Goal: Transaction & Acquisition: Purchase product/service

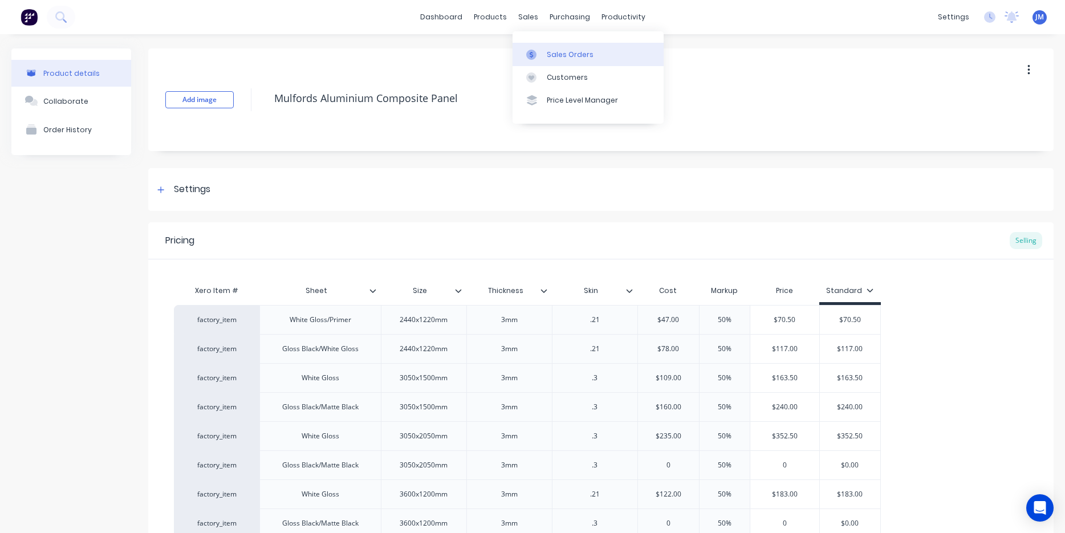
click at [563, 53] on div "Sales Orders" at bounding box center [570, 55] width 47 height 10
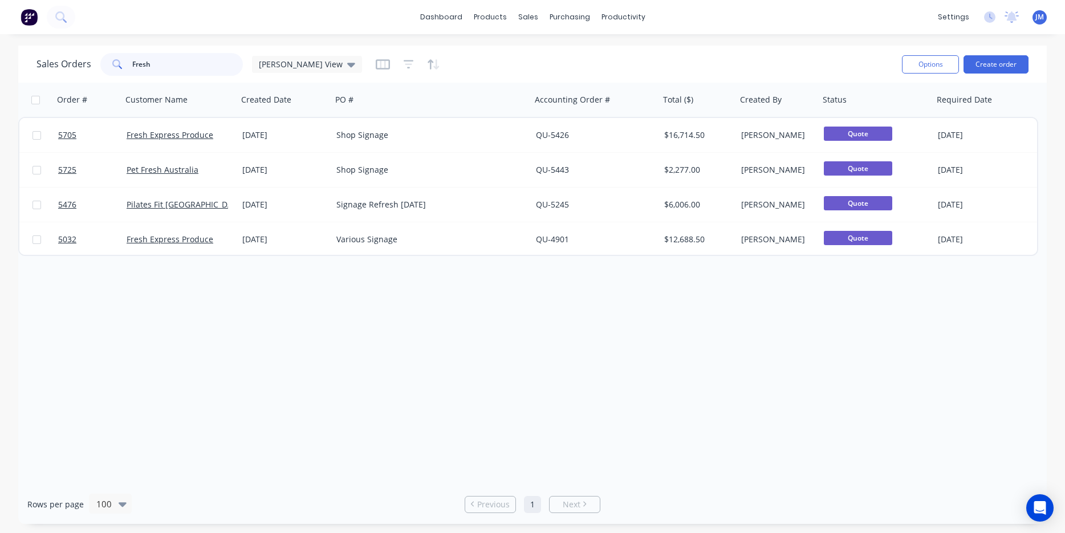
drag, startPoint x: 173, startPoint y: 59, endPoint x: 73, endPoint y: 61, distance: 99.8
click at [73, 61] on div "Sales Orders Fresh [PERSON_NAME] View" at bounding box center [198, 64] width 325 height 23
drag, startPoint x: 183, startPoint y: 65, endPoint x: 93, endPoint y: 67, distance: 89.5
click at [93, 67] on div "Sales Orders Fresh [PERSON_NAME] View" at bounding box center [198, 64] width 325 height 23
type input "grid"
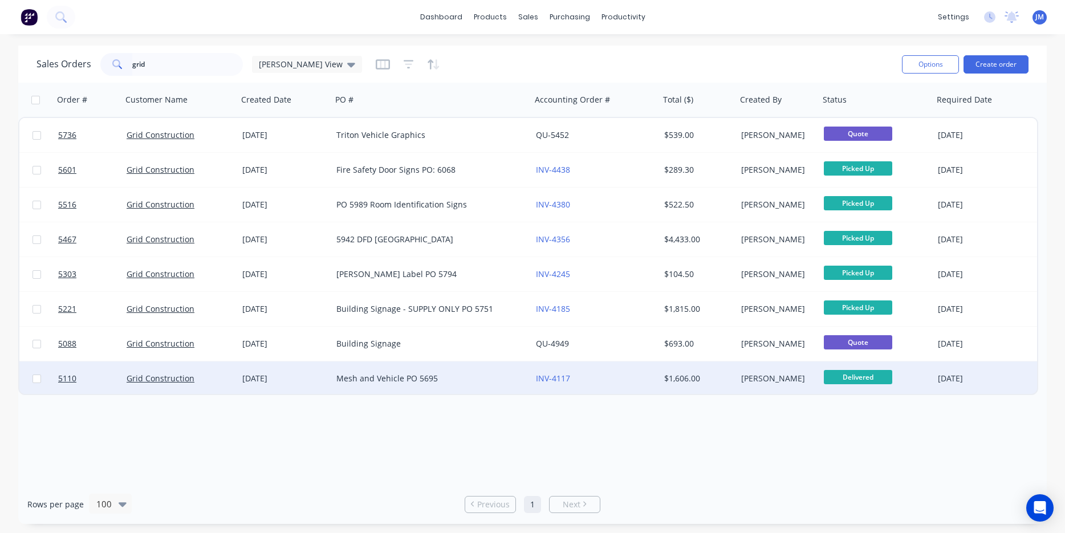
click at [462, 385] on div "Mesh and Vehicle PO 5695" at bounding box center [431, 378] width 199 height 34
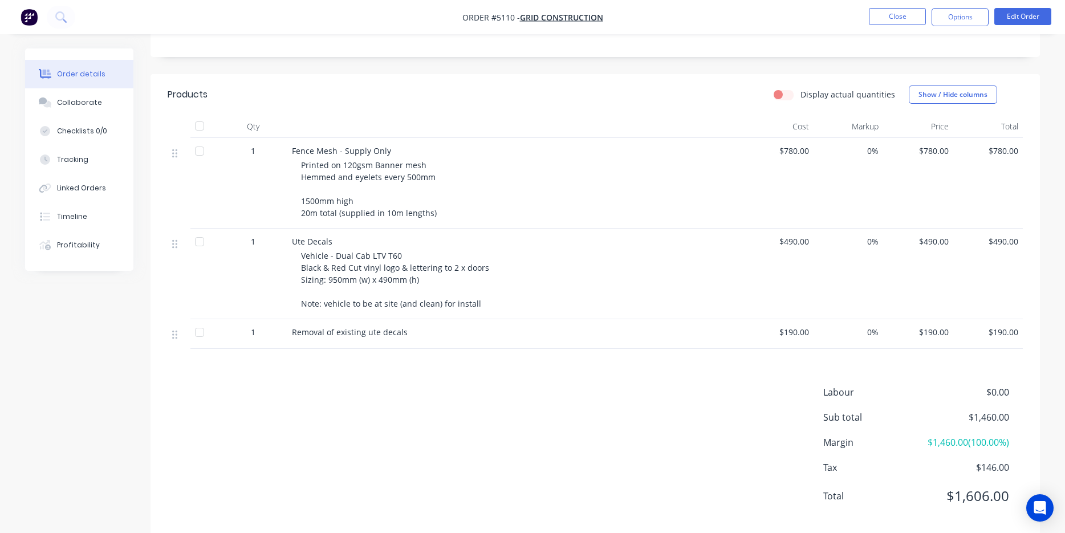
scroll to position [264, 0]
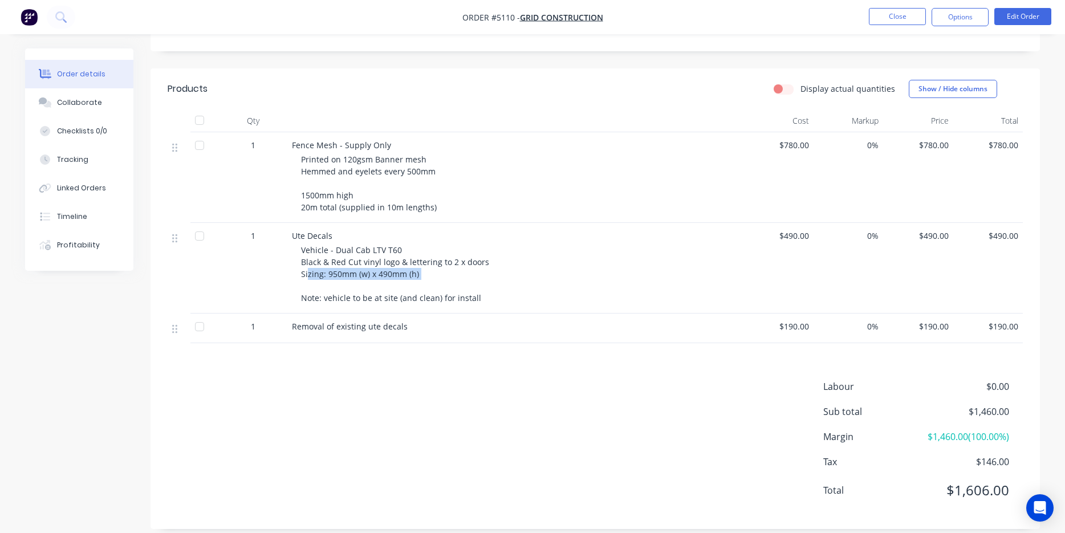
drag, startPoint x: 307, startPoint y: 252, endPoint x: 434, endPoint y: 296, distance: 134.3
click at [425, 288] on div "Ute Decals Vehicle - Dual Cab LTV T60 Black & Red Cut vinyl logo & lettering to…" at bounding box center [515, 268] width 456 height 91
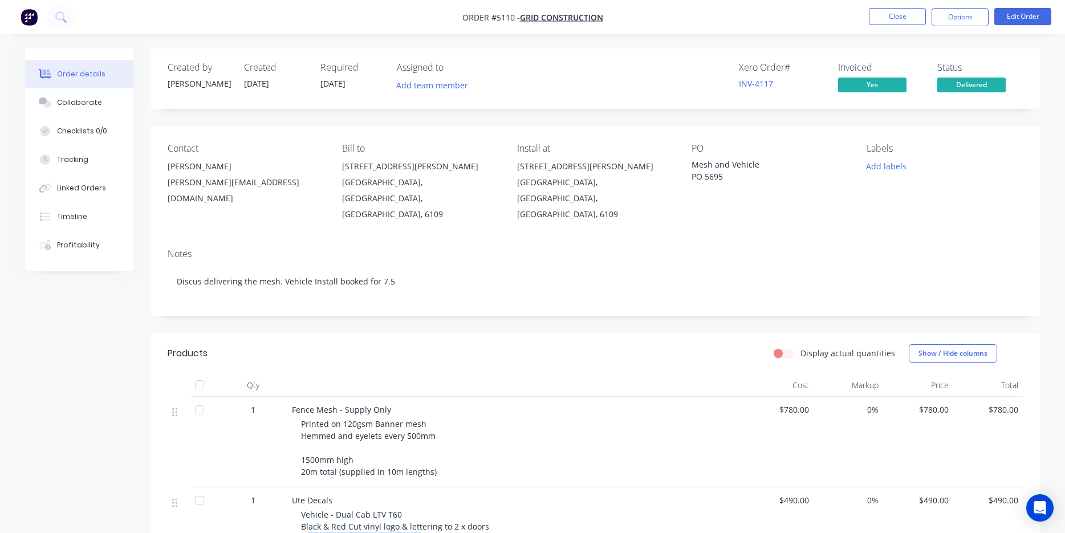
scroll to position [0, 0]
click at [887, 7] on nav "Order #5110 - Grid Construction Close Options Edit Order" at bounding box center [532, 17] width 1065 height 34
click at [887, 23] on button "Close" at bounding box center [897, 16] width 57 height 17
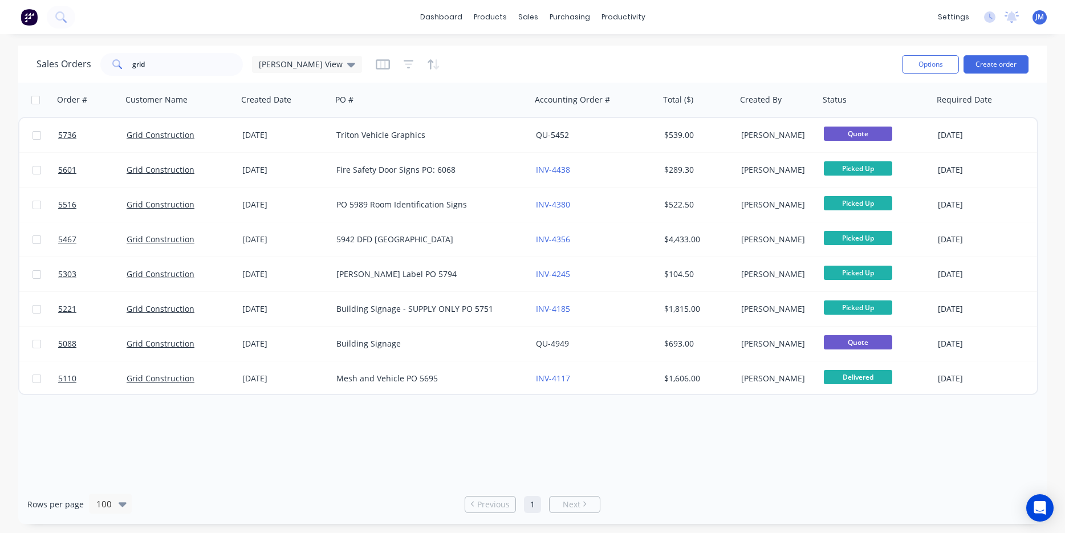
click at [274, 464] on div "Order # Customer Name Created Date PO # Accounting Order # Total ($) Created By…" at bounding box center [532, 284] width 1028 height 402
click at [528, 16] on div "sales" at bounding box center [527, 17] width 31 height 17
click at [557, 62] on link "Sales Orders" at bounding box center [587, 54] width 151 height 23
click at [991, 66] on button "Create order" at bounding box center [995, 64] width 65 height 18
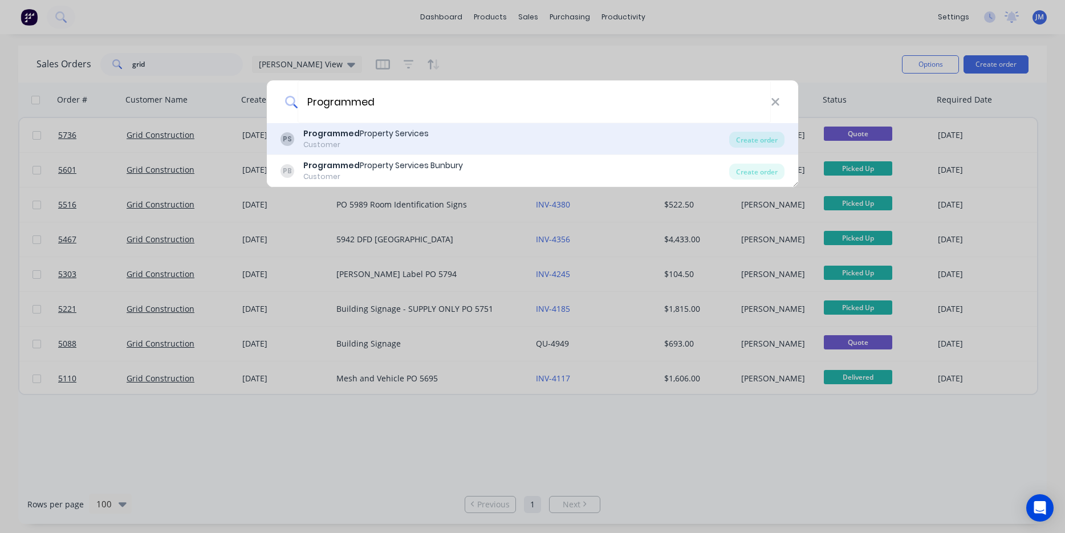
type input "Programmed"
click at [543, 132] on div "PS Programmed Property Services Customer" at bounding box center [504, 139] width 449 height 22
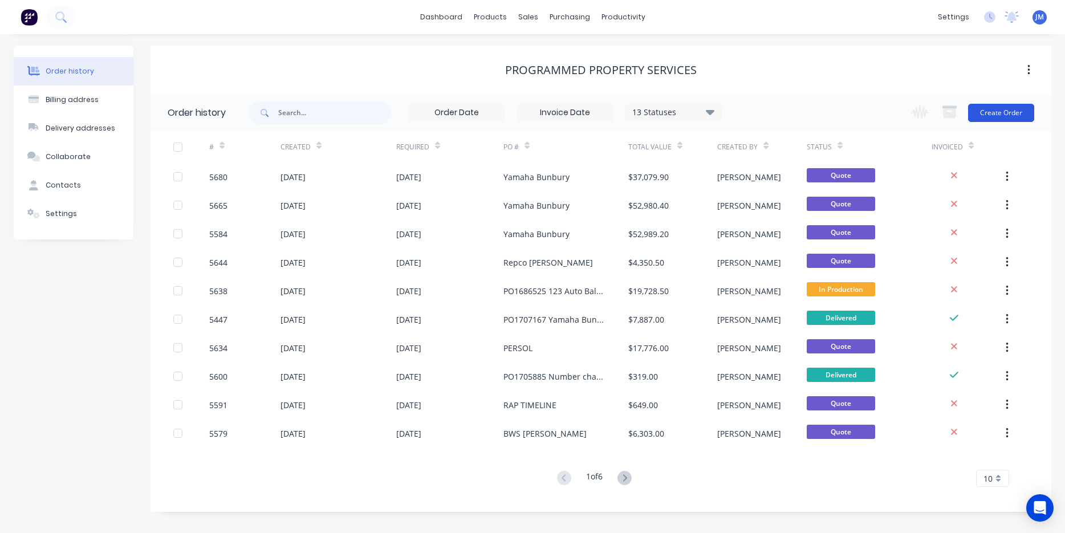
click at [999, 112] on button "Create Order" at bounding box center [1001, 113] width 66 height 18
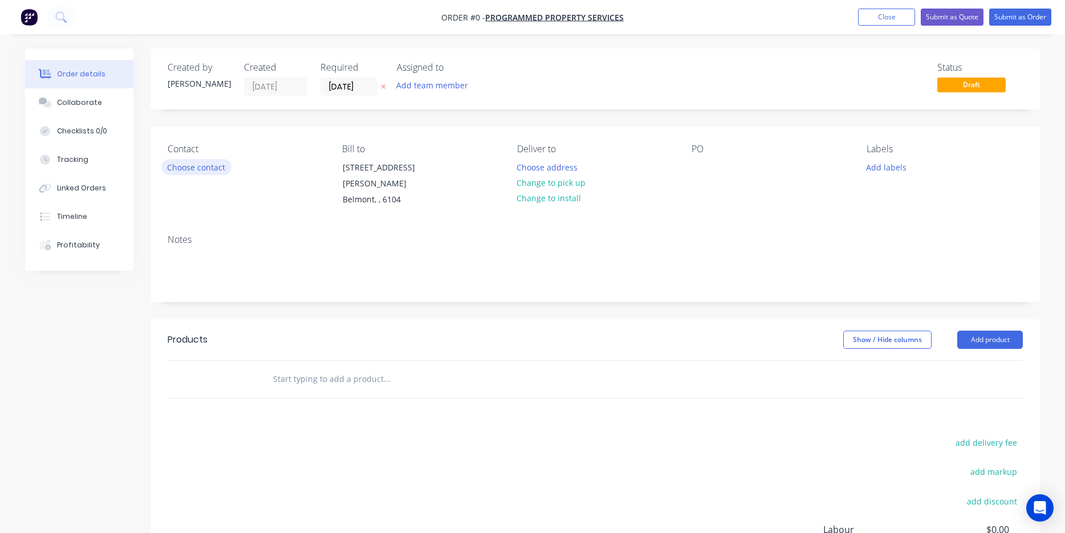
click at [213, 174] on button "Choose contact" at bounding box center [196, 166] width 70 height 15
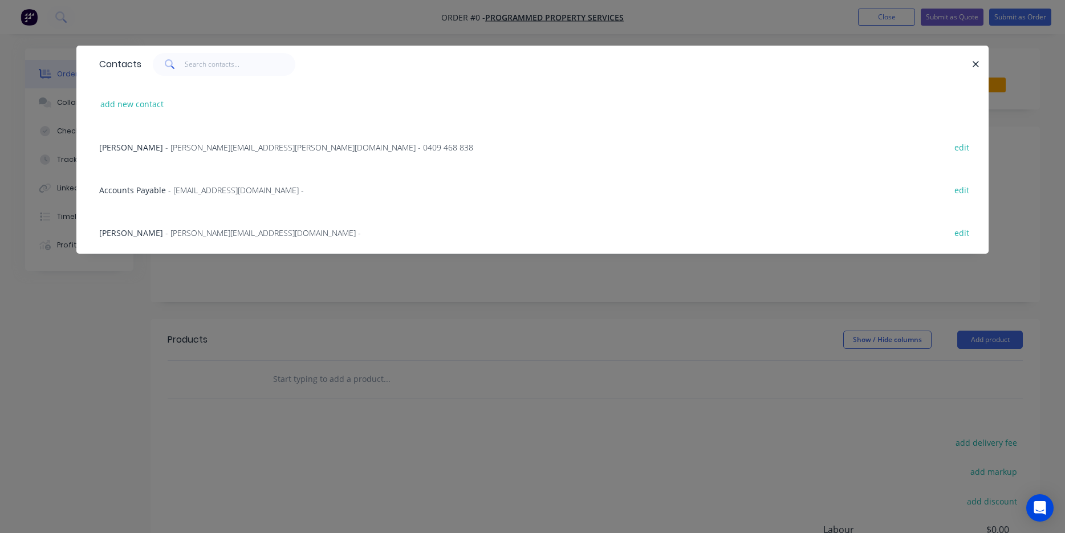
click at [199, 169] on div "Accounts Payable - [EMAIL_ADDRESS][DOMAIN_NAME] - edit" at bounding box center [532, 189] width 878 height 43
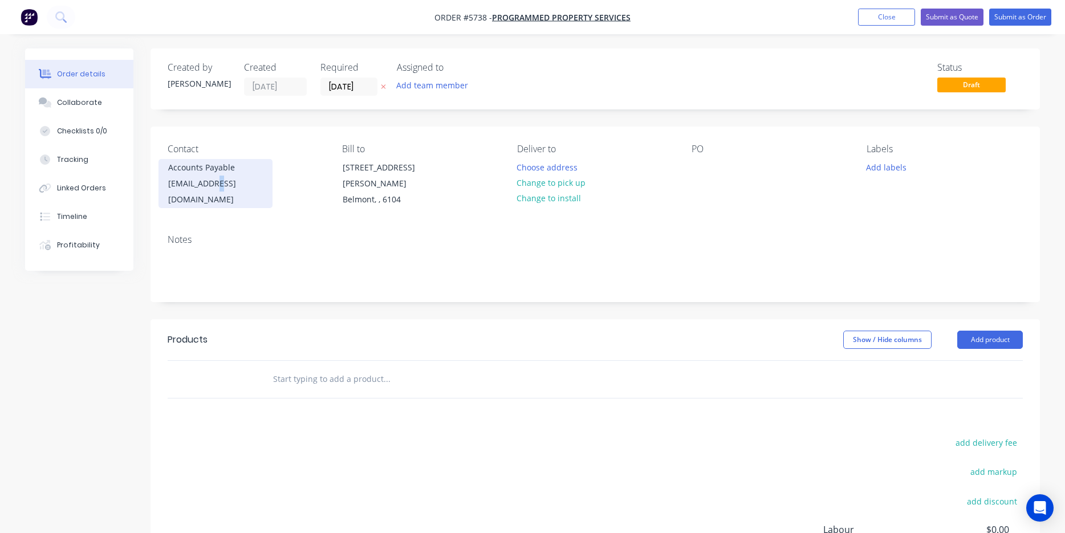
click at [217, 181] on div "[EMAIL_ADDRESS][DOMAIN_NAME]" at bounding box center [215, 192] width 95 height 32
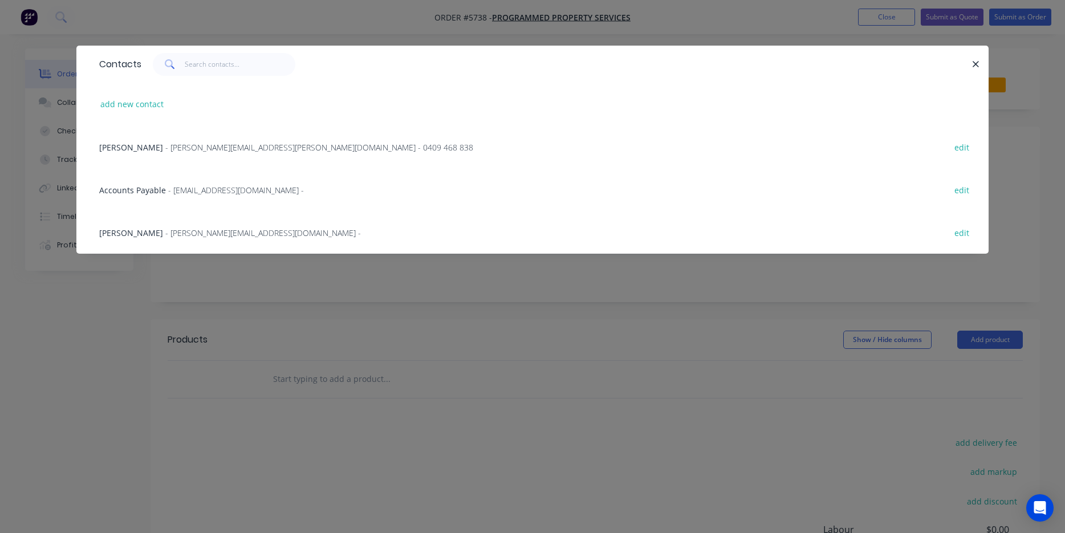
click at [182, 150] on span "- [PERSON_NAME][EMAIL_ADDRESS][PERSON_NAME][DOMAIN_NAME] - 0409 468 838" at bounding box center [319, 147] width 308 height 11
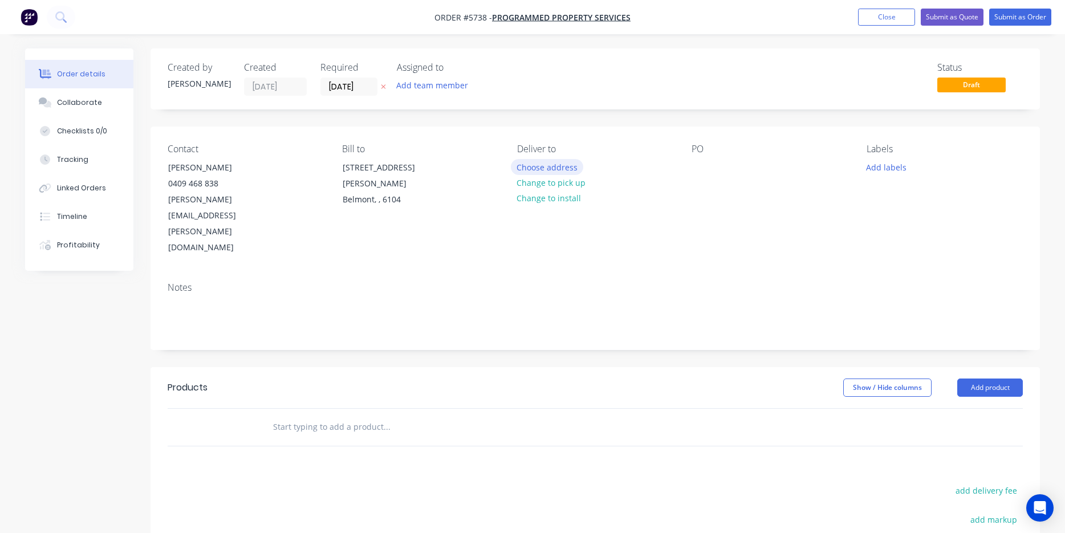
click at [549, 170] on button "Choose address" at bounding box center [547, 166] width 73 height 15
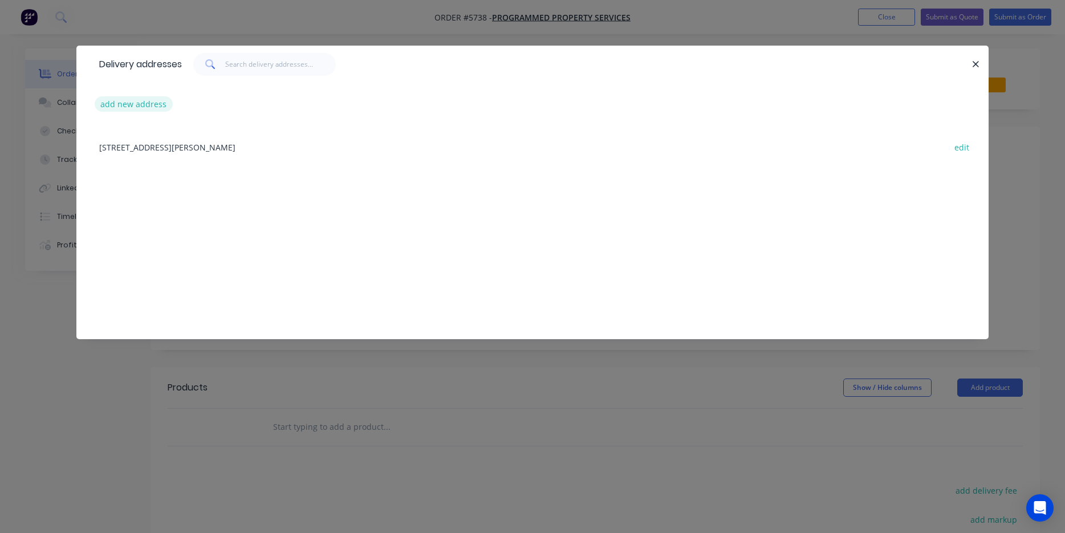
click at [146, 109] on button "add new address" at bounding box center [134, 103] width 78 height 15
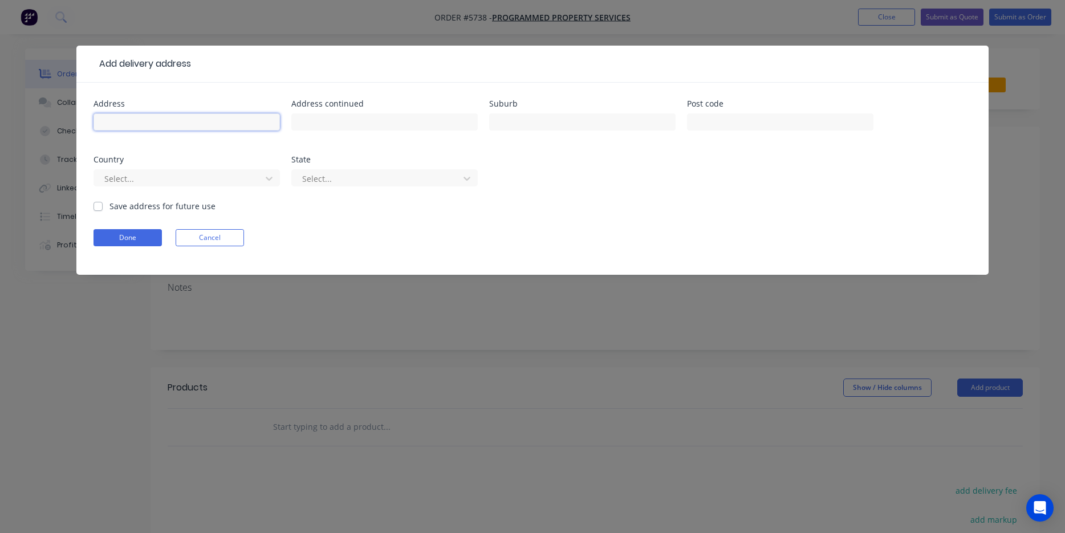
click at [143, 124] on input "text" at bounding box center [186, 121] width 186 height 17
paste input "CNR [PERSON_NAME] & [PERSON_NAME] [GEOGRAPHIC_DATA][PERSON_NAME] [GEOGRAPHIC_DA…"
type input "CNR [PERSON_NAME] & [PERSON_NAME] [GEOGRAPHIC_DATA][PERSON_NAME] [GEOGRAPHIC_DA…"
click at [125, 237] on button "Done" at bounding box center [127, 237] width 68 height 17
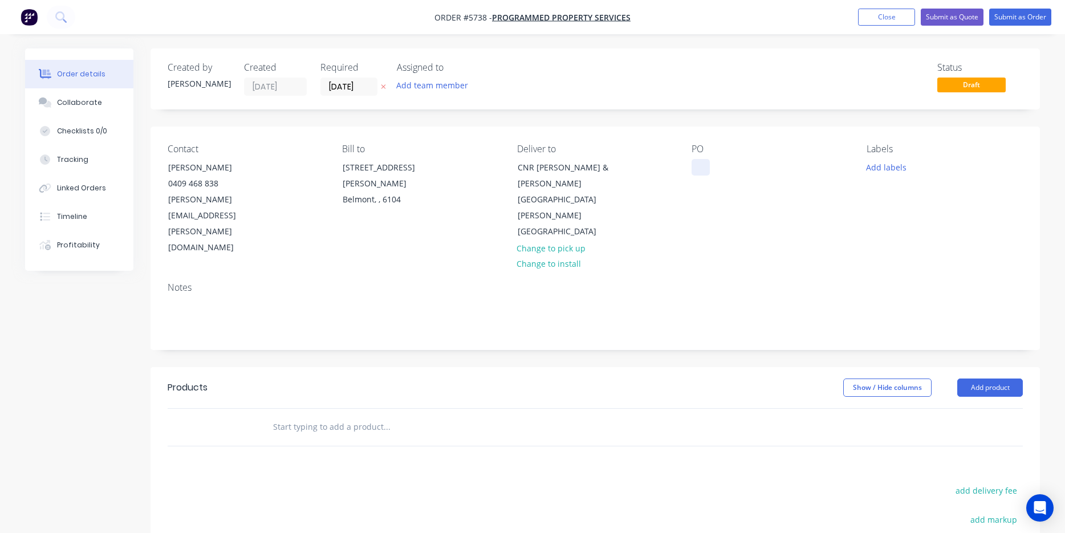
click at [696, 163] on div at bounding box center [700, 167] width 18 height 17
click at [340, 415] on input "text" at bounding box center [386, 426] width 228 height 23
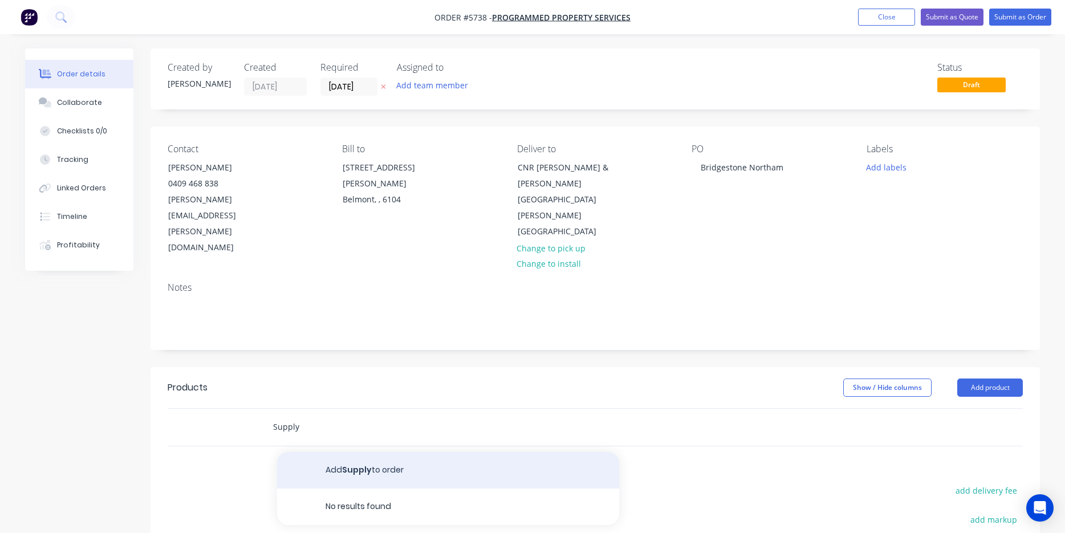
type input "Supply"
click at [383, 452] on button "Add Supply to order" at bounding box center [448, 470] width 342 height 36
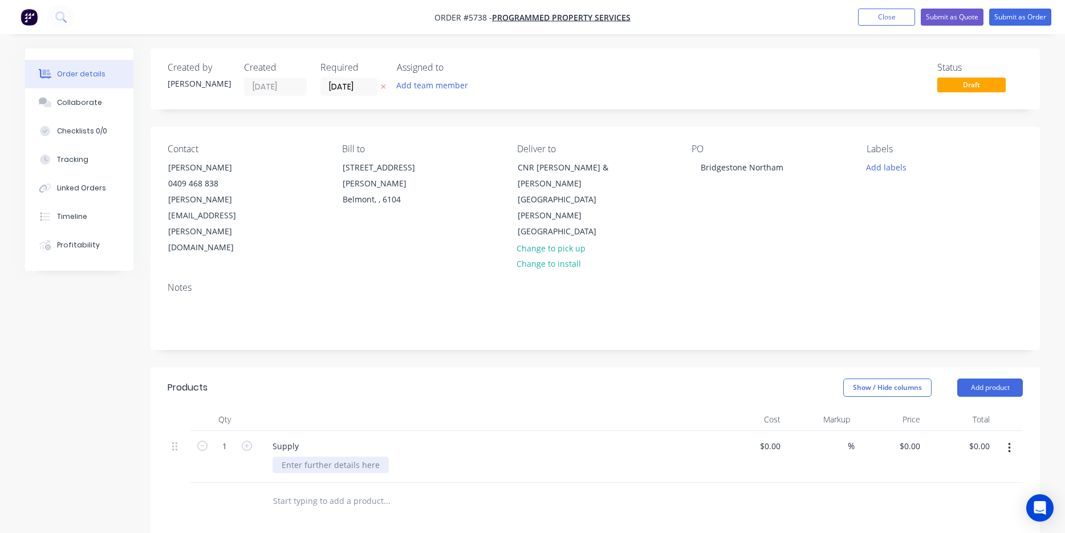
click at [286, 457] on div at bounding box center [330, 465] width 116 height 17
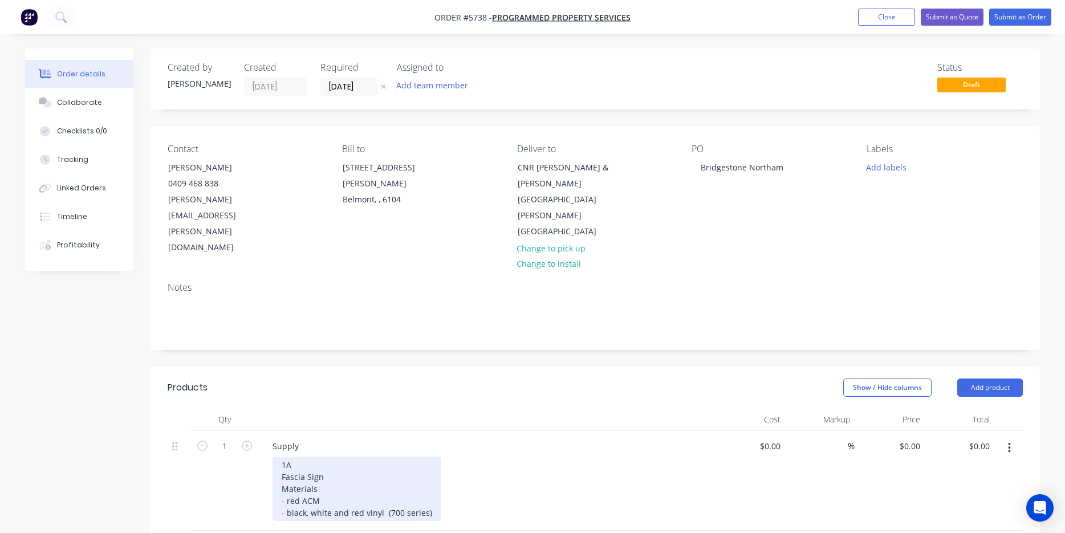
click at [387, 462] on div "1A Fascia Sign Materials - red ACM - black, white and red vinyl (700 series)" at bounding box center [356, 489] width 169 height 64
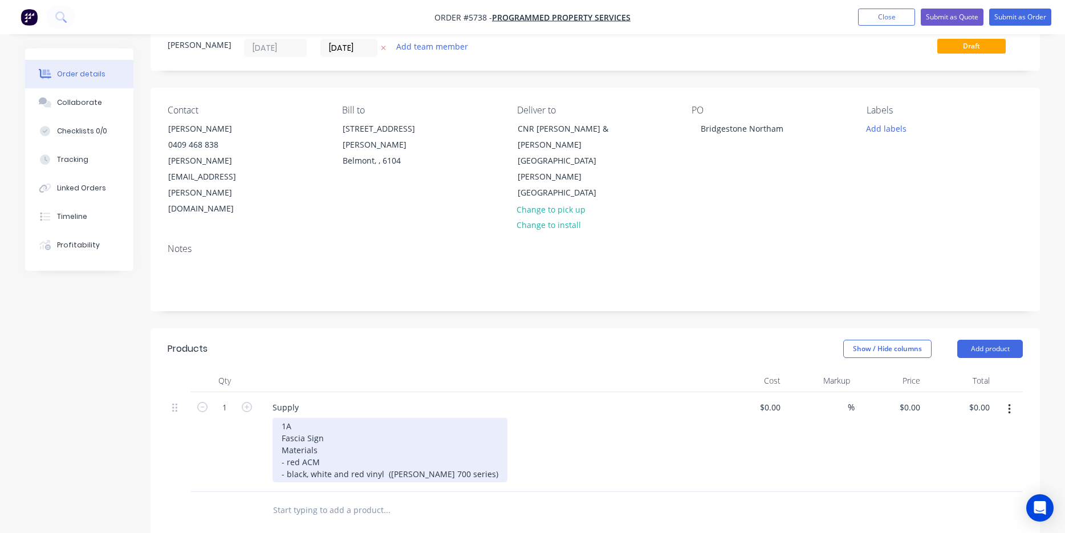
scroll to position [39, 0]
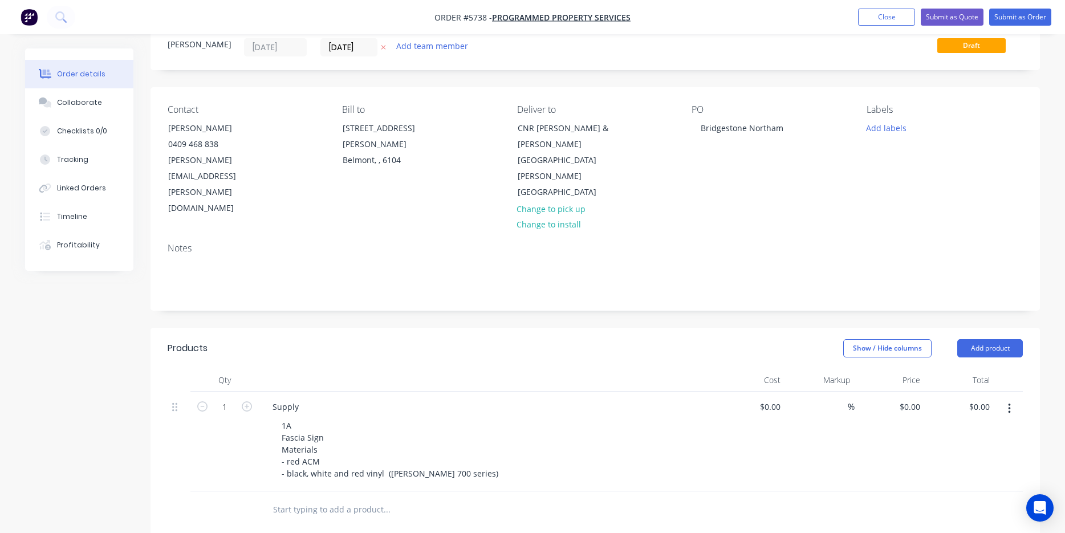
click at [1009, 404] on icon "button" at bounding box center [1009, 409] width 2 height 10
click at [956, 453] on div "Duplicate" at bounding box center [968, 461] width 88 height 17
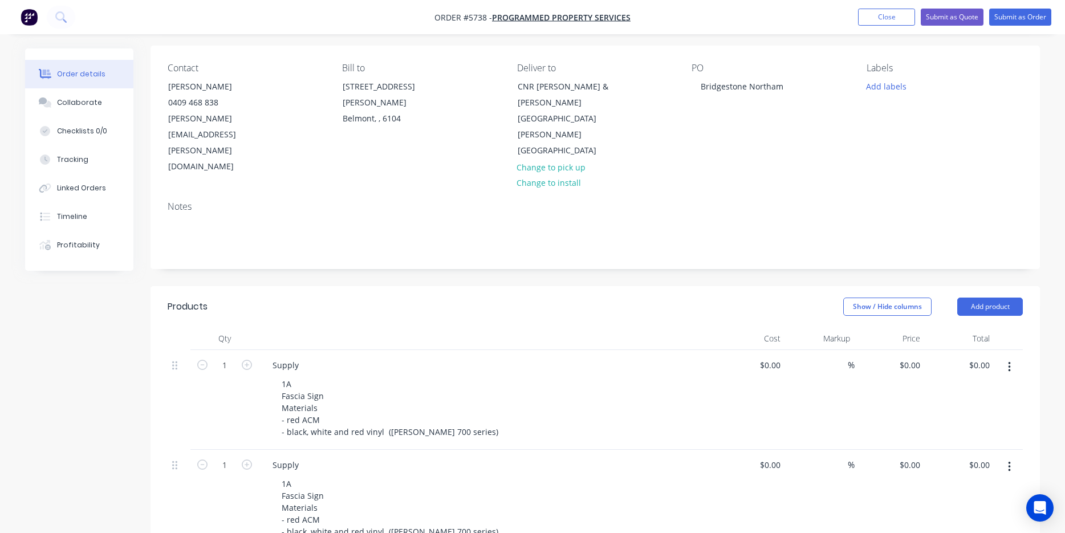
scroll to position [82, 0]
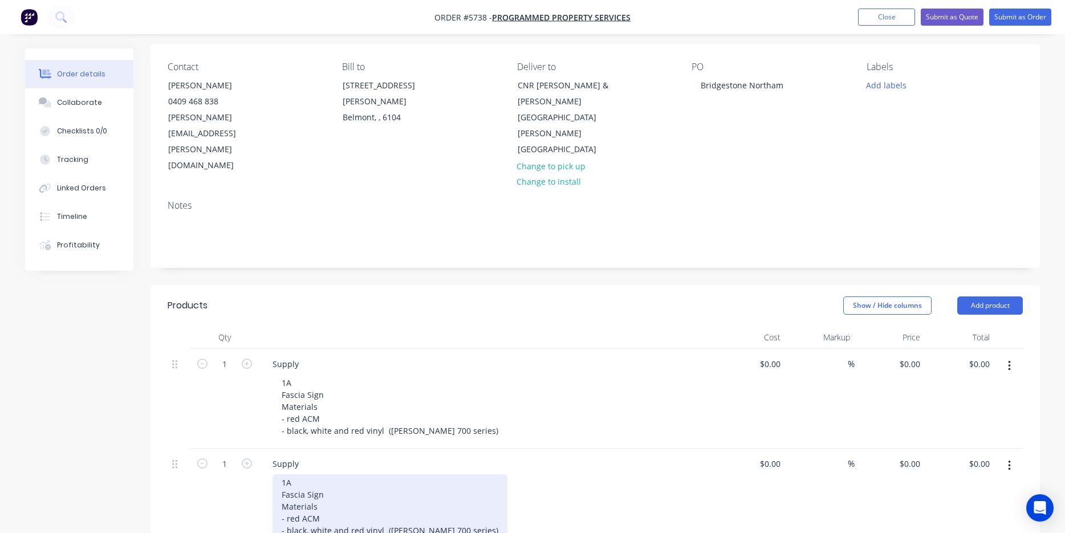
click at [324, 474] on div "1A Fascia Sign Materials - red ACM - black, white and red vinyl ([PERSON_NAME] …" at bounding box center [389, 506] width 235 height 64
drag, startPoint x: 325, startPoint y: 450, endPoint x: 260, endPoint y: 450, distance: 65.5
click at [259, 450] on div "Supply 1B Fascia Sign Materials - red ACM - black, white and red vinyl ([PERSON…" at bounding box center [487, 499] width 456 height 100
drag, startPoint x: 325, startPoint y: 470, endPoint x: 289, endPoint y: 470, distance: 36.5
click at [289, 474] on div "1B Brand Menu Sign Materials - red ACM - black, white and red vinyl ([PERSON_NA…" at bounding box center [389, 506] width 235 height 64
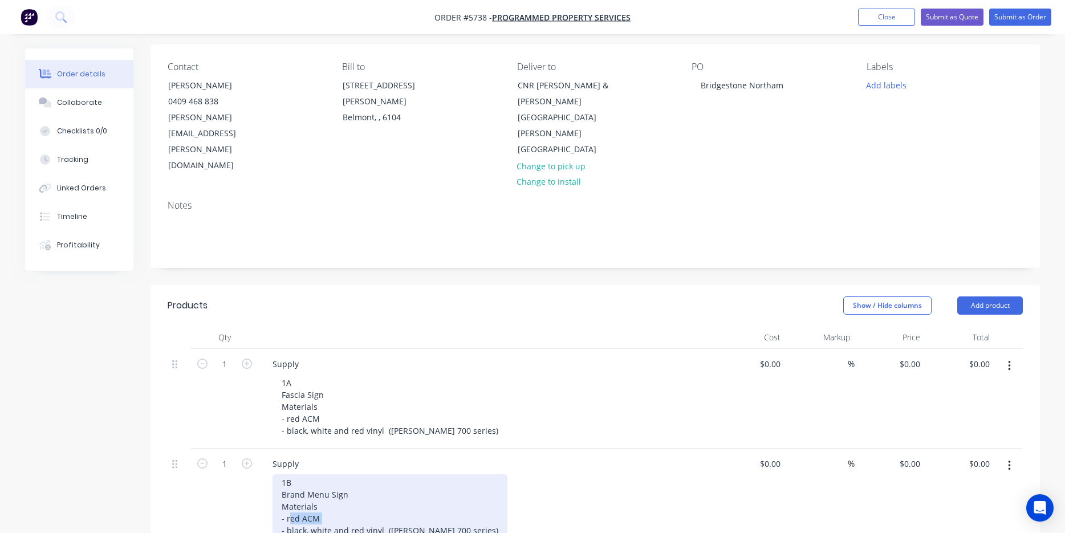
click at [289, 474] on div "1B Brand Menu Sign Materials - red ACM - black, white and red vinyl ([PERSON_NA…" at bounding box center [389, 506] width 235 height 64
drag, startPoint x: 300, startPoint y: 470, endPoint x: 288, endPoint y: 470, distance: 12.5
click at [288, 474] on div "1B Brand Menu Sign Materials - red ACM - black, white and red vinyl ([PERSON_NA…" at bounding box center [389, 506] width 235 height 64
click at [290, 474] on div "1B Brand Menu Sign Materials - rWhite ACM - black, white and red vinyl ([PERSON…" at bounding box center [389, 506] width 235 height 64
drag, startPoint x: 306, startPoint y: 482, endPoint x: 378, endPoint y: 484, distance: 71.8
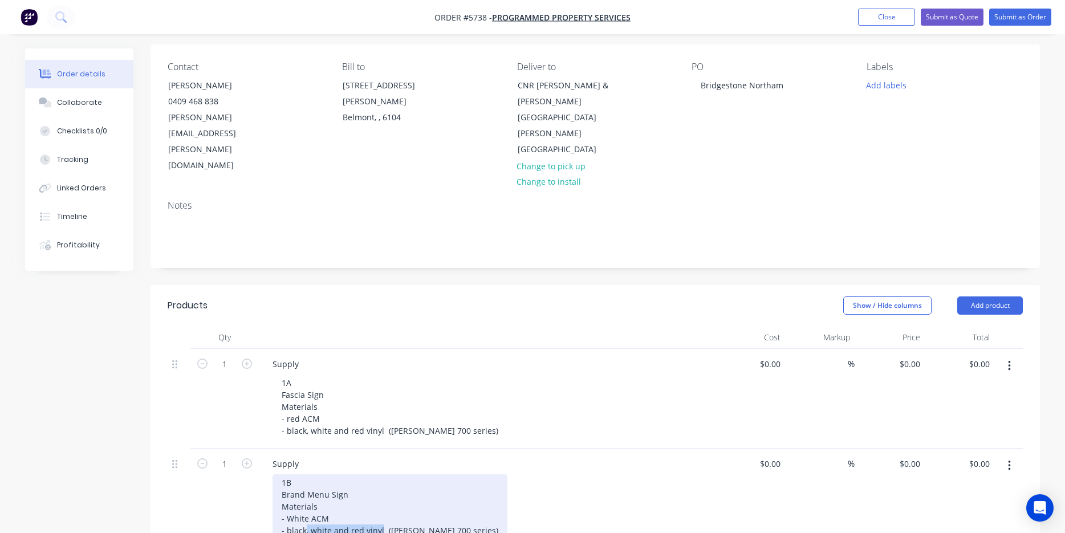
click at [378, 484] on div "1B Brand Menu Sign Materials - White ACM - black, white and red vinyl ([PERSON_…" at bounding box center [389, 506] width 235 height 64
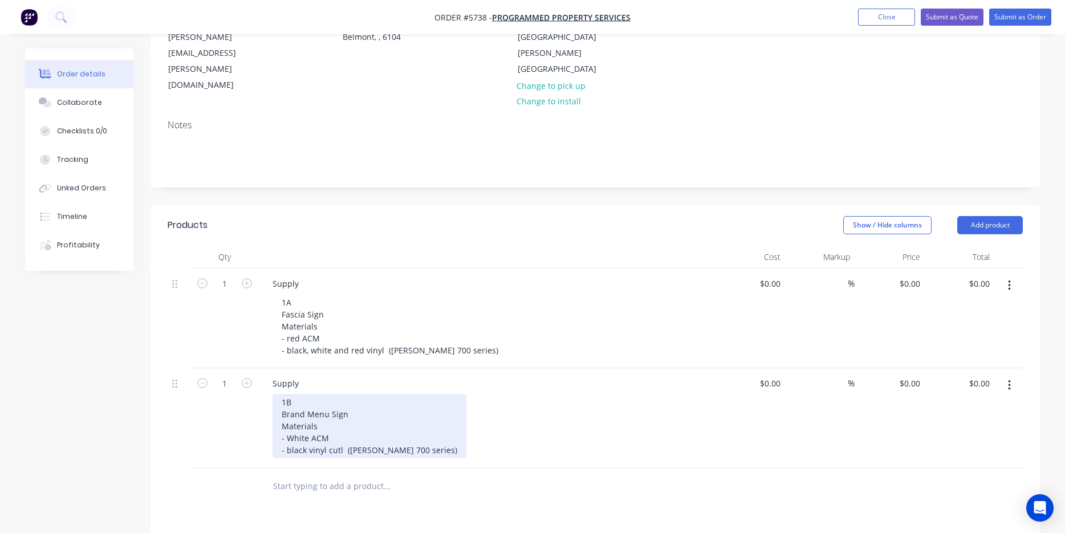
scroll to position [170, 0]
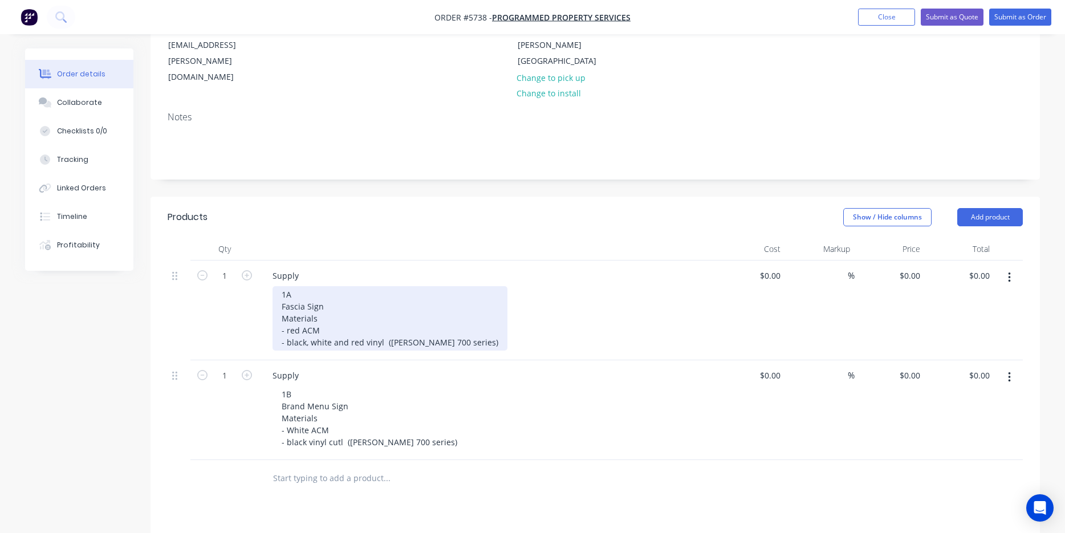
click at [312, 286] on div "1A Fascia Sign Materials - red ACM - black, white and red vinyl ([PERSON_NAME] …" at bounding box center [389, 318] width 235 height 64
click at [278, 286] on div "1A Fascia Sign Materials - red ACM - black, white and red vinyl ([PERSON_NAME] …" at bounding box center [389, 318] width 235 height 64
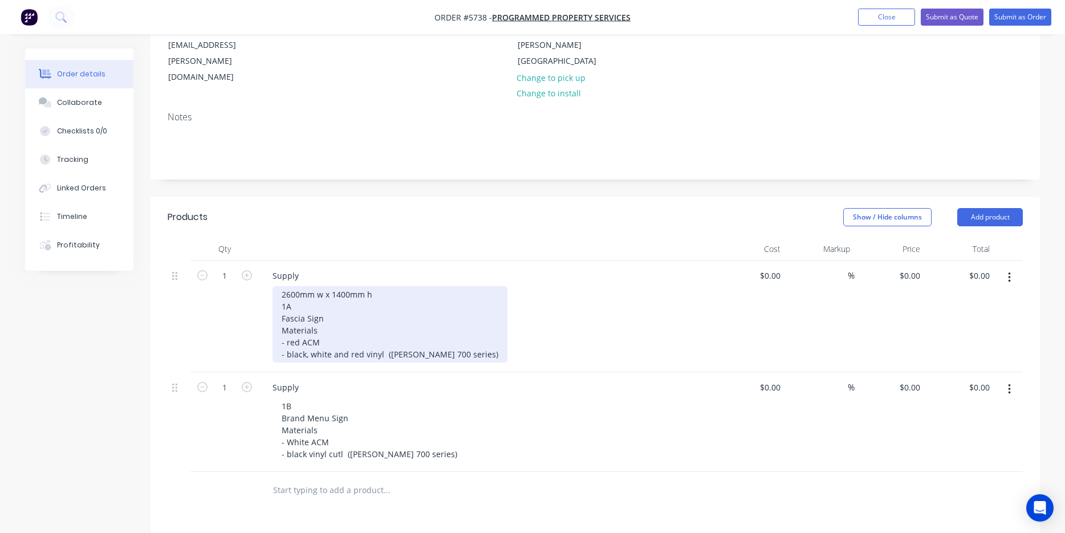
click at [296, 286] on div "2600mm w x 1400mm h 1A Fascia Sign Materials - red ACM - black, white and red v…" at bounding box center [389, 324] width 235 height 76
click at [290, 286] on div "26000mm w x 1400mm h 1A Fascia Sign Materials - red ACM - black, white and red …" at bounding box center [389, 324] width 235 height 76
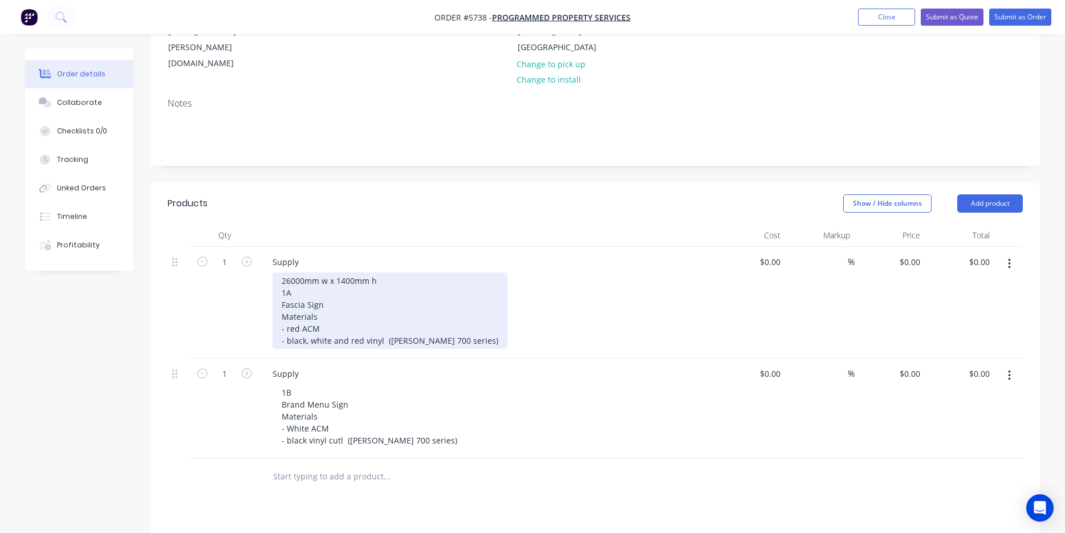
scroll to position [188, 0]
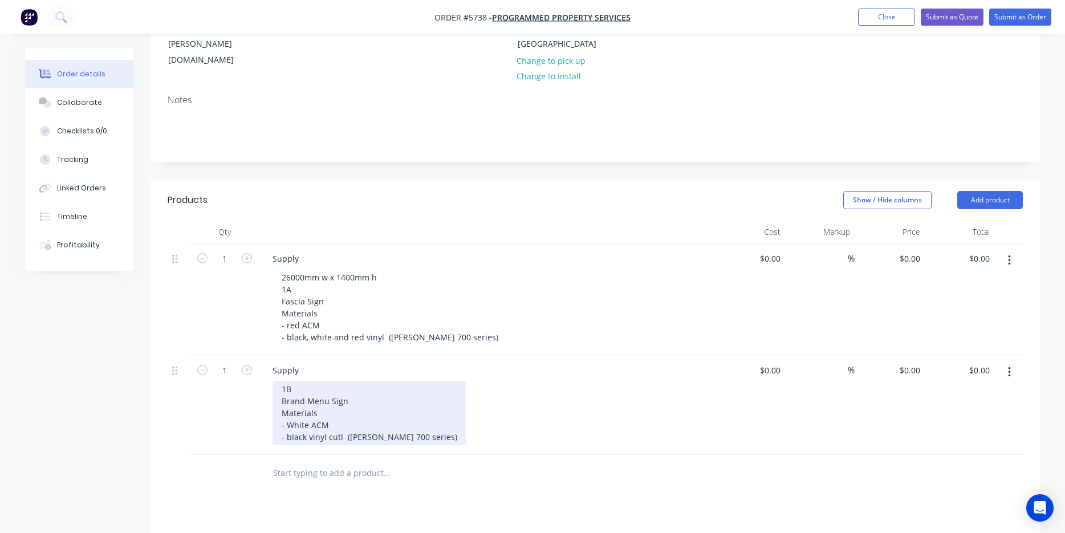
click at [276, 381] on div "1B Brand Menu Sign Materials - White ACM - black vinyl cutl ([PERSON_NAME] 700 …" at bounding box center [369, 413] width 194 height 64
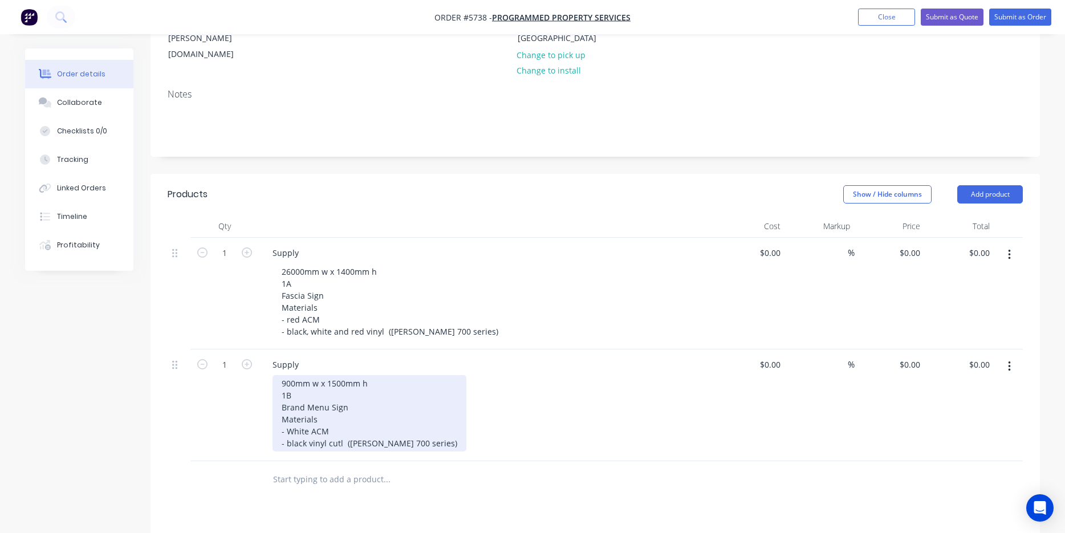
scroll to position [194, 0]
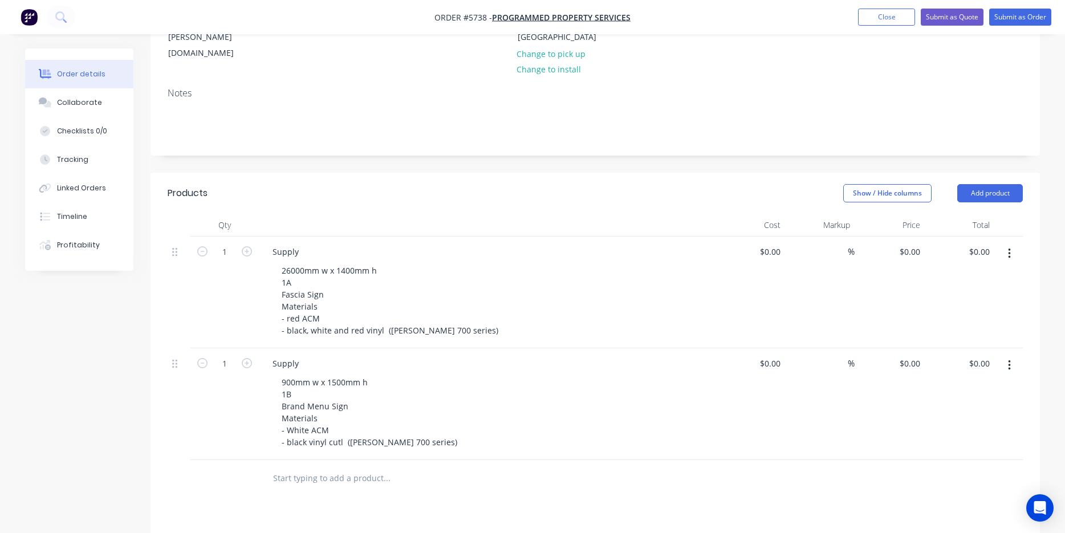
click at [1009, 360] on icon "button" at bounding box center [1009, 365] width 2 height 10
click at [981, 406] on button "Duplicate" at bounding box center [968, 417] width 108 height 23
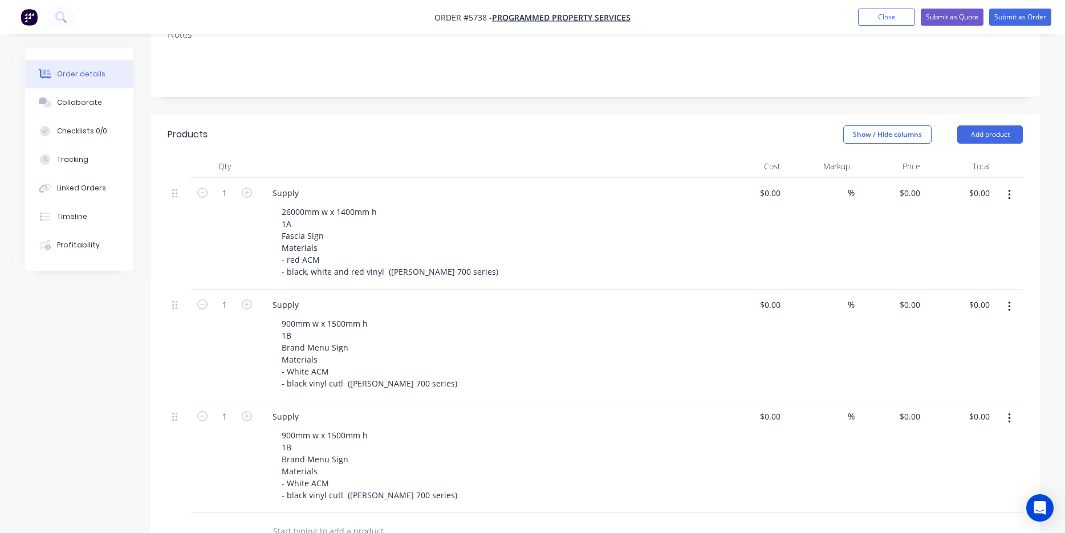
scroll to position [263, 0]
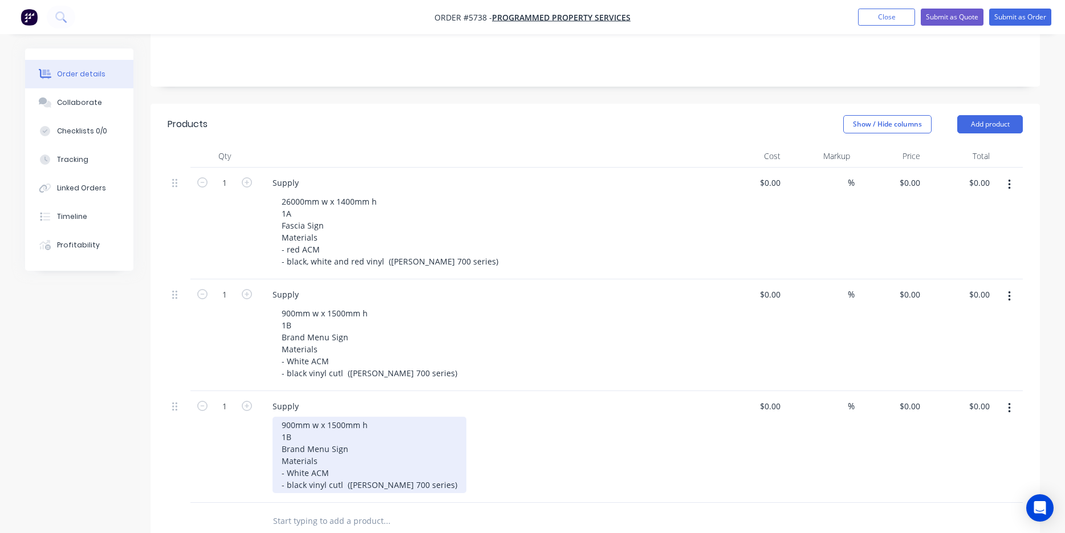
click at [311, 417] on div "900mm w x 1500mm h 1B Brand Menu Sign Materials - White ACM - black vinyl cutl …" at bounding box center [369, 455] width 194 height 76
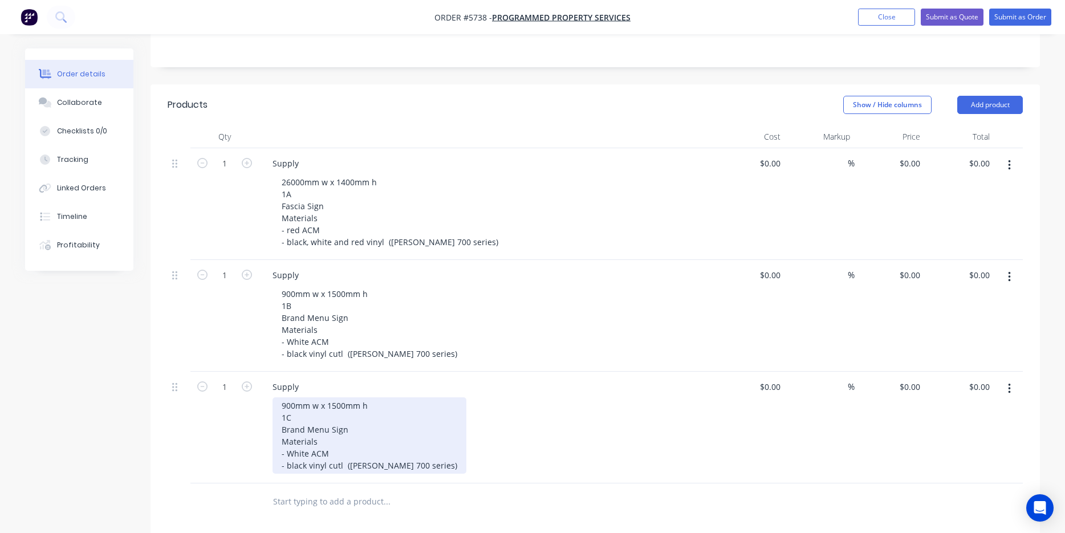
scroll to position [283, 0]
drag, startPoint x: 304, startPoint y: 381, endPoint x: 263, endPoint y: 381, distance: 40.5
click at [263, 381] on div "Supply 900mm w x 1500mm h 1C Brand Menu Sign Materials - White ACM - black viny…" at bounding box center [487, 427] width 456 height 112
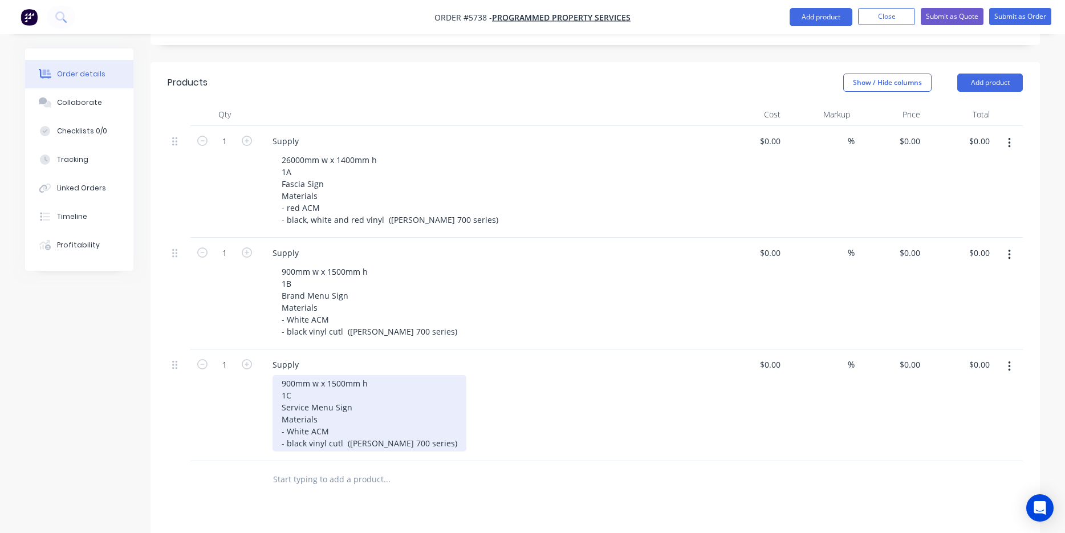
scroll to position [320, 0]
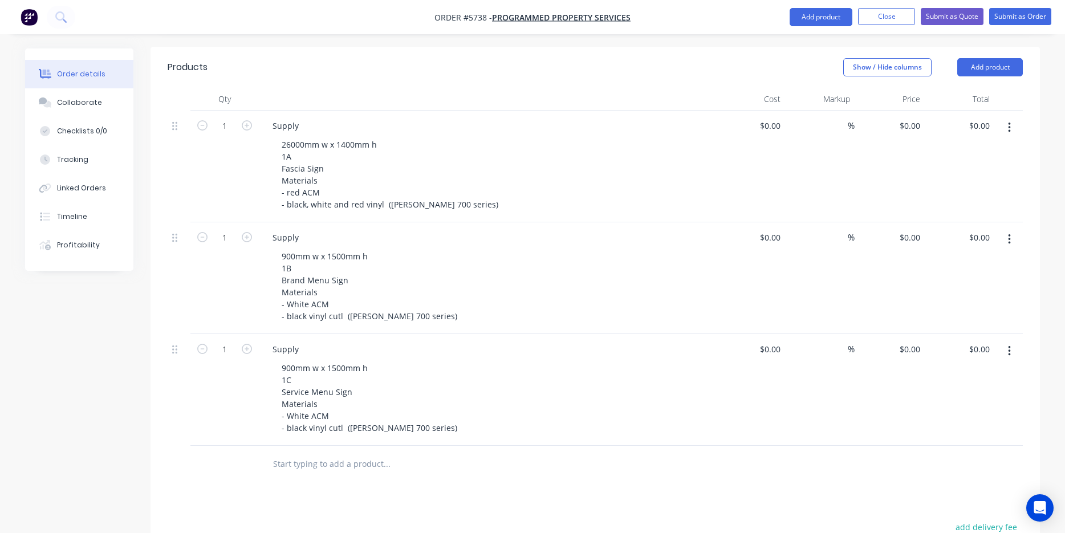
click at [1009, 346] on icon "button" at bounding box center [1009, 351] width 2 height 10
click at [978, 396] on div "Duplicate" at bounding box center [968, 404] width 88 height 17
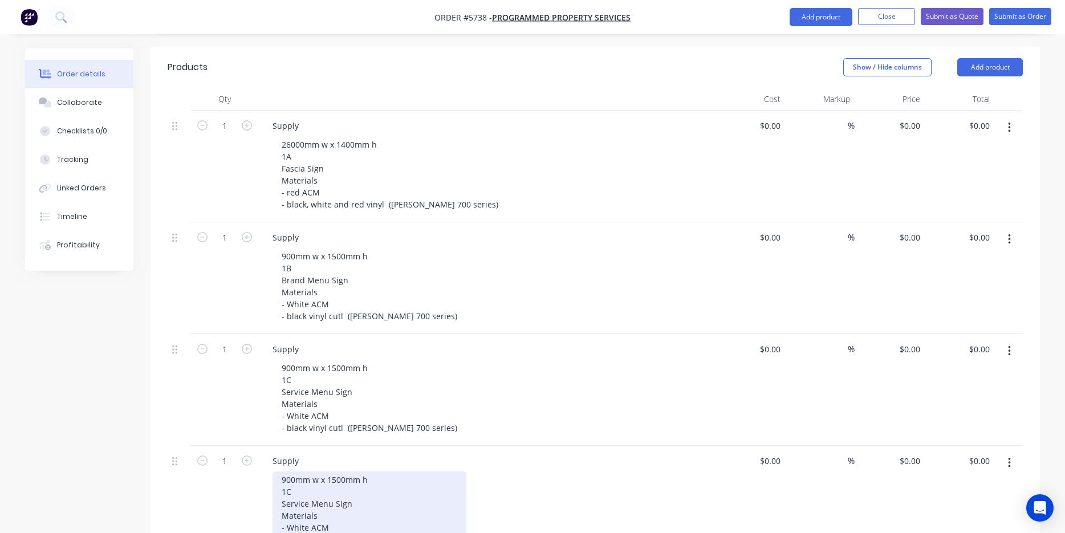
click at [293, 471] on div "900mm w x 1500mm h 1C Service Menu Sign Materials - White ACM - black vinyl cut…" at bounding box center [369, 509] width 194 height 76
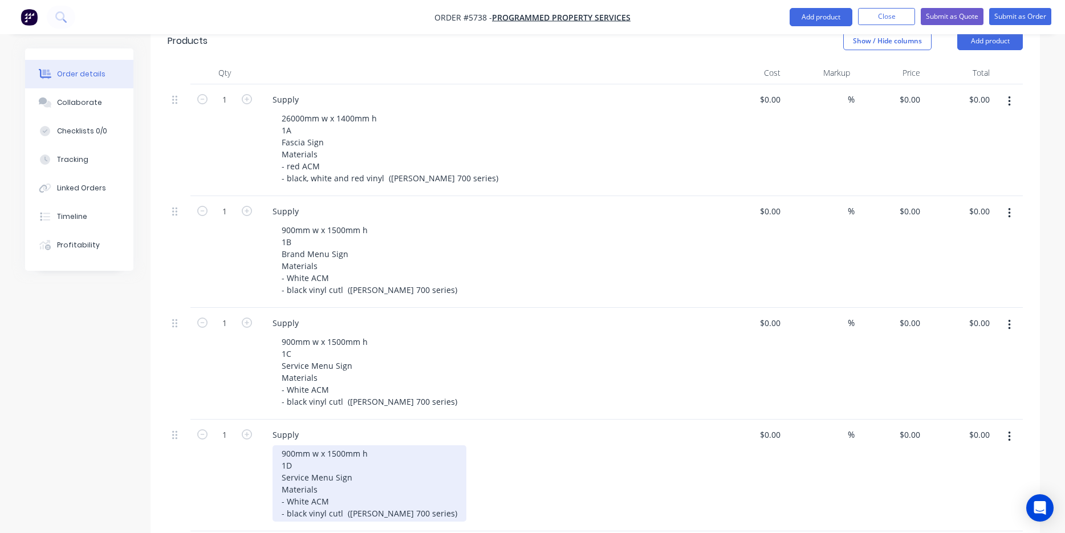
scroll to position [348, 0]
drag, startPoint x: 331, startPoint y: 430, endPoint x: 273, endPoint y: 430, distance: 58.1
click at [273, 444] on div "900mm w x 1500mm h 1D Service Menu Sign Materials - White ACM - black vinyl cut…" at bounding box center [369, 482] width 194 height 76
drag, startPoint x: 296, startPoint y: 400, endPoint x: 261, endPoint y: 403, distance: 35.5
click at [260, 418] on div "Supply 900mm w x 1500mm h 1D Window Sign Materials - White ACM - black vinyl cu…" at bounding box center [487, 474] width 456 height 112
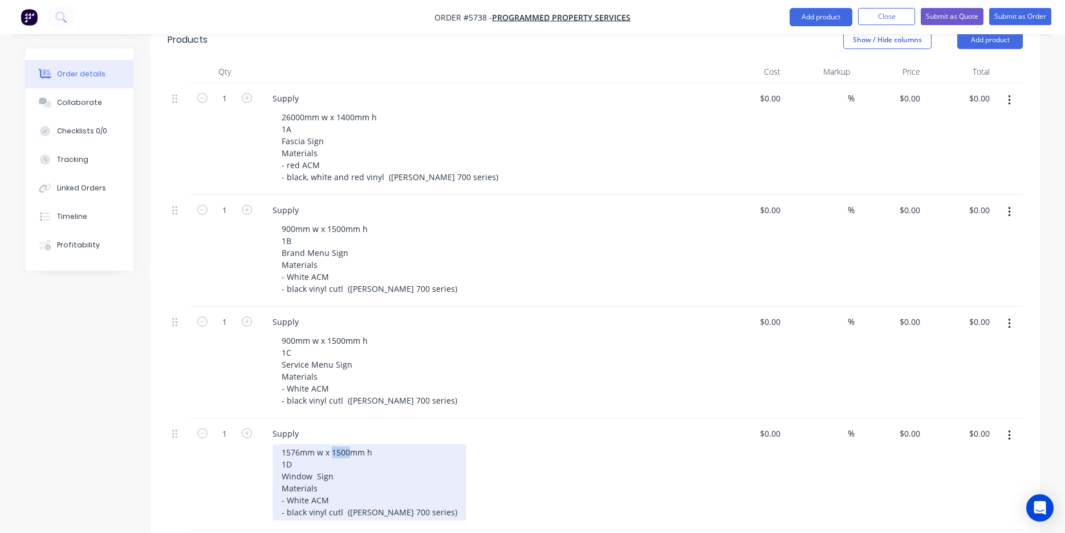
drag, startPoint x: 350, startPoint y: 400, endPoint x: 334, endPoint y: 401, distance: 16.0
click at [333, 444] on div "1576mm w x 1500mm h 1D Window Sign Materials - White ACM - black vinyl cutl ([P…" at bounding box center [369, 482] width 194 height 76
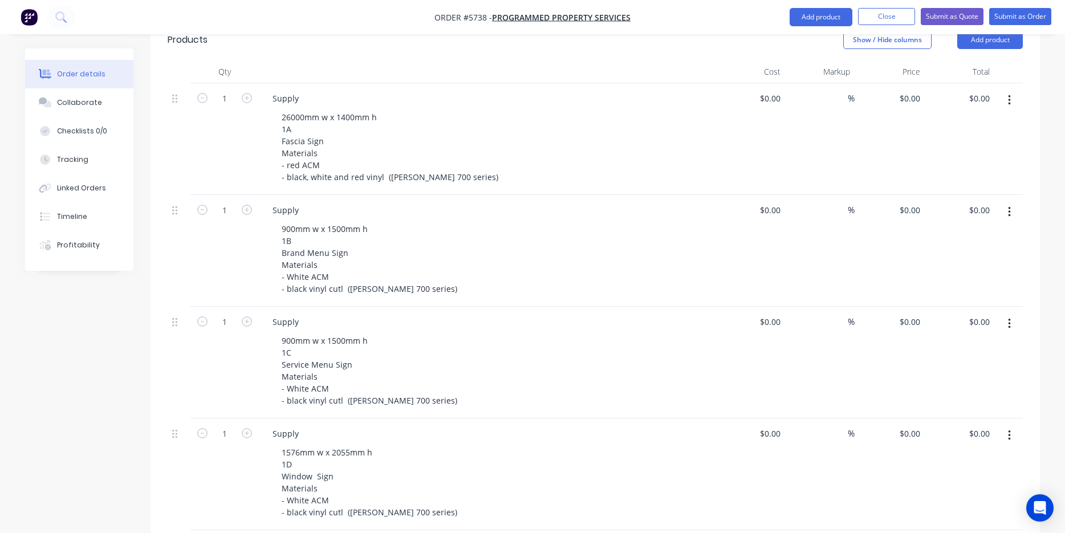
click at [1011, 313] on button "button" at bounding box center [1009, 323] width 27 height 21
click at [994, 368] on div "Duplicate" at bounding box center [968, 376] width 88 height 17
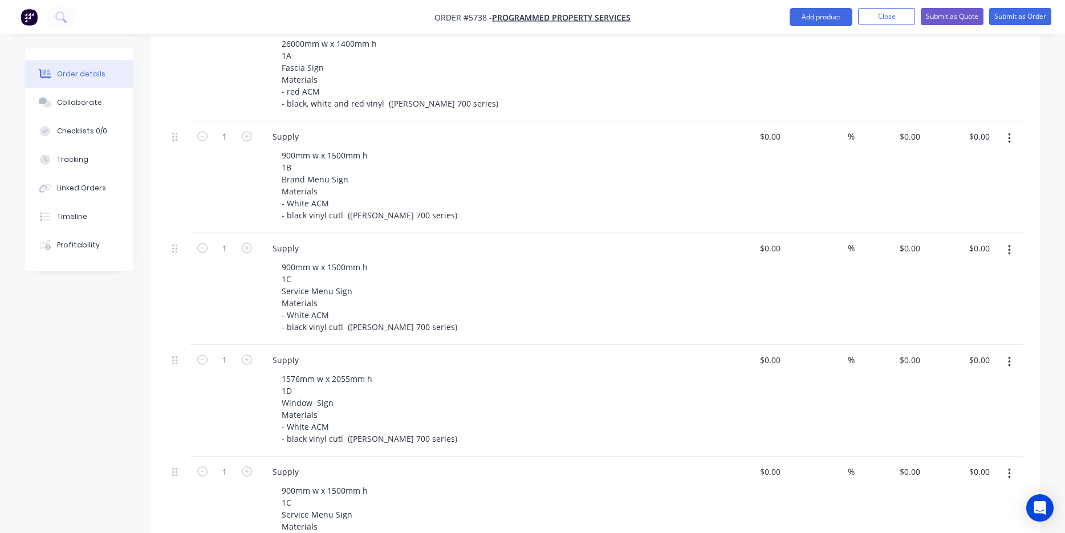
scroll to position [427, 0]
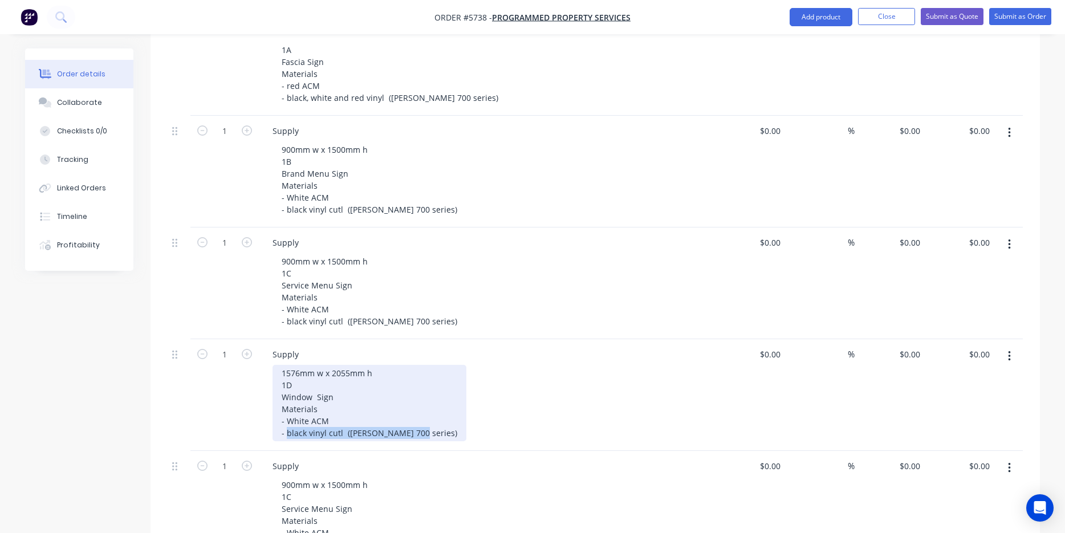
drag, startPoint x: 412, startPoint y: 388, endPoint x: 286, endPoint y: 385, distance: 125.4
click at [286, 385] on div "1576mm w x 2055mm h 1D Window Sign Materials - White ACM - black vinyl cutl ([P…" at bounding box center [369, 403] width 194 height 76
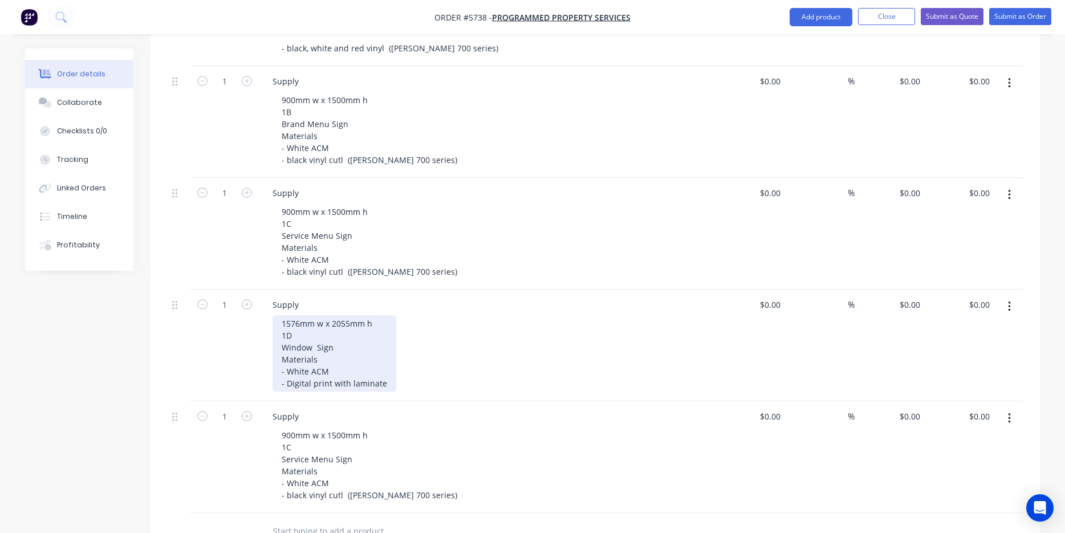
scroll to position [479, 0]
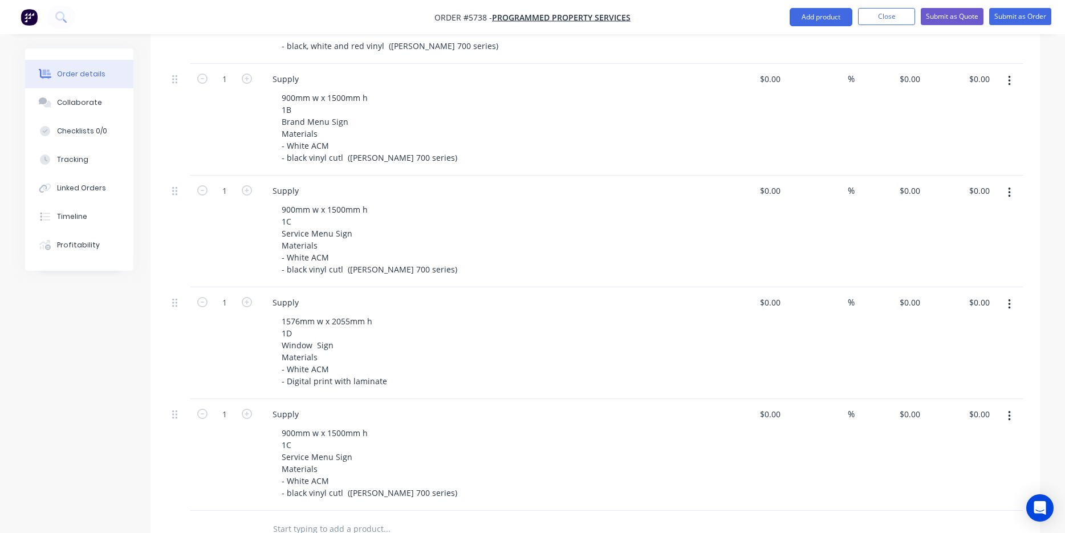
click at [443, 425] on div "900mm w x 1500mm h 1C Service Menu Sign Materials - White ACM - black vinyl cut…" at bounding box center [491, 463] width 438 height 76
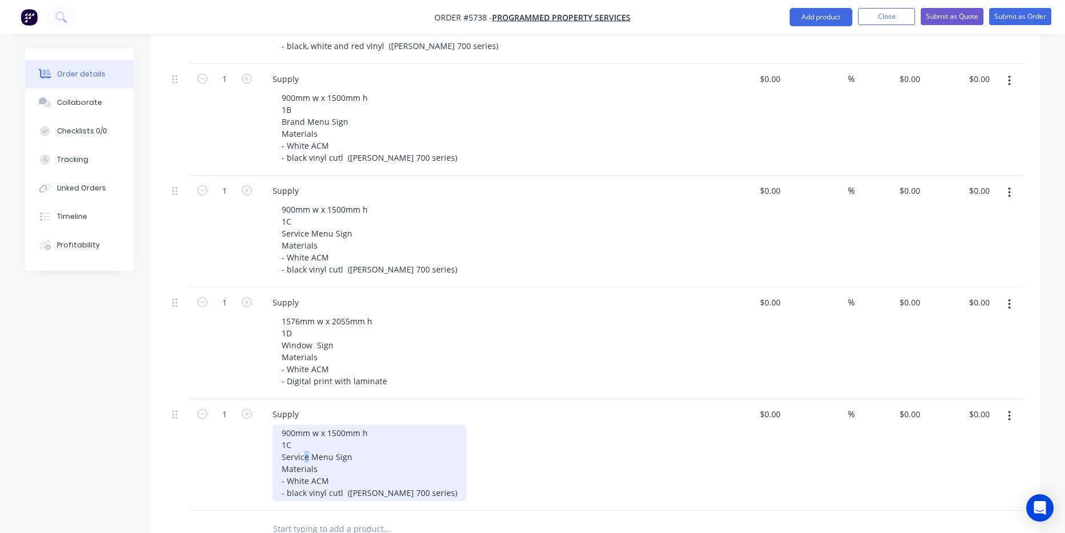
click at [304, 425] on div "900mm w x 1500mm h 1C Service Menu Sign Materials - White ACM - black vinyl cut…" at bounding box center [369, 463] width 194 height 76
drag, startPoint x: 333, startPoint y: 409, endPoint x: 252, endPoint y: 409, distance: 80.4
click at [252, 409] on div "1 Supply 900mm w x 1500mm h 1C Service Menu Sign Materials - White ACM - black …" at bounding box center [595, 455] width 855 height 112
click at [336, 425] on div "900mm w x 1500mm h 1C Reception Sign Materials - White ACM - black vinyl cutl (…" at bounding box center [369, 463] width 194 height 76
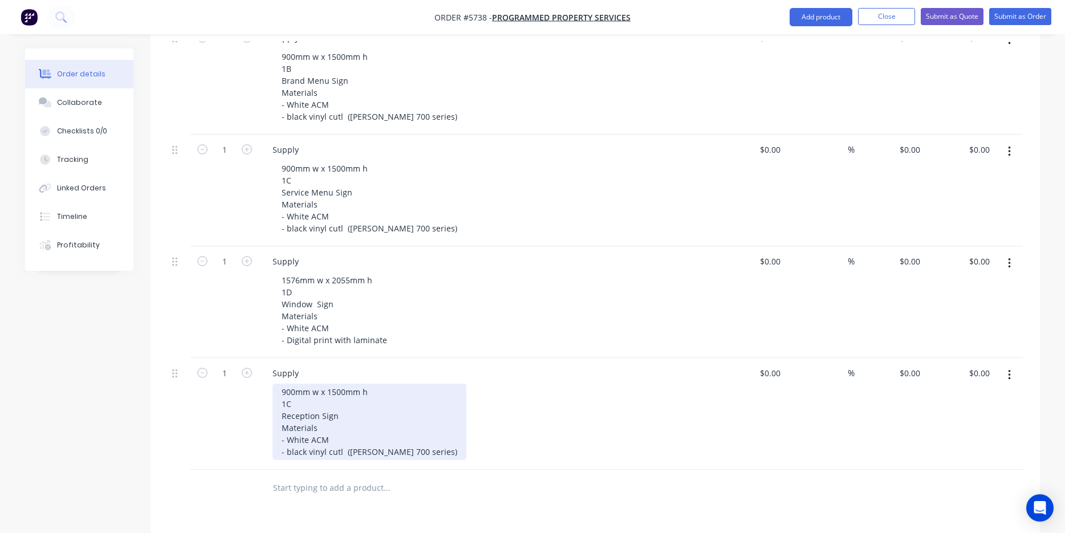
scroll to position [522, 0]
drag, startPoint x: 295, startPoint y: 341, endPoint x: 270, endPoint y: 341, distance: 25.1
click at [270, 356] on div "Supply 900mm w x 1500mm h 1C Reception Sign Materials - White ACM - black vinyl…" at bounding box center [487, 412] width 456 height 112
drag, startPoint x: 344, startPoint y: 343, endPoint x: 328, endPoint y: 343, distance: 16.0
click at [328, 382] on div "901mm w x 1500mm h 1C Reception Sign Materials - White ACM - black vinyl cutl (…" at bounding box center [369, 420] width 194 height 76
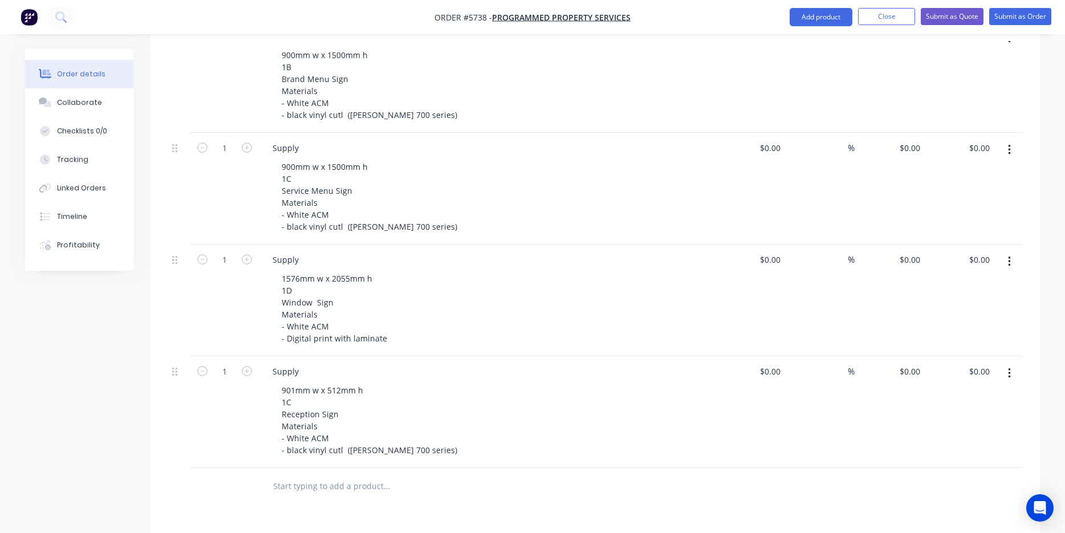
click at [1009, 255] on icon "button" at bounding box center [1009, 261] width 3 height 13
click at [975, 306] on div "Duplicate" at bounding box center [968, 314] width 88 height 17
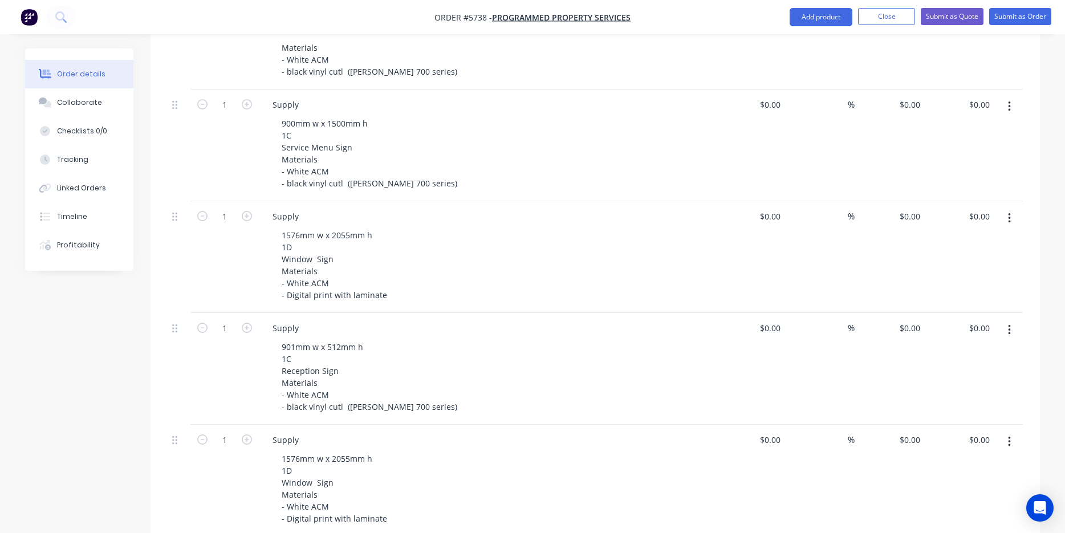
scroll to position [572, 0]
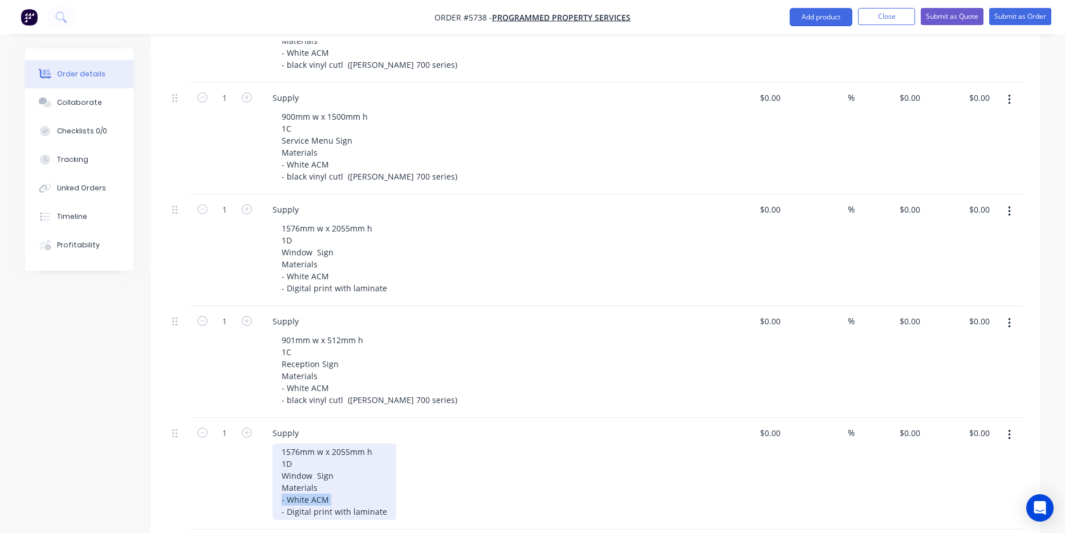
drag, startPoint x: 352, startPoint y: 450, endPoint x: 234, endPoint y: 451, distance: 118.0
click at [234, 451] on div "1 Supply 1576mm w x 2055mm h 1D Window Sign Materials - White ACM - Digital pri…" at bounding box center [595, 474] width 855 height 112
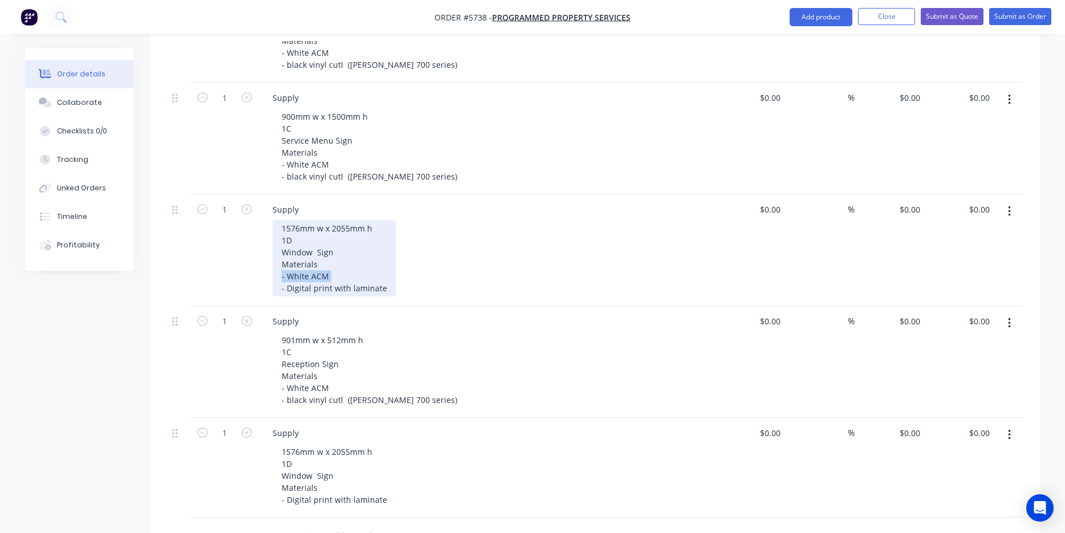
drag, startPoint x: 344, startPoint y: 230, endPoint x: 251, endPoint y: 231, distance: 92.9
click at [251, 231] on div "1 Supply 1576mm w x 2055mm h 1D Window Sign Materials - White ACM - Digital pri…" at bounding box center [595, 250] width 855 height 112
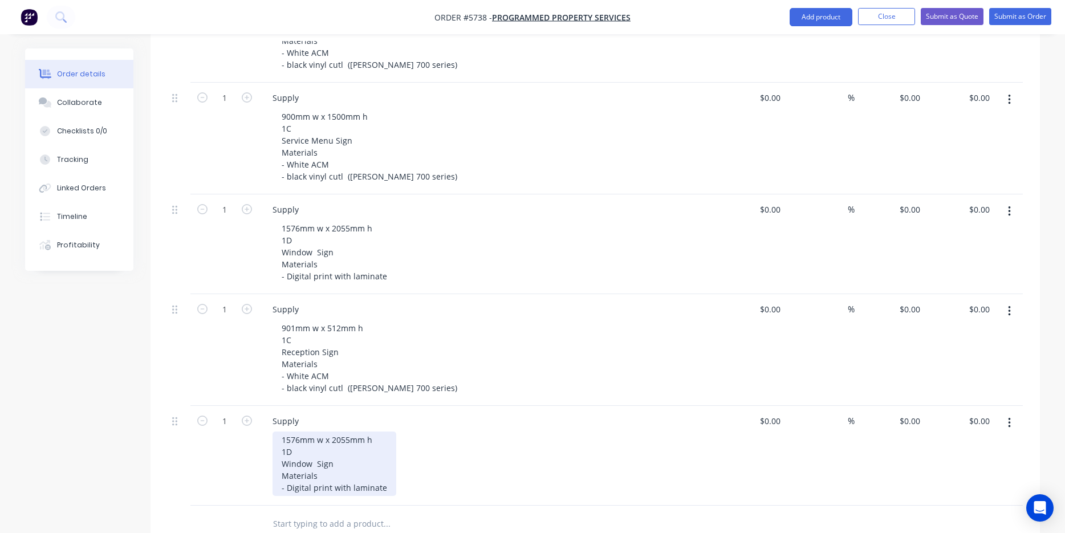
click at [298, 431] on div "1576mm w x 2055mm h 1D Window Sign Materials - Digital print with laminate" at bounding box center [334, 463] width 124 height 64
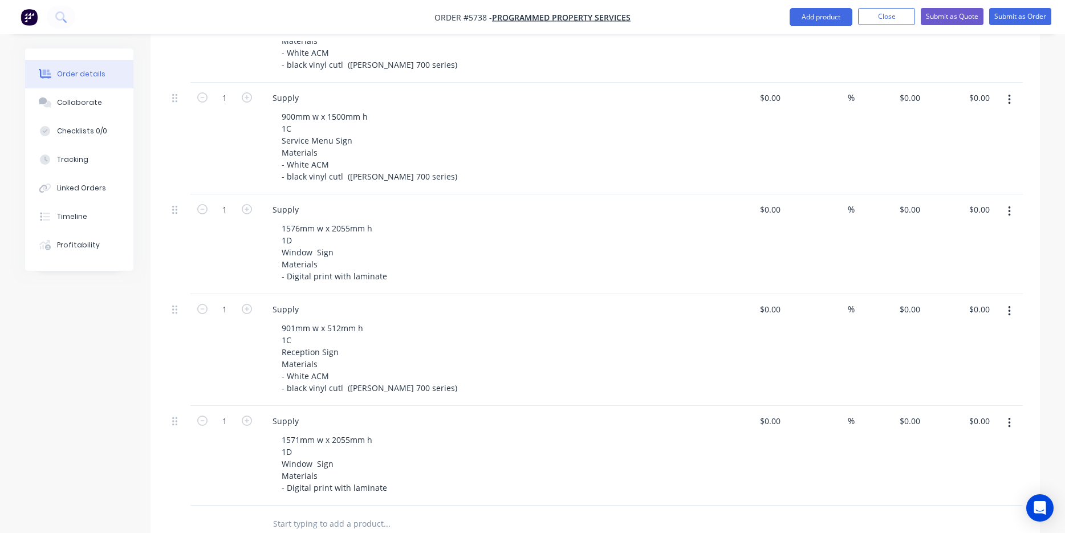
click at [482, 431] on div "1571mm w x 2055mm h 1D Window Sign Materials - Digital print with laminate" at bounding box center [491, 463] width 438 height 64
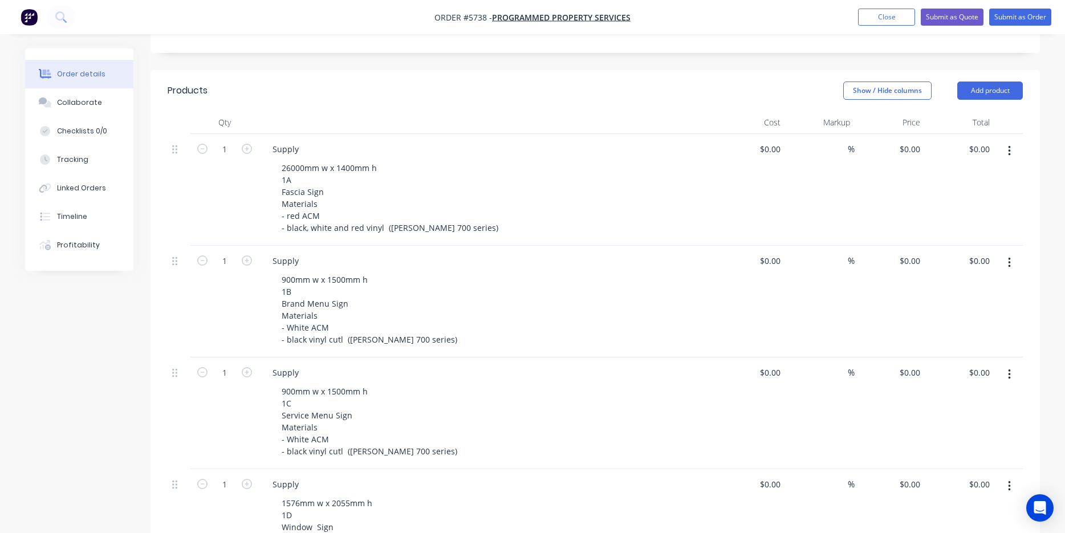
scroll to position [290, 0]
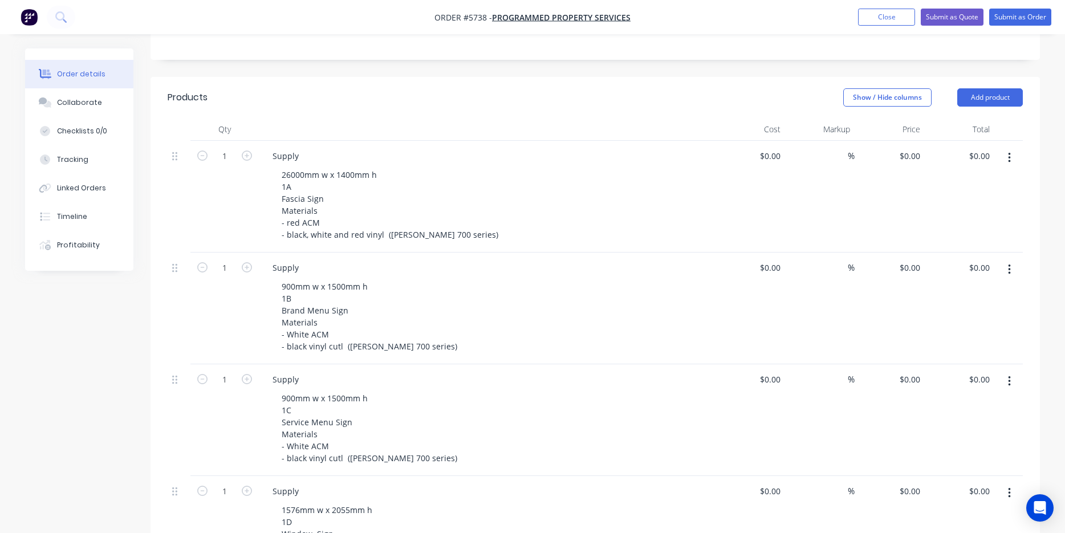
click at [1009, 152] on icon "button" at bounding box center [1009, 158] width 3 height 13
click at [983, 202] on div "Duplicate" at bounding box center [968, 210] width 88 height 17
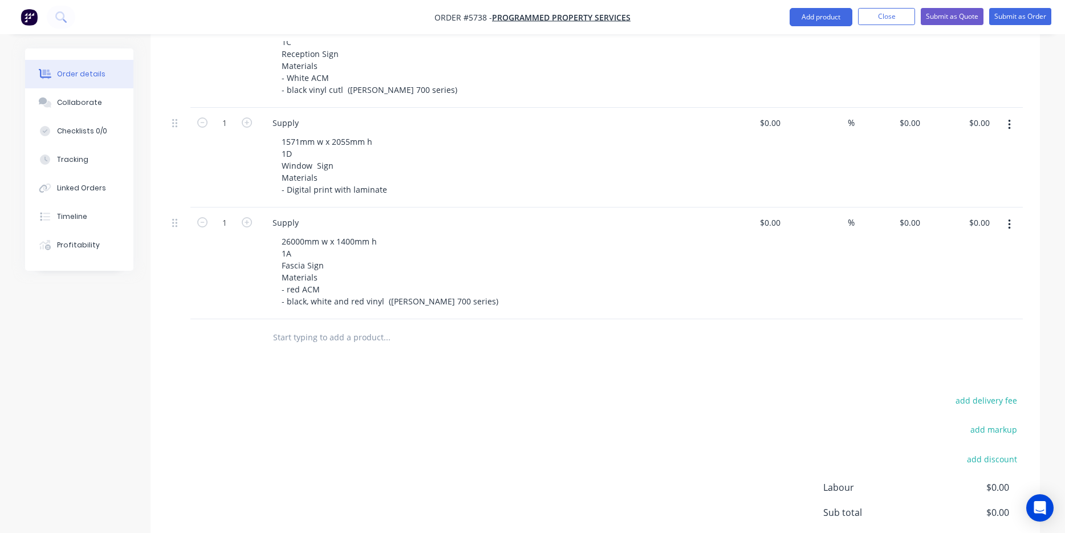
scroll to position [866, 0]
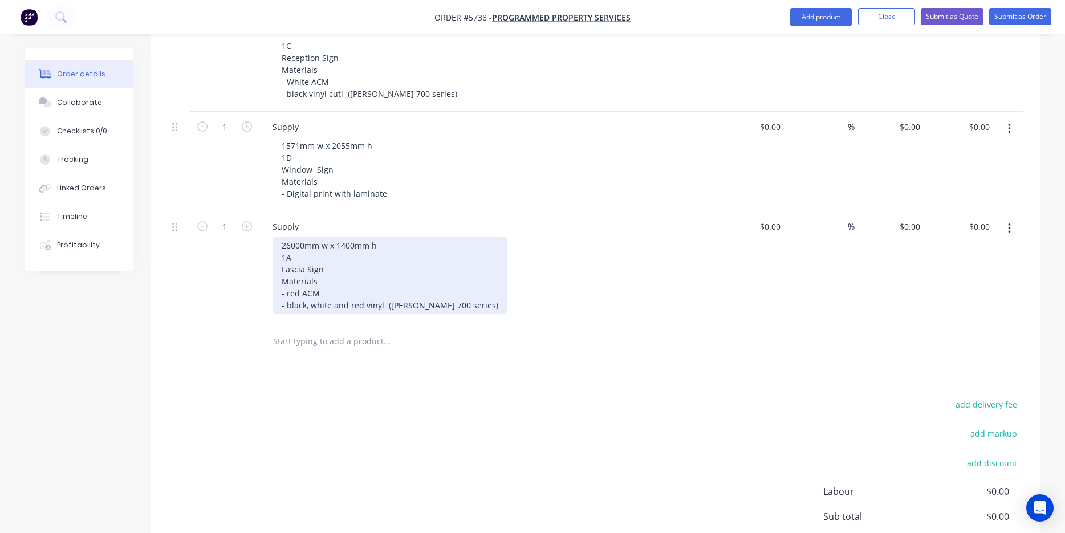
click at [286, 237] on div "26000mm w x 1400mm h 1A Fascia Sign Materials - red ACM - black, white and red …" at bounding box center [389, 275] width 235 height 76
drag, startPoint x: 304, startPoint y: 197, endPoint x: 287, endPoint y: 197, distance: 17.1
click at [287, 237] on div "26000mm w x 1400mm h 2A Fascia Sign Materials - red ACM - black, white and red …" at bounding box center [389, 275] width 235 height 76
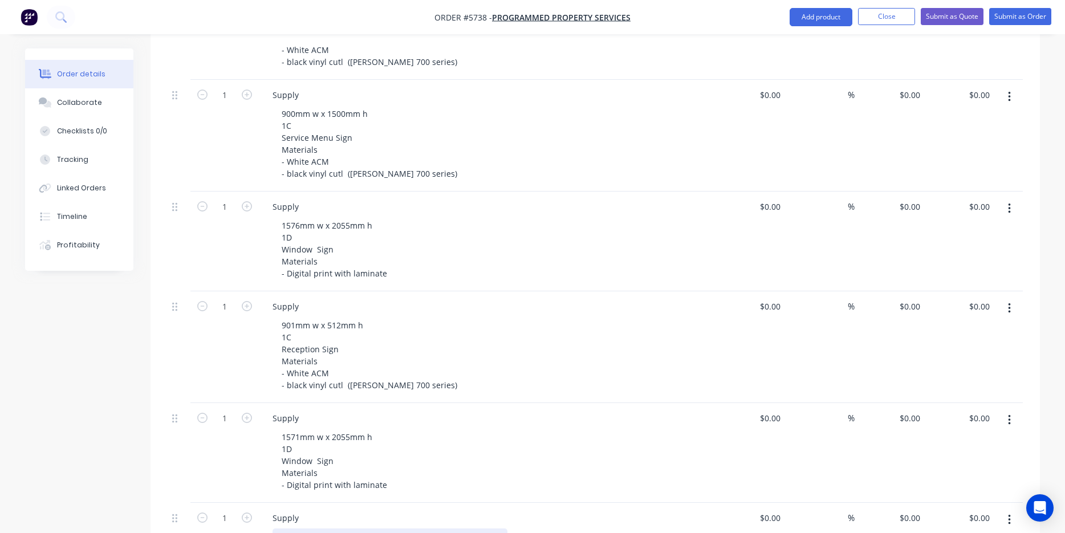
scroll to position [579, 0]
click at [1009, 298] on icon "button" at bounding box center [1009, 304] width 3 height 13
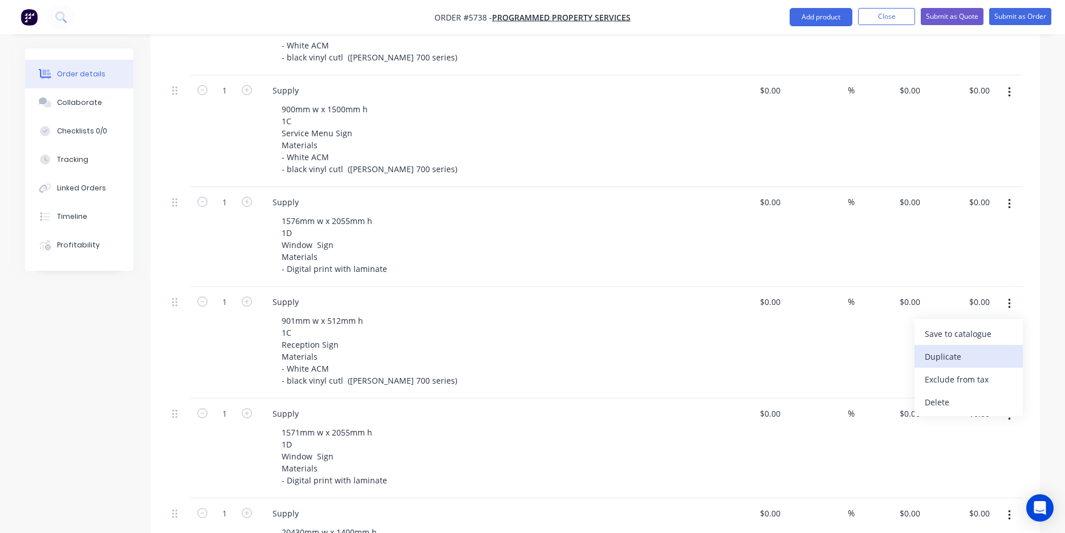
click at [988, 348] on div "Duplicate" at bounding box center [968, 356] width 88 height 17
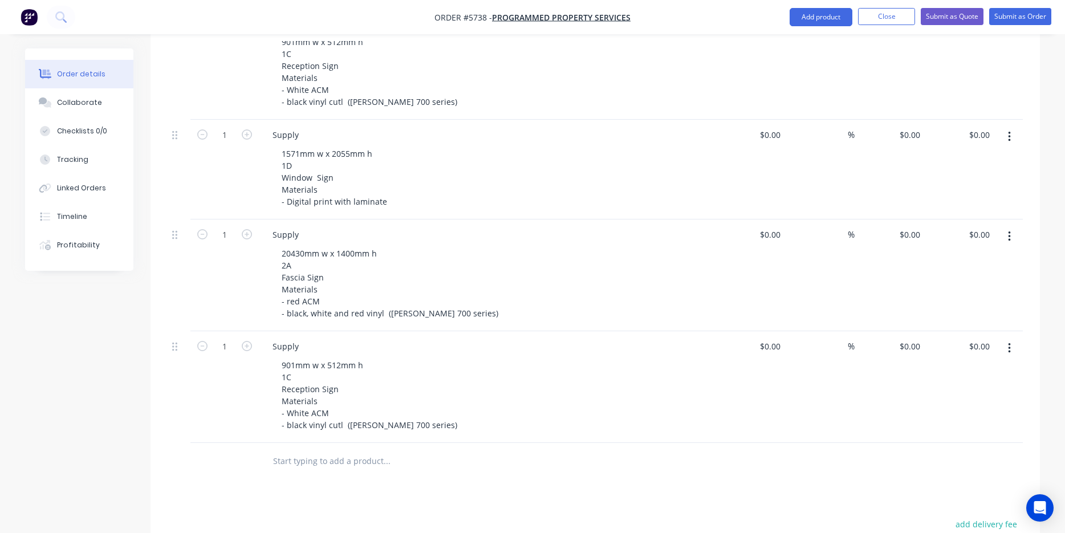
scroll to position [885, 0]
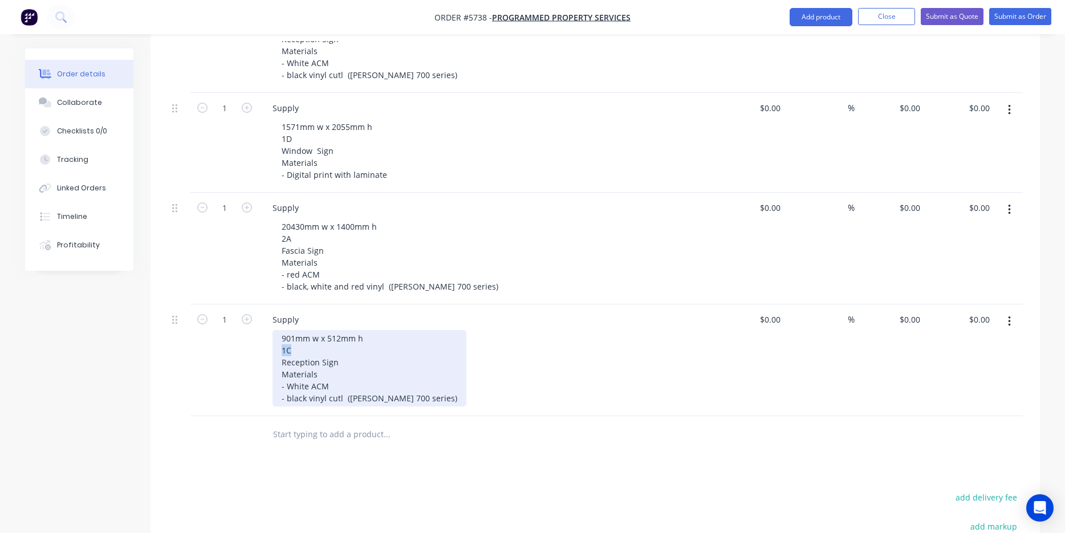
drag, startPoint x: 296, startPoint y: 302, endPoint x: 259, endPoint y: 302, distance: 37.0
click at [259, 304] on div "Supply 901mm w x 512mm h 1C Reception Sign Materials - White ACM - black vinyl …" at bounding box center [487, 360] width 456 height 112
drag, startPoint x: 295, startPoint y: 292, endPoint x: 260, endPoint y: 288, distance: 34.4
click at [260, 304] on div "Supply 901mm w x 512mm h 2B Reception Sign Materials - White ACM - black vinyl …" at bounding box center [487, 360] width 456 height 112
drag, startPoint x: 345, startPoint y: 289, endPoint x: 333, endPoint y: 288, distance: 12.0
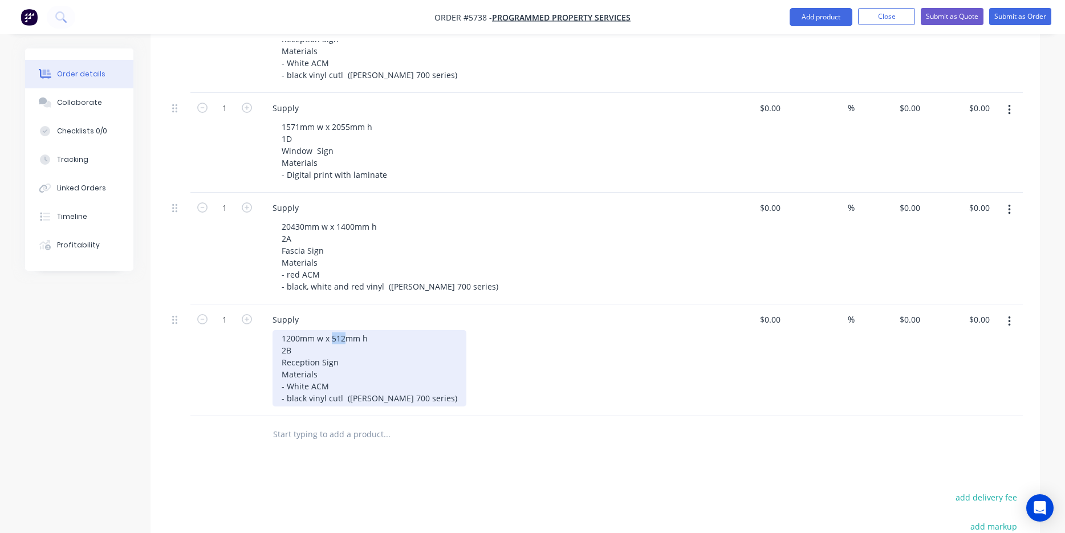
click at [333, 330] on div "1200mm w x 512mm h 2B Reception Sign Materials - White ACM - black vinyl cutl (…" at bounding box center [369, 368] width 194 height 76
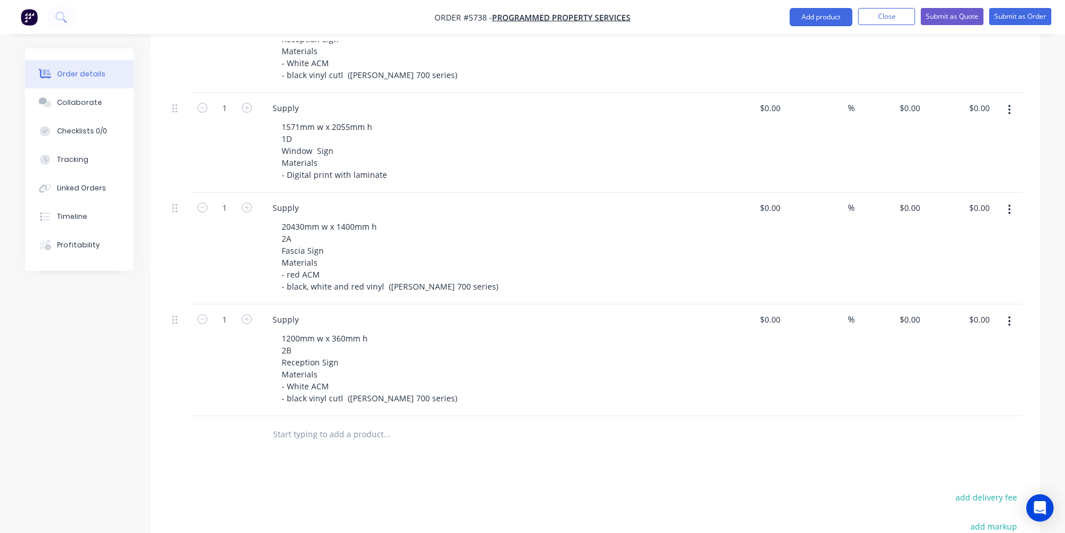
click at [453, 330] on div "1200mm w x 360mm h 2B Reception Sign Materials - White ACM - black vinyl cutl (…" at bounding box center [491, 368] width 438 height 76
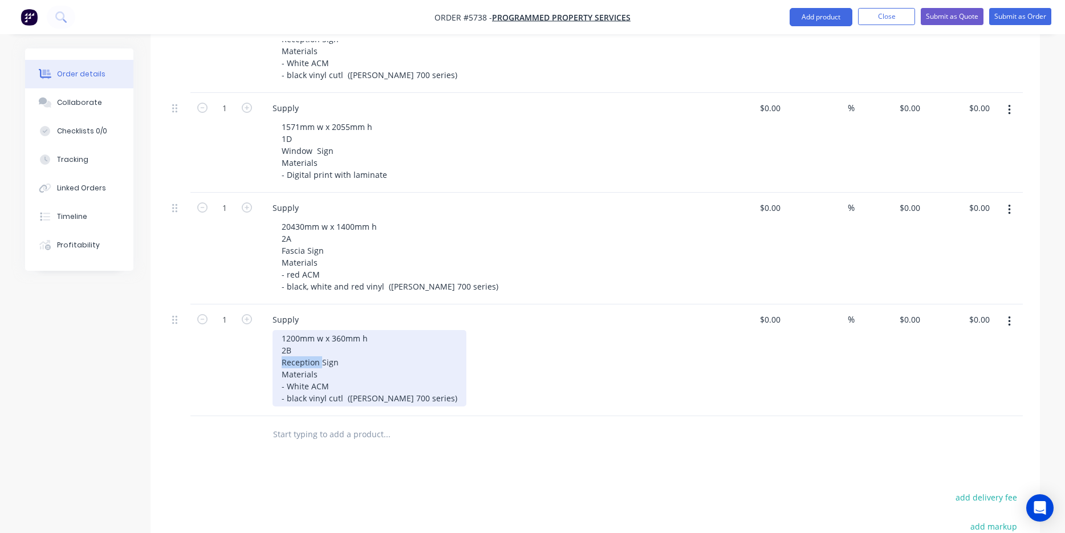
drag, startPoint x: 320, startPoint y: 316, endPoint x: 273, endPoint y: 317, distance: 46.8
click at [272, 330] on div "1200mm w x 360mm h 2B Reception Sign Materials - White ACM - black vinyl cutl (…" at bounding box center [369, 368] width 194 height 76
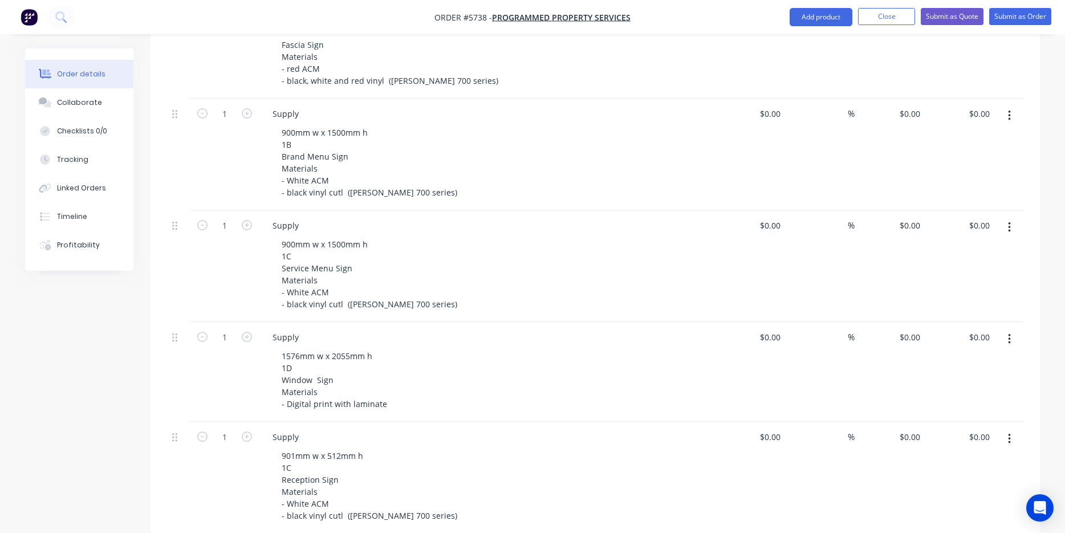
scroll to position [436, 0]
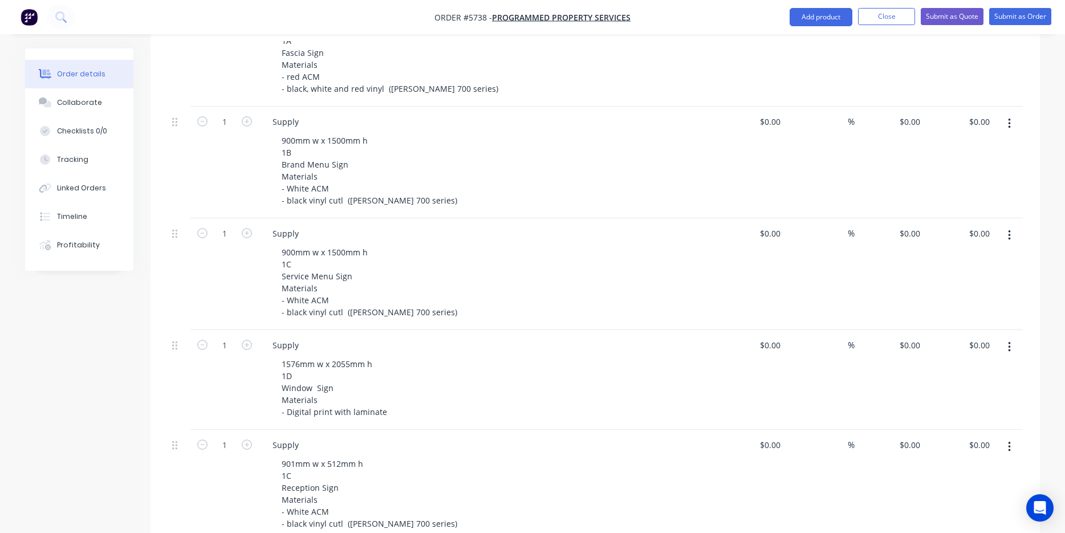
click at [1008, 119] on icon "button" at bounding box center [1009, 124] width 2 height 10
click at [989, 168] on div "Duplicate" at bounding box center [968, 176] width 88 height 17
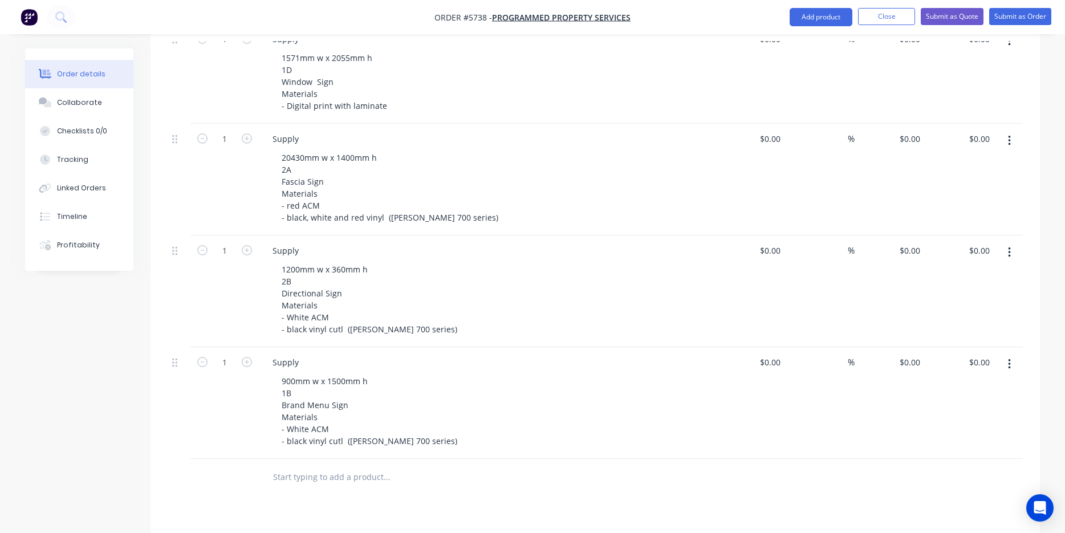
scroll to position [996, 0]
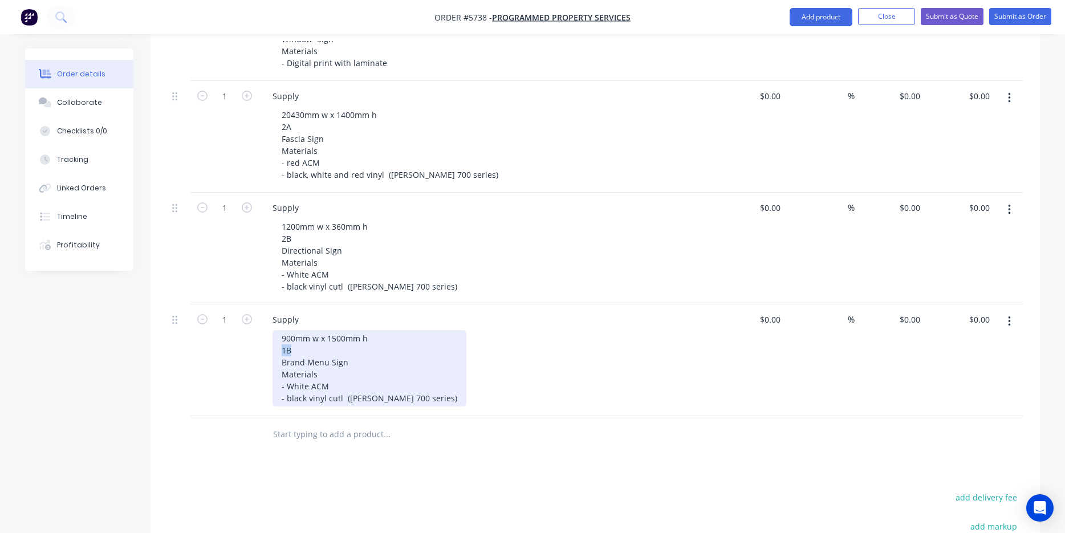
drag, startPoint x: 299, startPoint y: 303, endPoint x: 242, endPoint y: 305, distance: 57.0
click at [243, 304] on div "1 Supply 900mm w x 1500mm h 1B Brand Menu Sign Materials - White ACM - black vi…" at bounding box center [595, 360] width 855 height 112
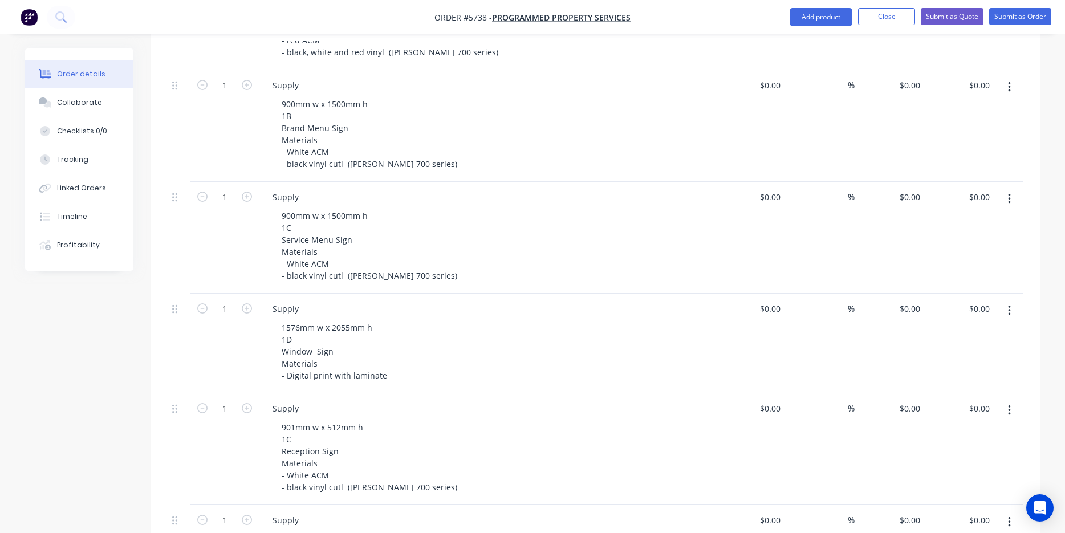
scroll to position [471, 0]
click at [1011, 190] on button "button" at bounding box center [1009, 200] width 27 height 21
click at [984, 245] on div "Duplicate" at bounding box center [968, 253] width 88 height 17
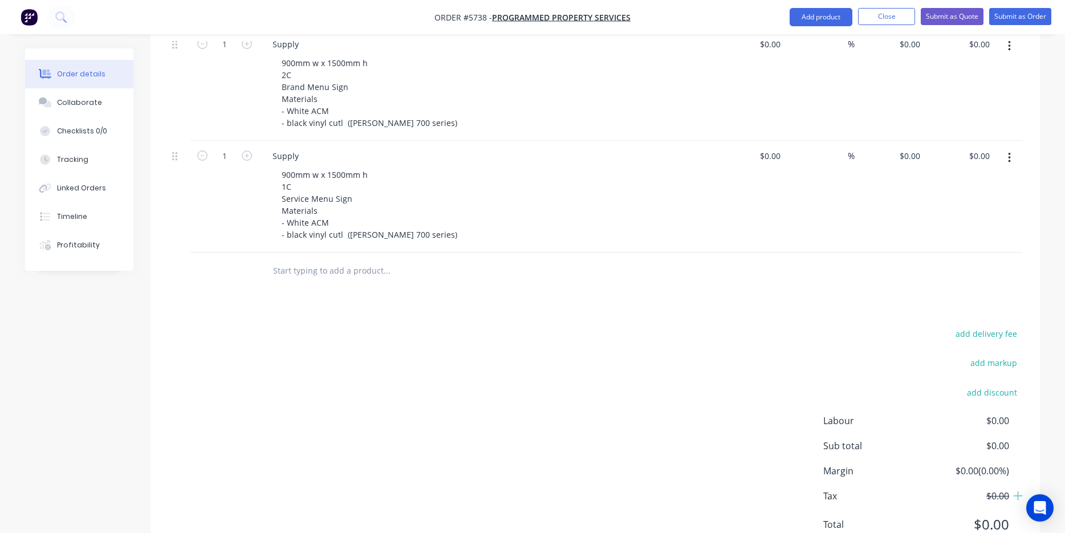
scroll to position [1270, 0]
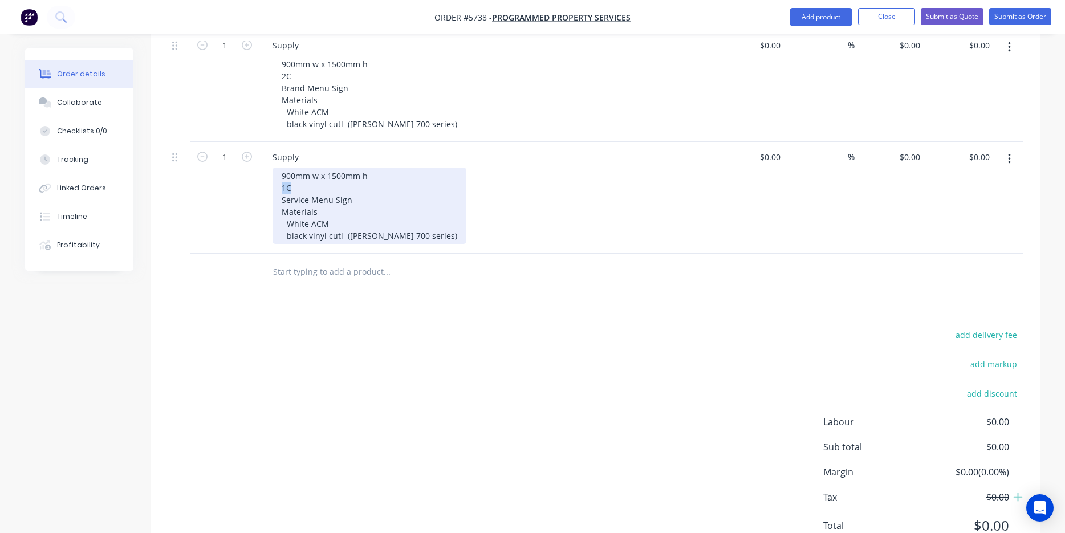
drag, startPoint x: 295, startPoint y: 140, endPoint x: 256, endPoint y: 140, distance: 38.8
click at [256, 142] on div "1 Supply 900mm w x 1500mm h 1C Service Menu Sign Materials - White ACM - black …" at bounding box center [595, 198] width 855 height 112
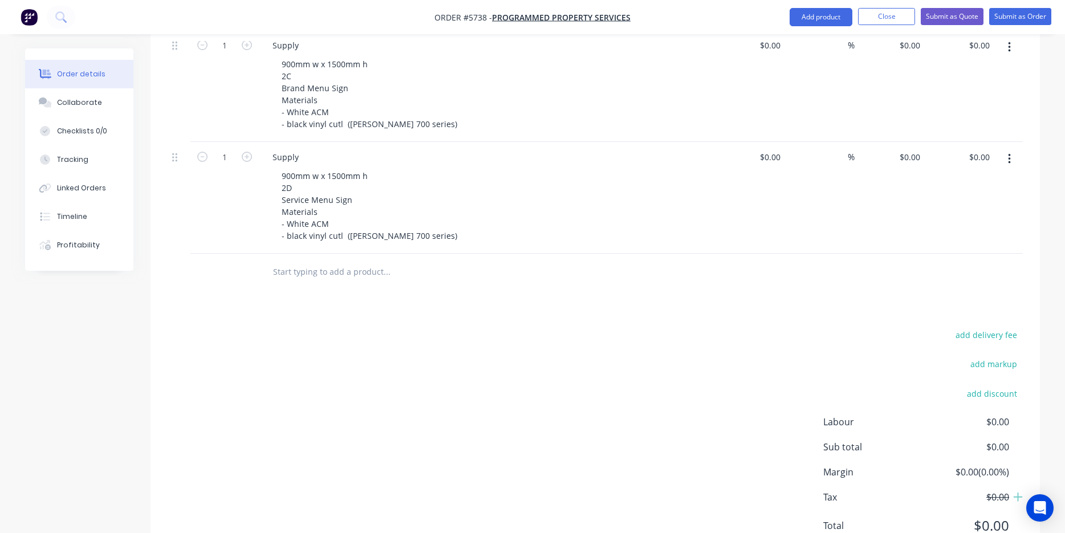
click at [301, 260] on input "text" at bounding box center [386, 271] width 228 height 23
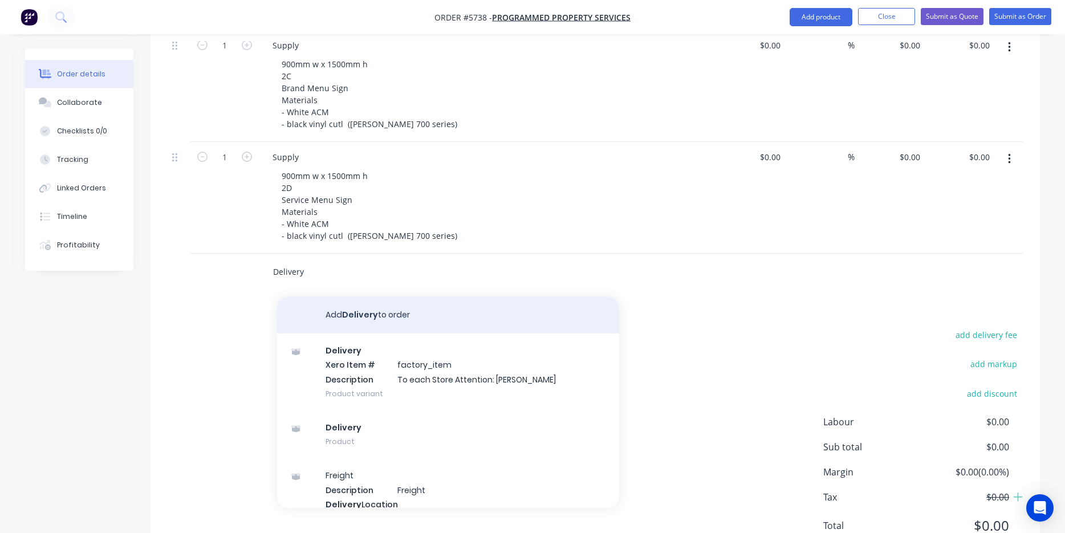
type input "Delivery"
click at [332, 297] on button "Add Delivery to order" at bounding box center [448, 315] width 342 height 36
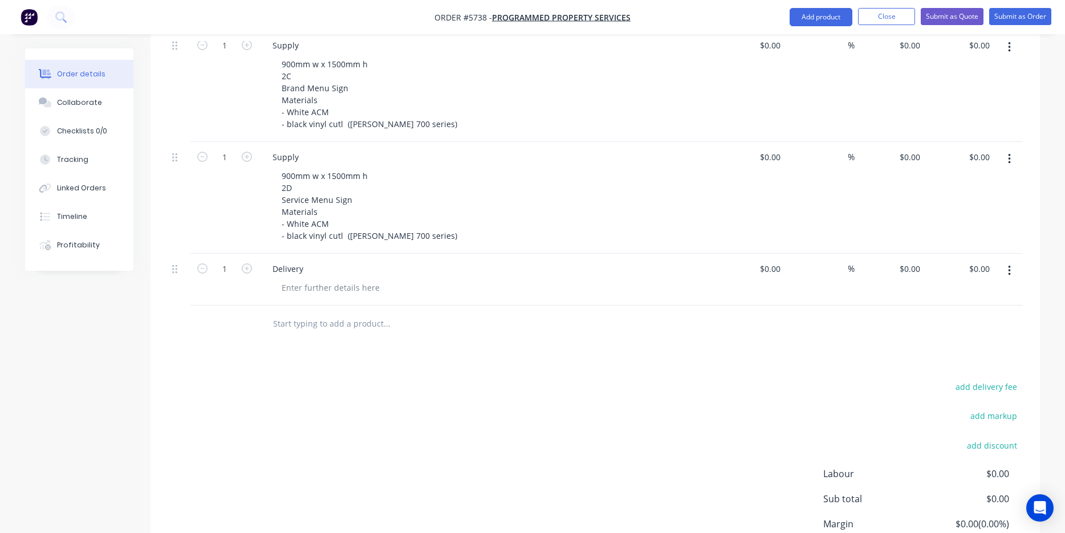
click at [306, 254] on div "Delivery" at bounding box center [487, 280] width 456 height 52
click at [299, 279] on div at bounding box center [330, 287] width 116 height 17
drag, startPoint x: 654, startPoint y: 266, endPoint x: 661, endPoint y: 280, distance: 15.6
click at [661, 312] on div at bounding box center [463, 323] width 401 height 23
click at [769, 260] on div at bounding box center [776, 268] width 18 height 17
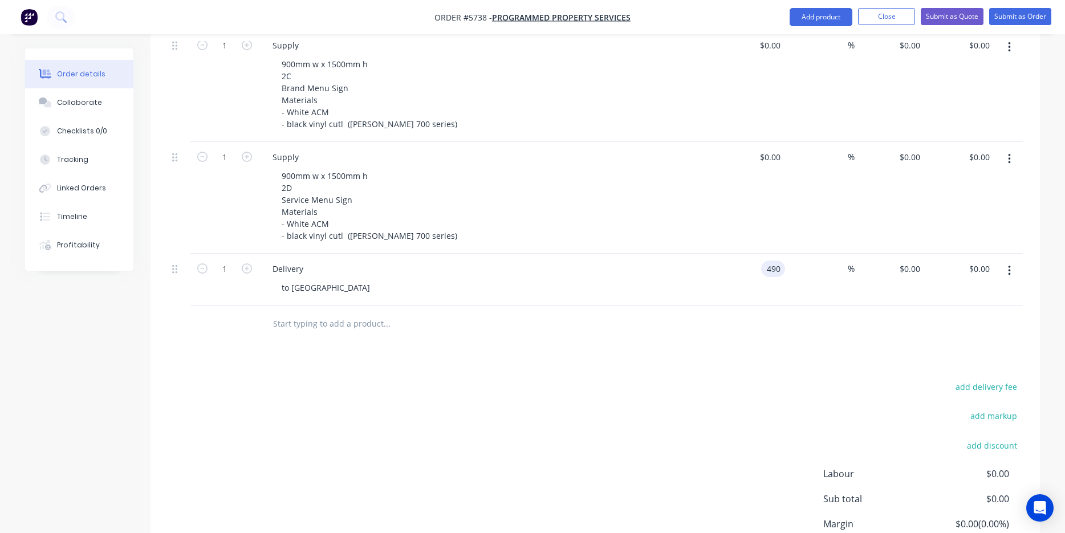
type input "$490.00"
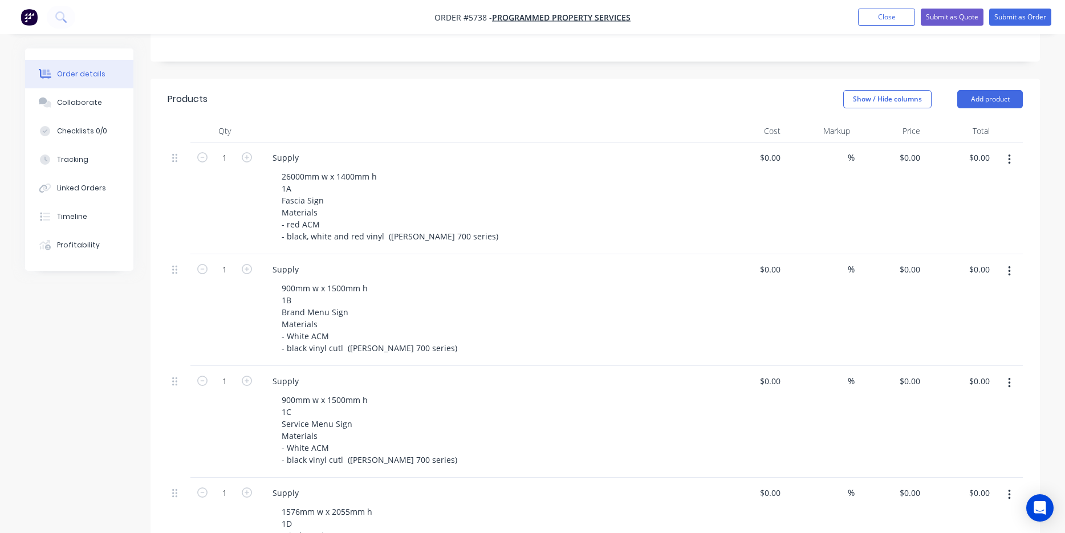
scroll to position [290, 0]
click at [772, 260] on input at bounding box center [778, 268] width 13 height 17
type input "$290.00"
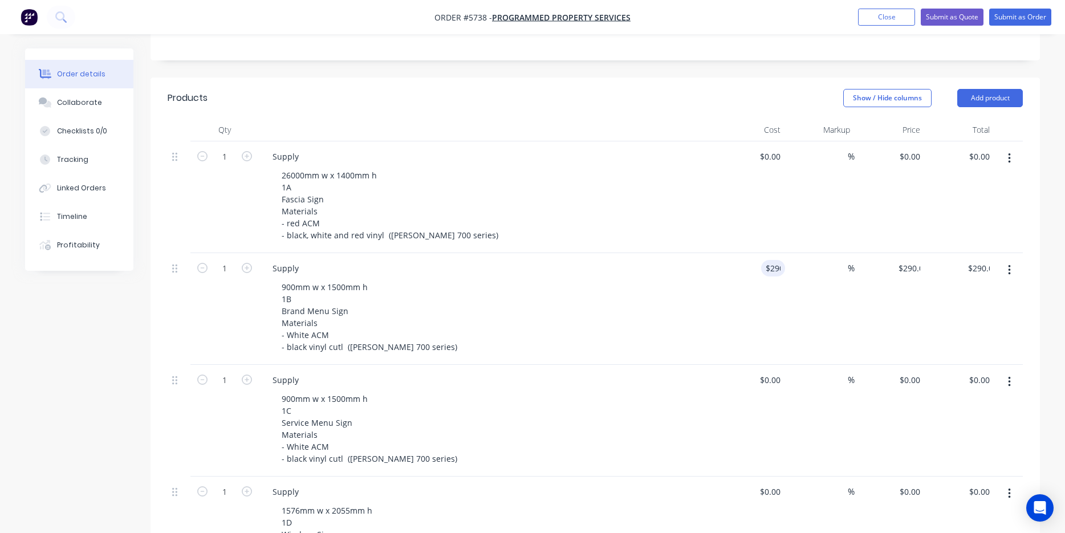
click at [662, 372] on div "Supply" at bounding box center [486, 380] width 447 height 17
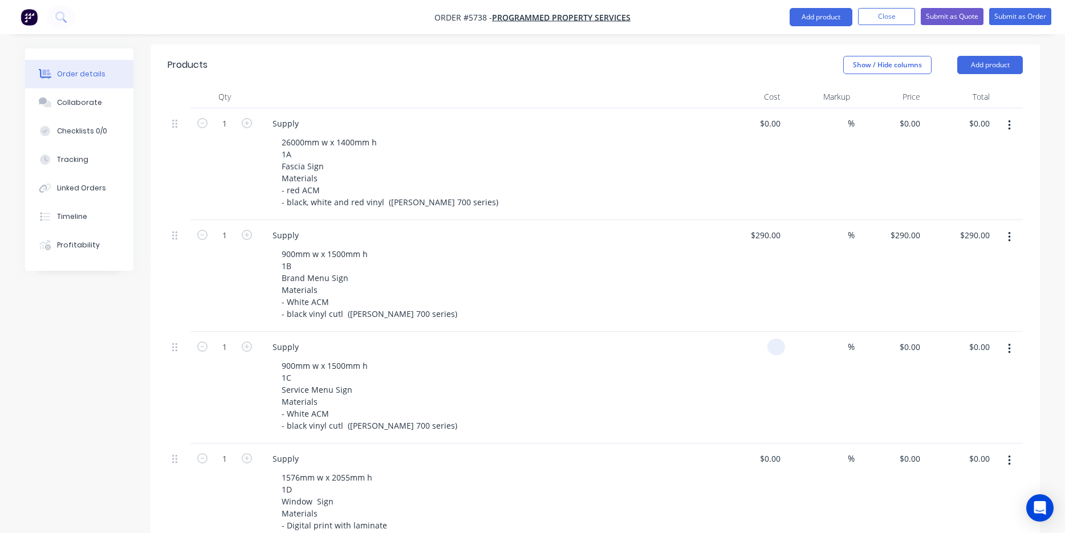
click at [766, 332] on div at bounding box center [750, 388] width 70 height 112
type input "$290.00"
click at [680, 443] on div "Supply 1576mm w x 2055mm h 1D Window Sign Materials - Digital print with lamina…" at bounding box center [487, 493] width 456 height 100
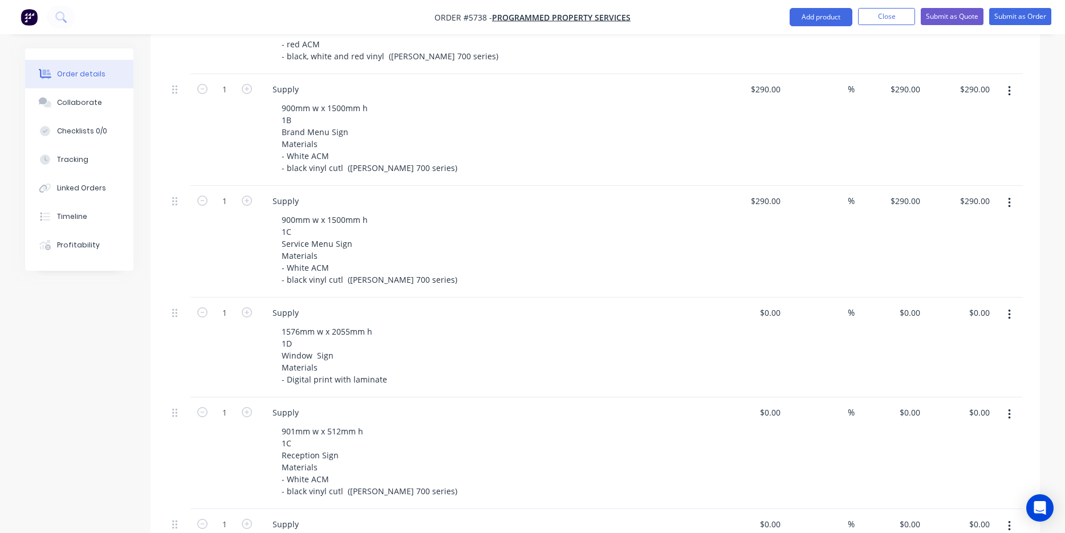
scroll to position [471, 0]
click at [767, 302] on div at bounding box center [776, 310] width 18 height 17
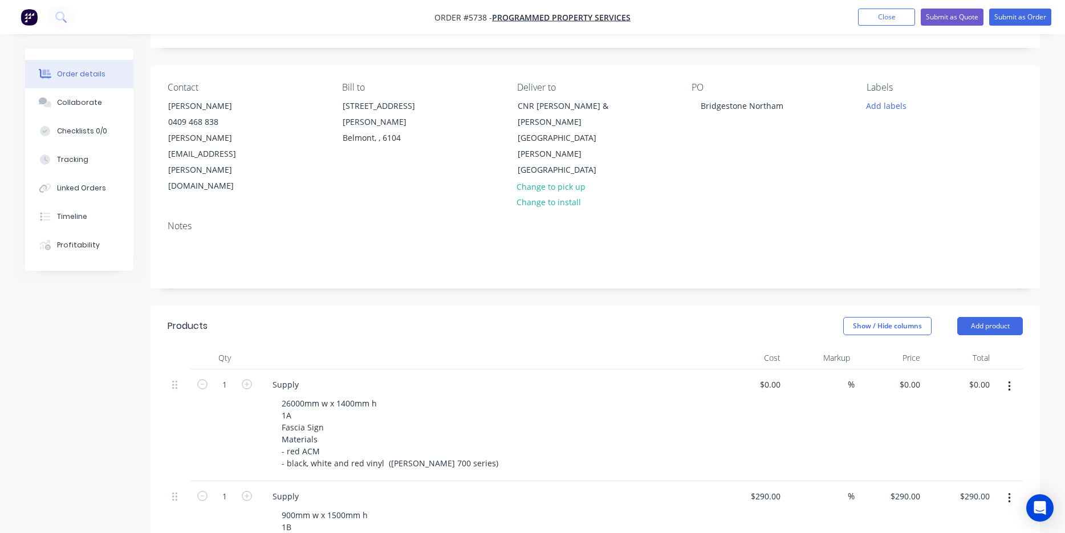
scroll to position [63, 0]
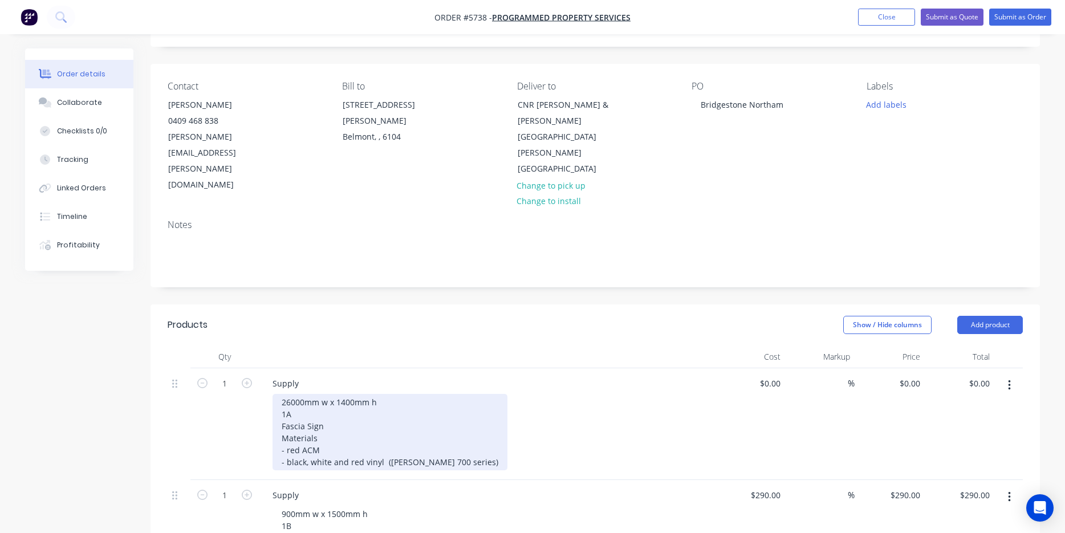
type input "$0.00"
click at [418, 415] on div "26000mm w x 1400mm h 1A Fascia Sign Materials - red ACM - black, white and red …" at bounding box center [389, 432] width 235 height 76
click at [335, 406] on div "26000mm w x 1400mm h 1A Fascia Sign Materials - red ACM - black, white and red …" at bounding box center [389, 432] width 235 height 76
drag, startPoint x: 373, startPoint y: 400, endPoint x: 231, endPoint y: 402, distance: 141.4
click at [231, 402] on div "1 Supply 26000mm w x 1400mm h 1A Fascia Sign Materials - red ACM Mulfords - bla…" at bounding box center [595, 424] width 855 height 112
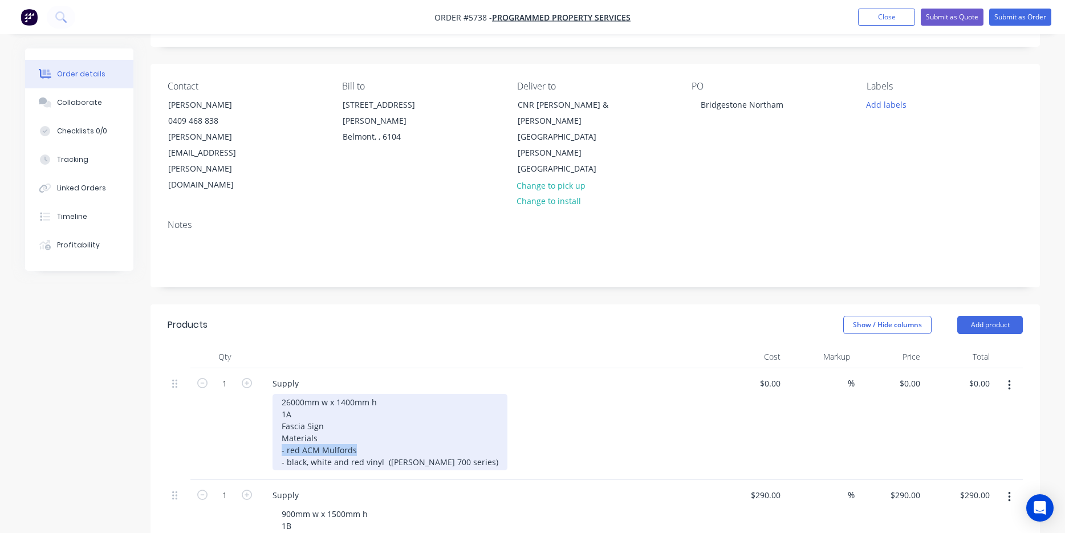
copy div "- red ACM Mulfords"
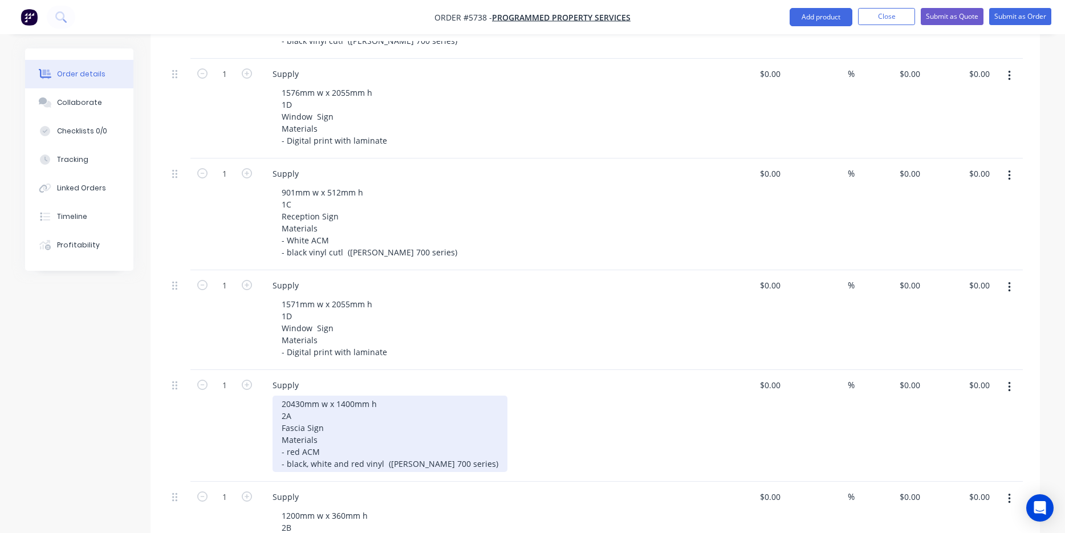
scroll to position [711, 0]
drag, startPoint x: 345, startPoint y: 397, endPoint x: 218, endPoint y: 397, distance: 127.1
click at [218, 397] on div "1 Supply 20430mm w x 1400mm h 2A Fascia Sign Materials - red ACM - black, white…" at bounding box center [595, 422] width 855 height 112
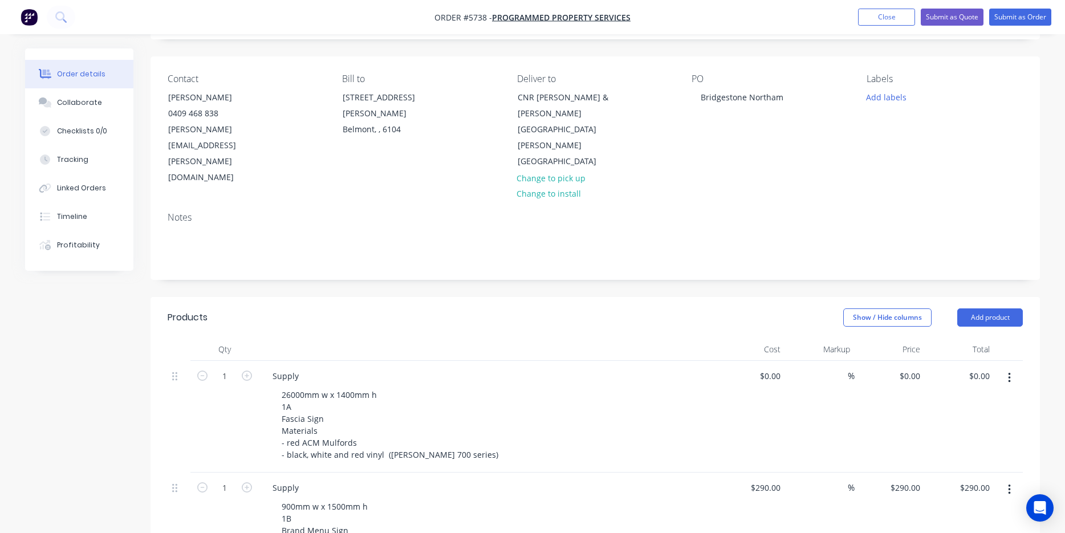
scroll to position [75, 0]
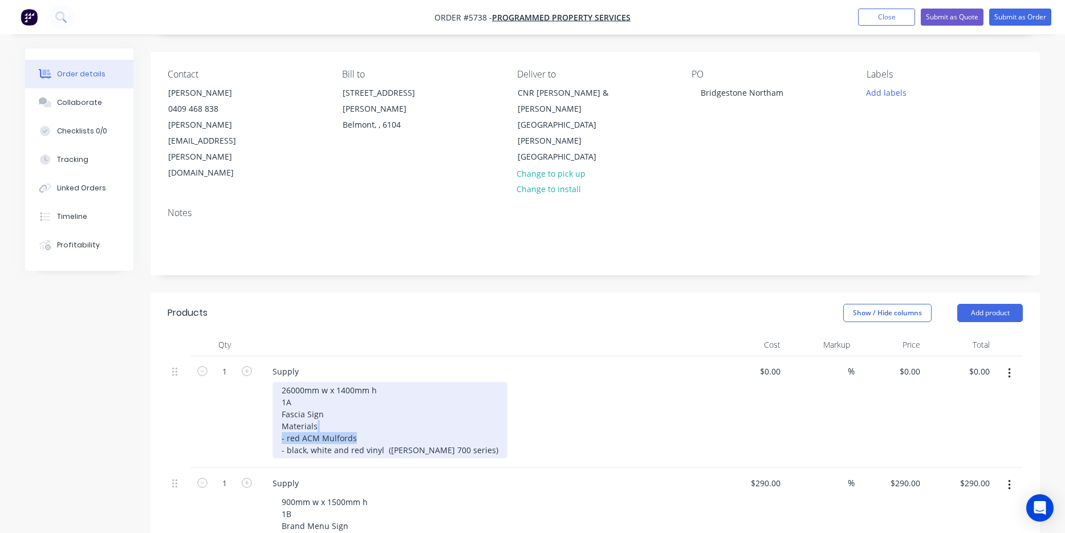
click at [408, 383] on div "26000mm w x 1400mm h 1A Fascia Sign Materials - red ACM Mulfords - black, white…" at bounding box center [389, 420] width 235 height 76
click at [446, 405] on div "26000mm w x 1400mm h 1A Fascia Sign Materials - red ACM Mulfords - black, white…" at bounding box center [389, 420] width 235 height 76
click at [450, 405] on div "26000mm w x 1400mm h 1A Fascia Sign Materials - red ACM Mulfords - black, white…" at bounding box center [389, 420] width 235 height 76
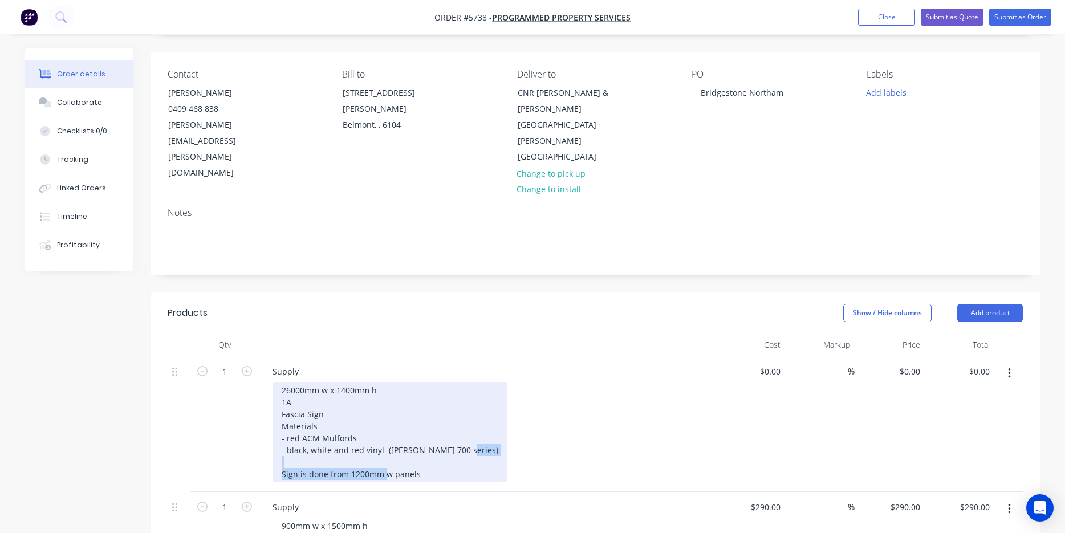
drag, startPoint x: 426, startPoint y: 426, endPoint x: 242, endPoint y: 423, distance: 184.1
click at [242, 423] on div "1 Supply 26000mm w x 1400mm h 1A Fascia Sign Materials - red ACM Mulfords - bla…" at bounding box center [595, 424] width 855 height 136
copy div "Sign is done from 1200mm w panels"
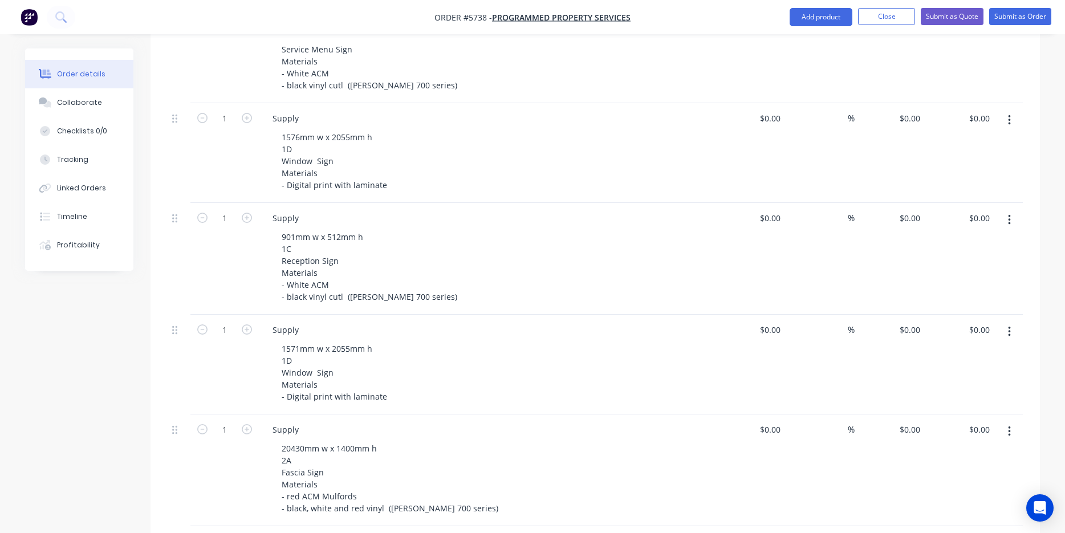
scroll to position [799, 0]
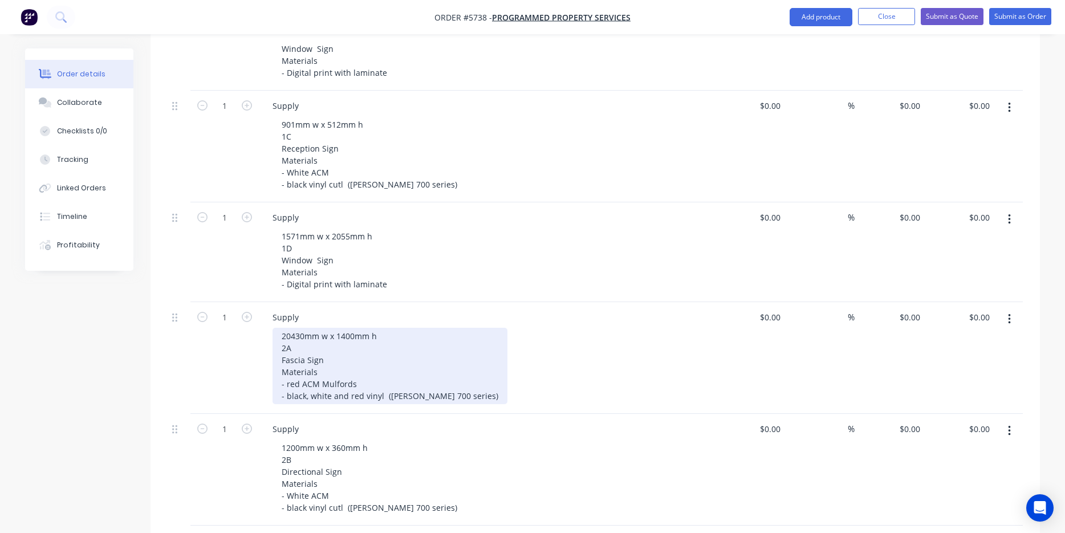
click at [452, 349] on div "20430mm w x 1400mm h 2A Fascia Sign Materials - red ACM Mulfords - black, white…" at bounding box center [389, 366] width 235 height 76
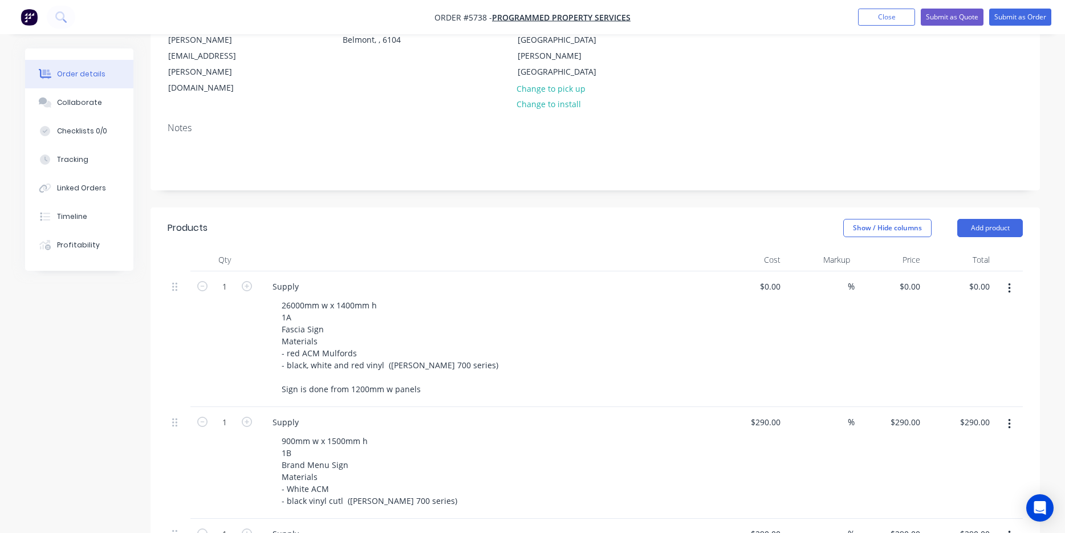
scroll to position [164, 0]
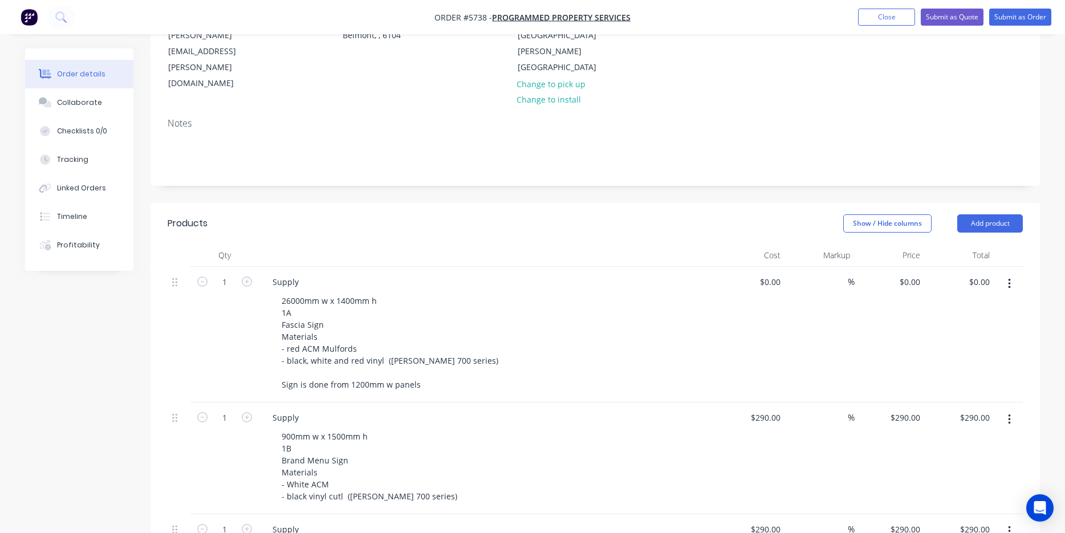
click at [461, 300] on div "26000mm w x 1400mm h 1A Fascia Sign Materials - red ACM Mulfords - black, white…" at bounding box center [491, 342] width 438 height 100
click at [940, 15] on button "Submit as Quote" at bounding box center [951, 17] width 63 height 17
type input "$290.00"
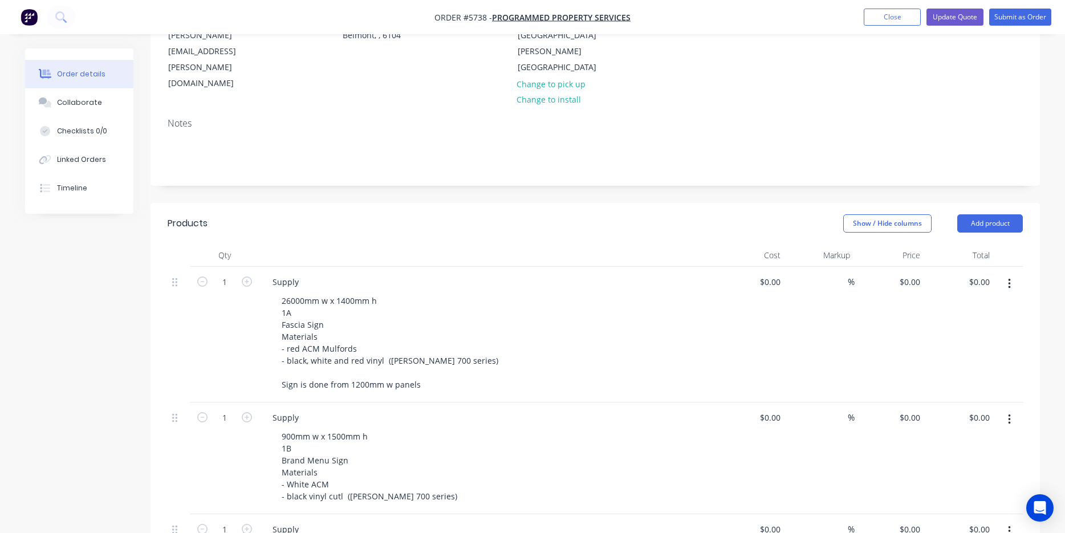
type input "$290.00"
type input "$490.00"
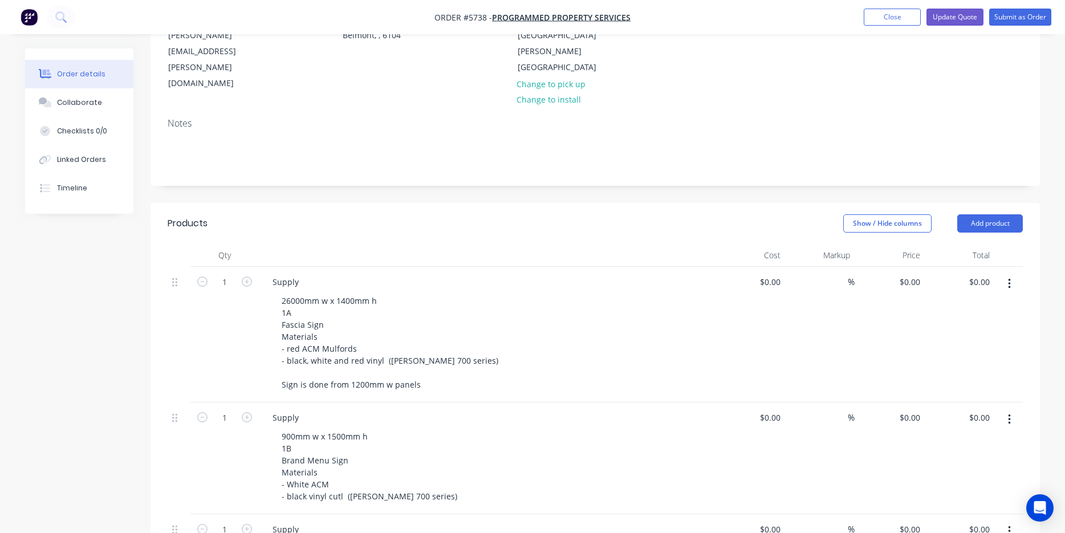
type input "$490.00"
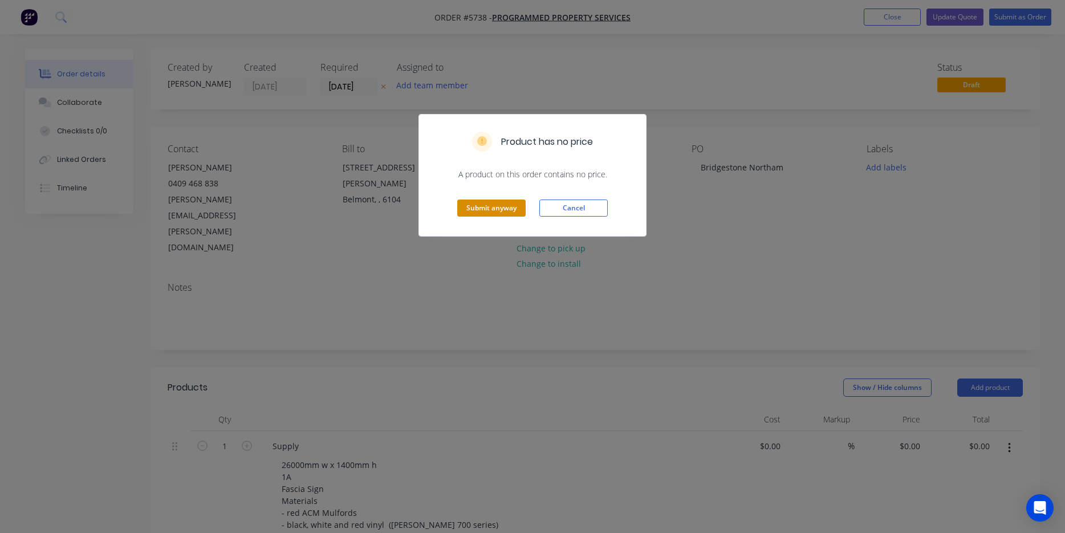
click at [490, 213] on button "Submit anyway" at bounding box center [491, 207] width 68 height 17
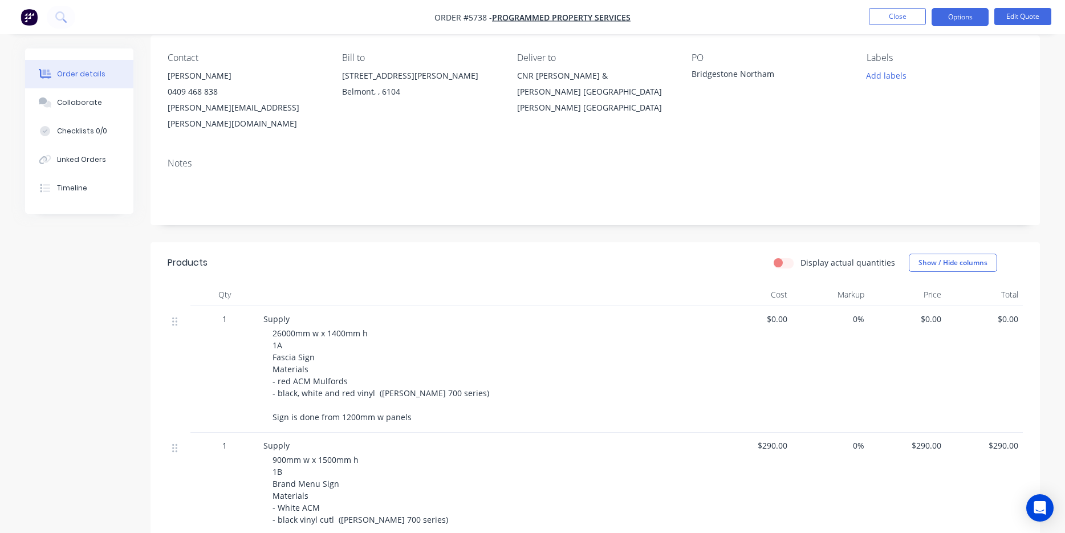
scroll to position [118, 0]
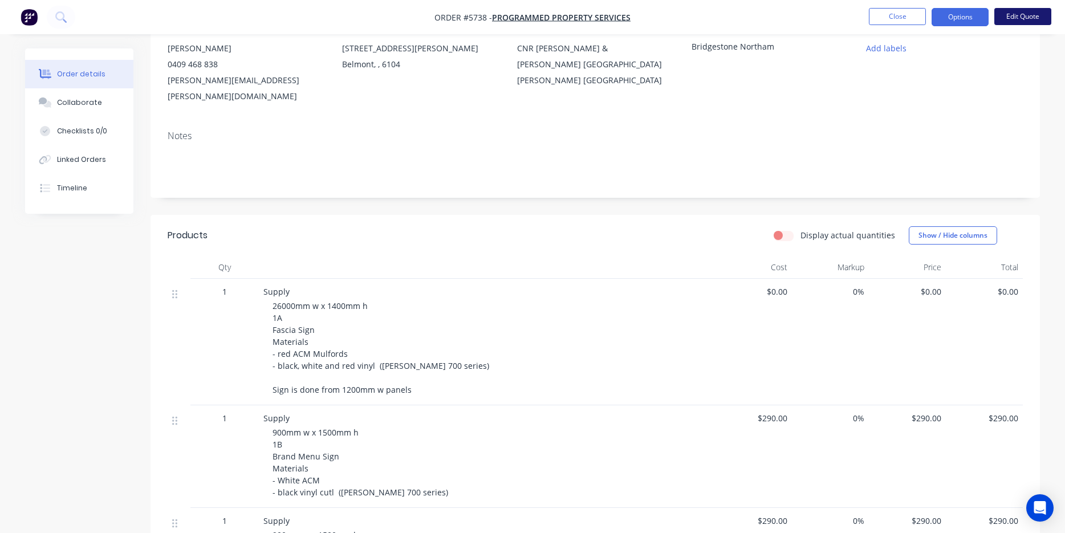
click at [1015, 15] on button "Edit Quote" at bounding box center [1022, 16] width 57 height 17
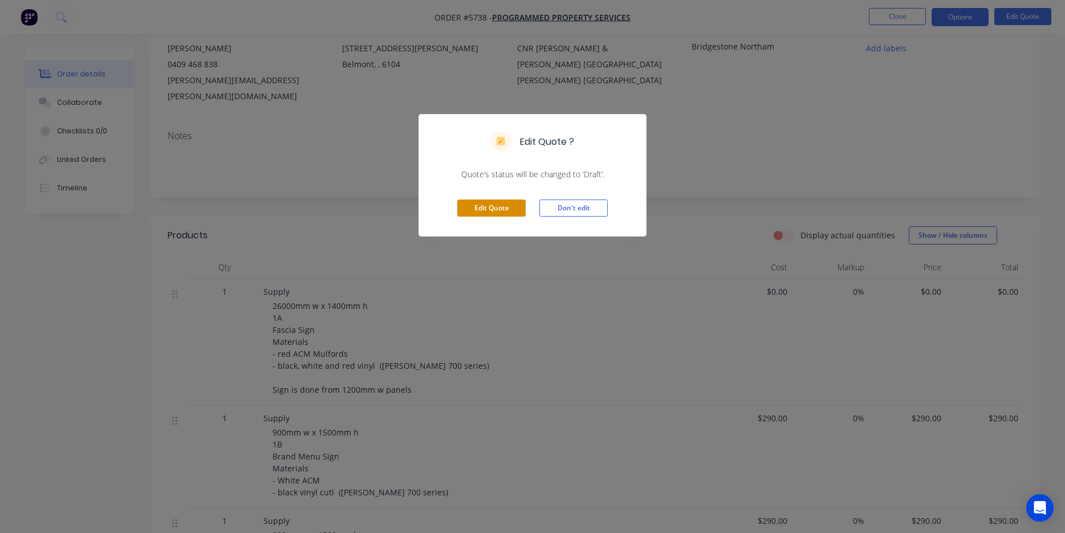
click at [498, 214] on button "Edit Quote" at bounding box center [491, 207] width 68 height 17
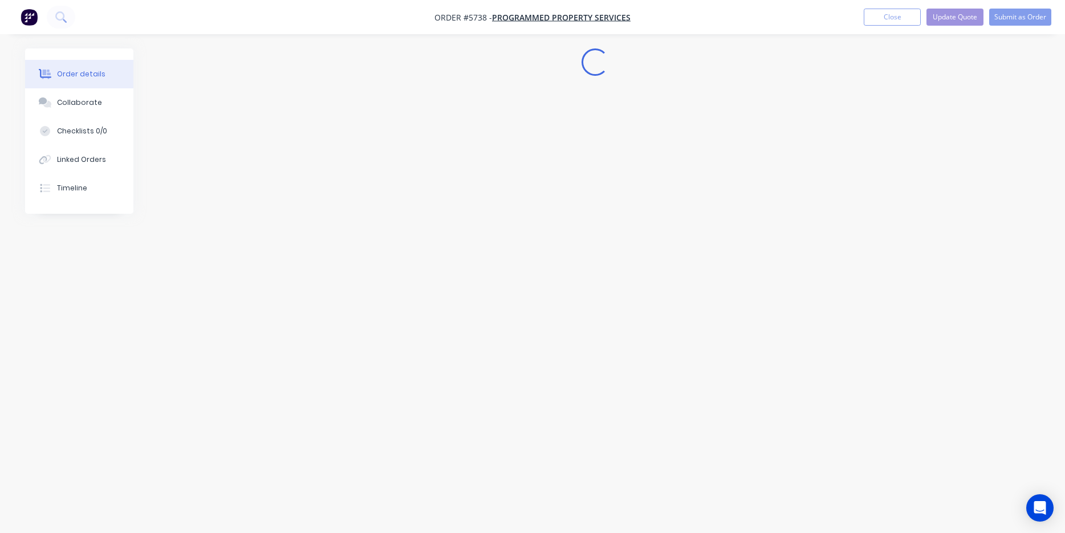
scroll to position [0, 0]
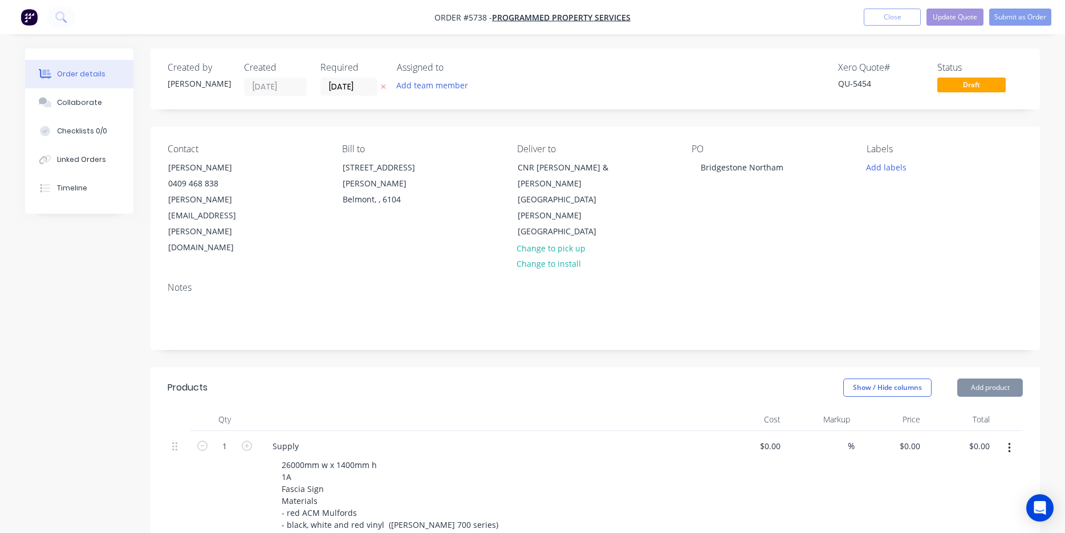
type input "$290.00"
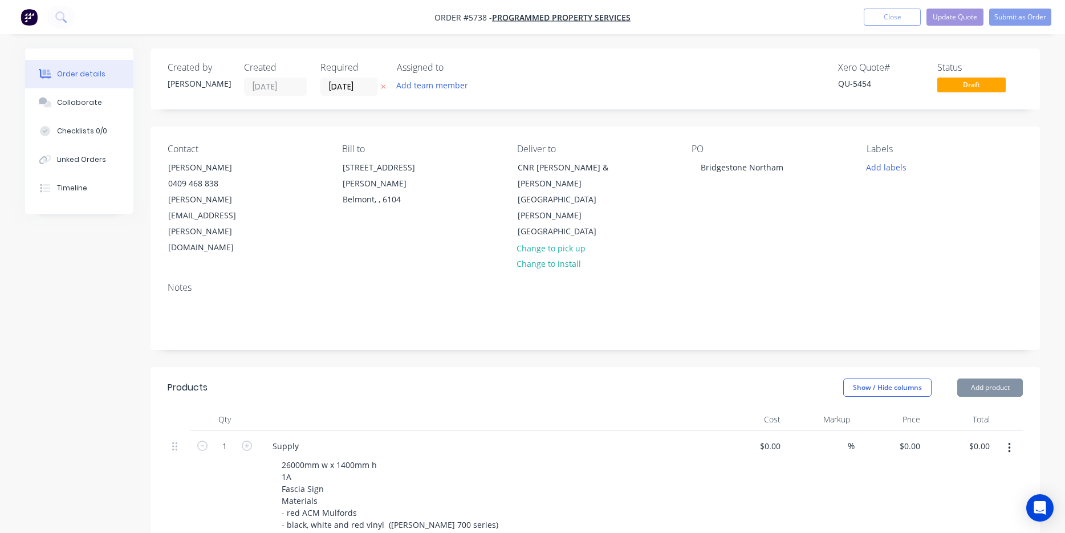
type input "$290.00"
type input "$490.00"
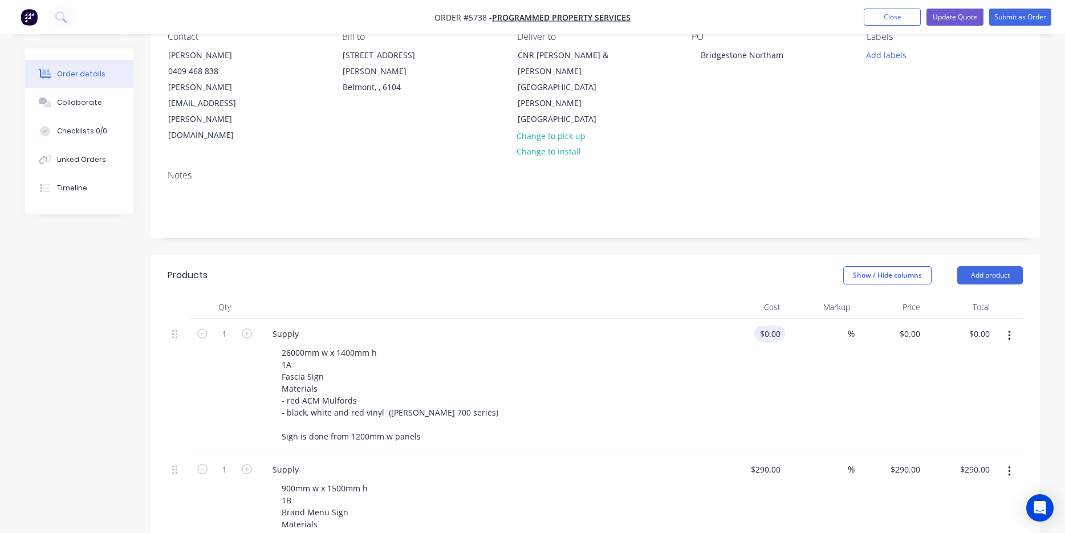
scroll to position [113, 0]
click at [775, 325] on input "0" at bounding box center [772, 333] width 26 height 17
type input "$3,580.00"
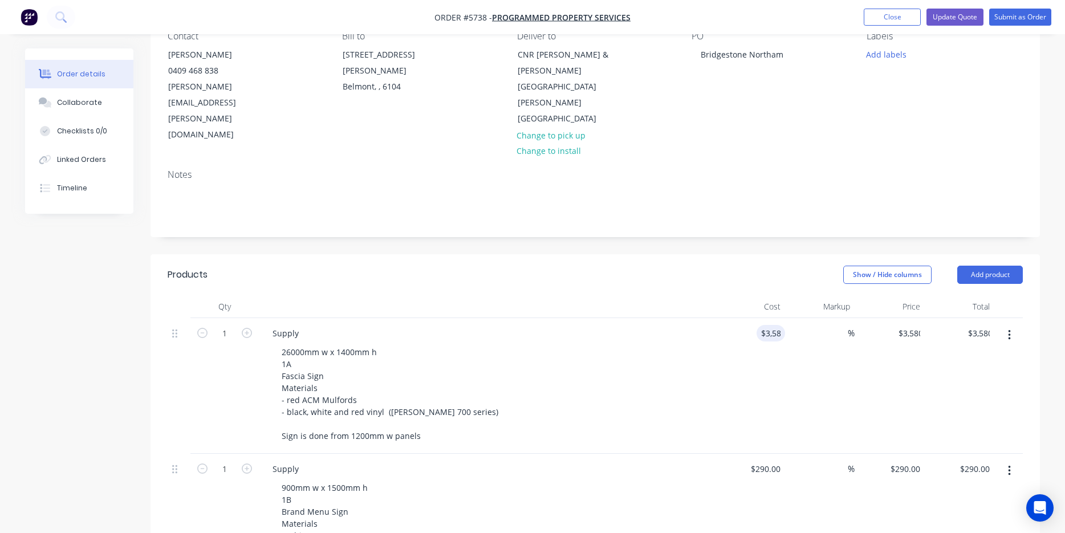
click at [734, 340] on div "$3,580.00 3580" at bounding box center [750, 386] width 70 height 136
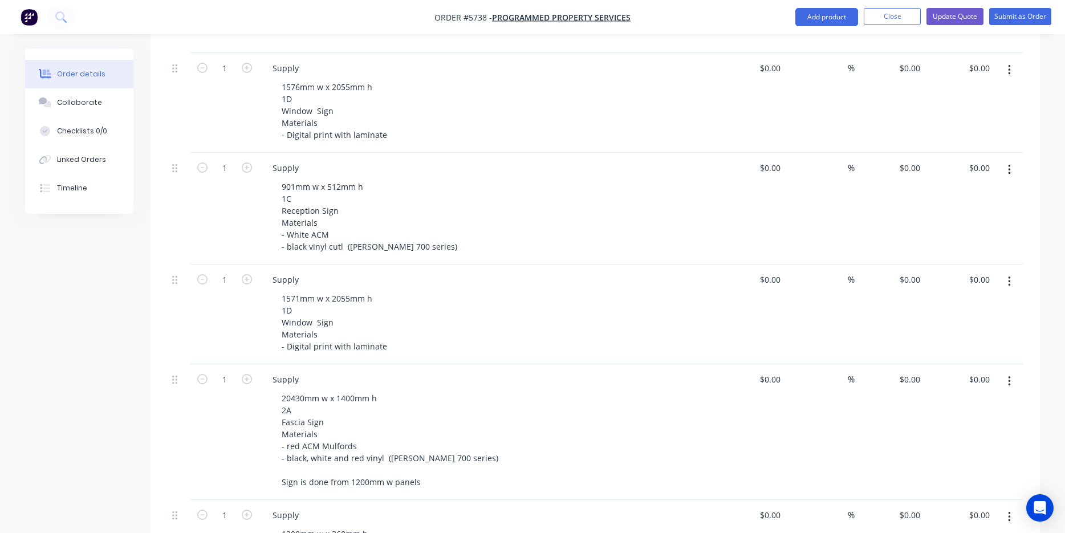
scroll to position [738, 0]
click at [765, 364] on div "0 0" at bounding box center [750, 432] width 70 height 136
type input "$3,360.00"
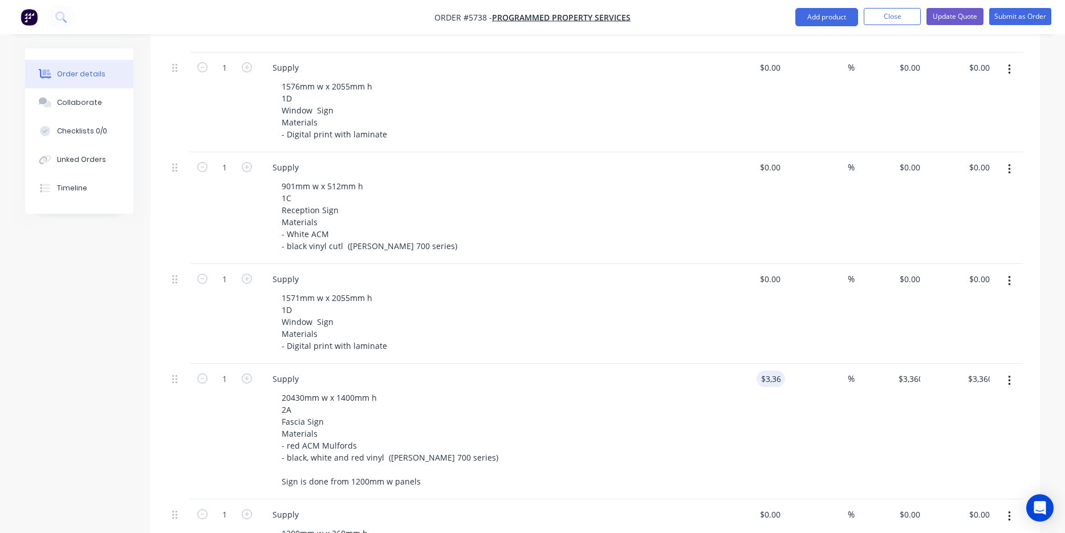
click at [653, 406] on div "20430mm w x 1400mm h 2A Fascia Sign Materials - red ACM Mulfords - black, white…" at bounding box center [491, 439] width 438 height 100
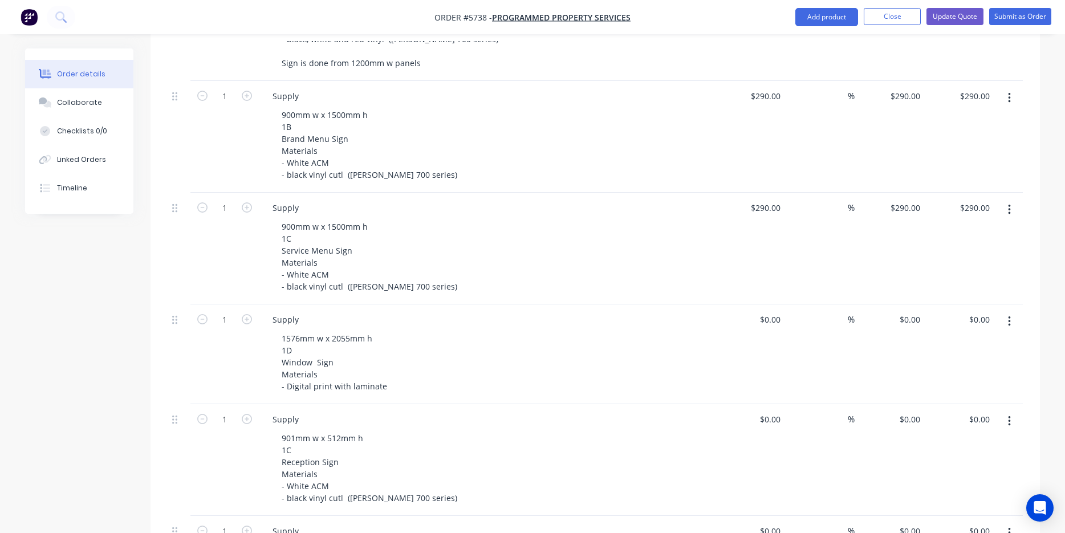
scroll to position [491, 0]
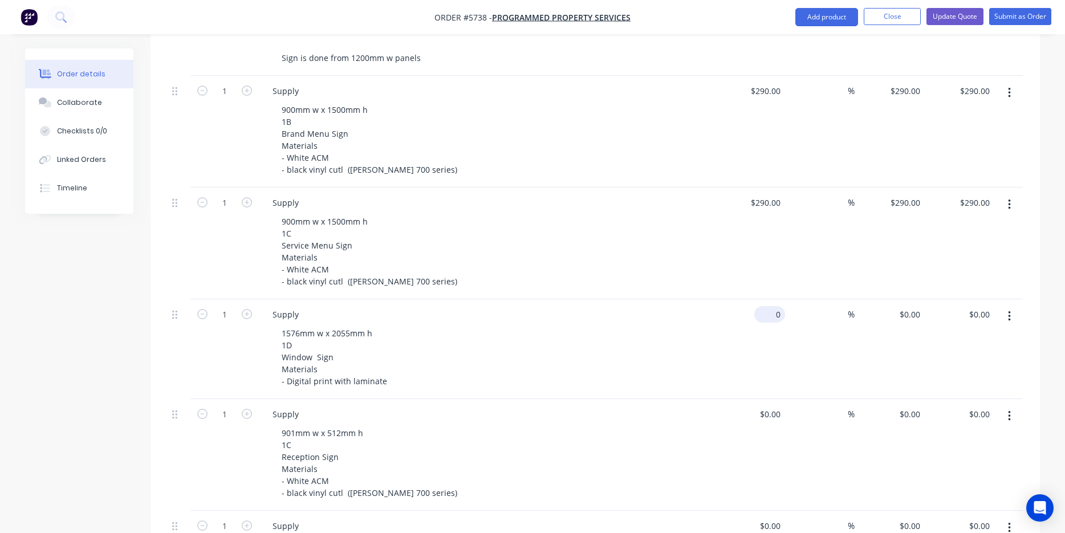
click at [770, 306] on div "0 $0.00" at bounding box center [769, 314] width 31 height 17
type input "$255.00"
click at [760, 299] on div "$255.00 255" at bounding box center [750, 349] width 70 height 100
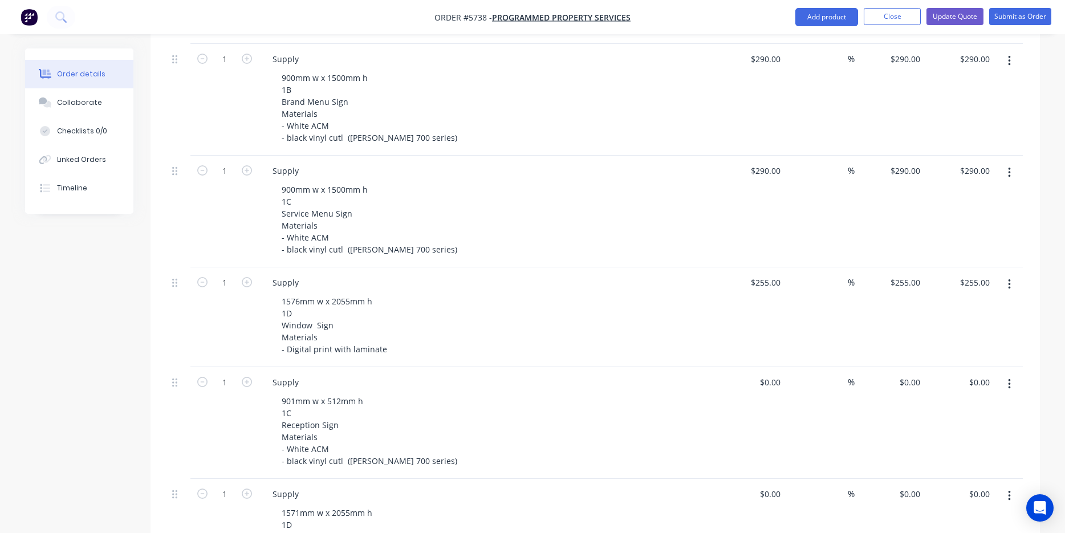
scroll to position [540, 0]
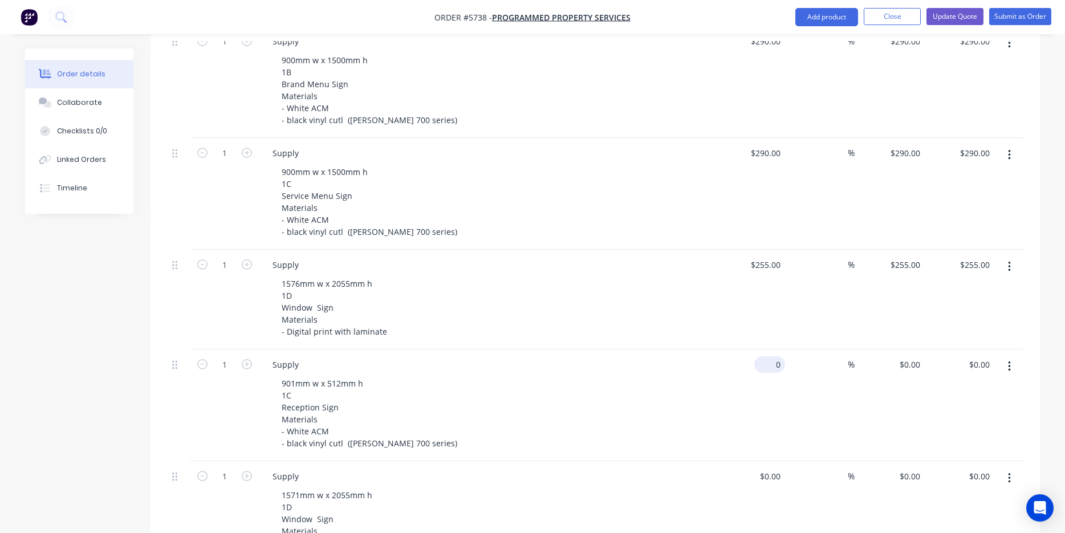
click at [768, 349] on div "0 $0.00" at bounding box center [750, 405] width 70 height 112
type input "$150.00"
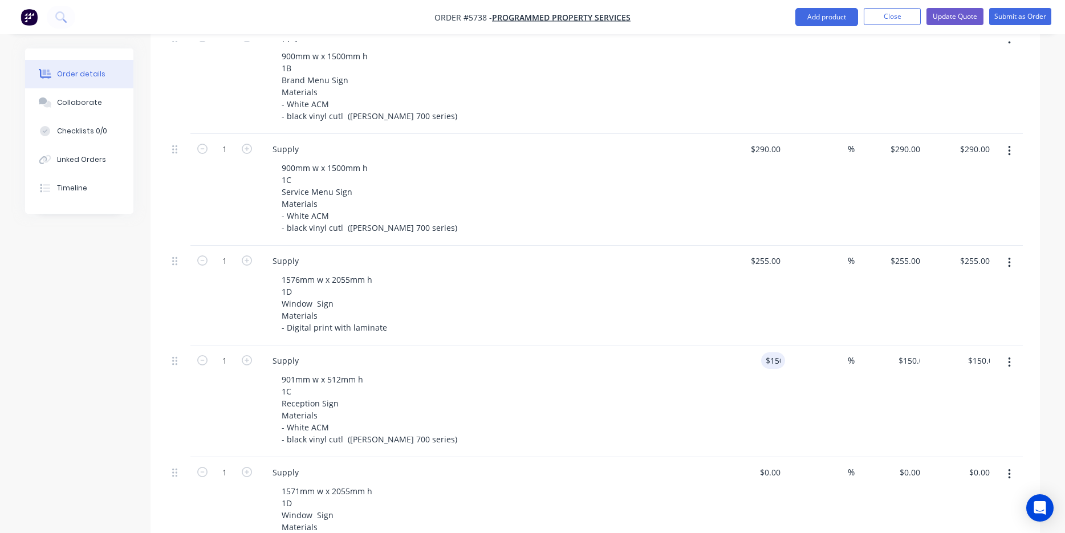
click at [663, 403] on div "Supply 901mm w x 512mm h 1C Reception Sign Materials - White ACM - black vinyl …" at bounding box center [487, 401] width 456 height 112
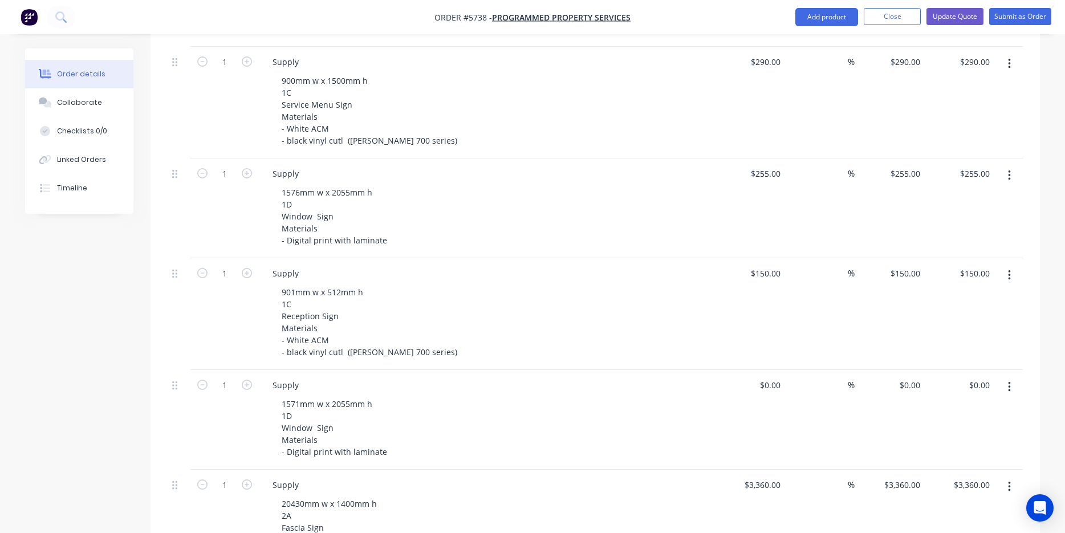
scroll to position [635, 0]
click at [767, 366] on div "0 $0.00" at bounding box center [750, 416] width 70 height 100
type input "$255.00"
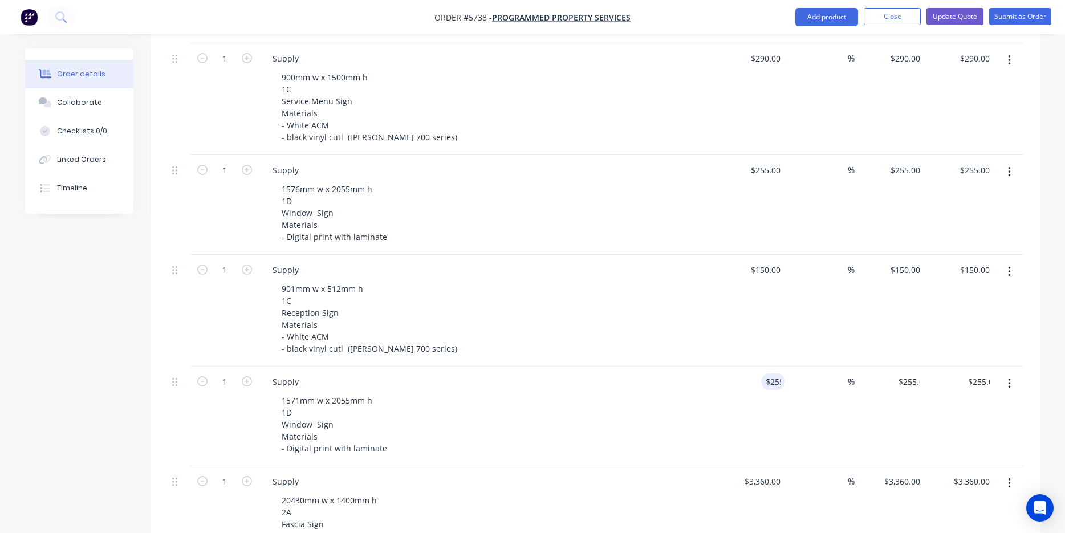
click at [738, 366] on div "$255.00 255" at bounding box center [750, 416] width 70 height 100
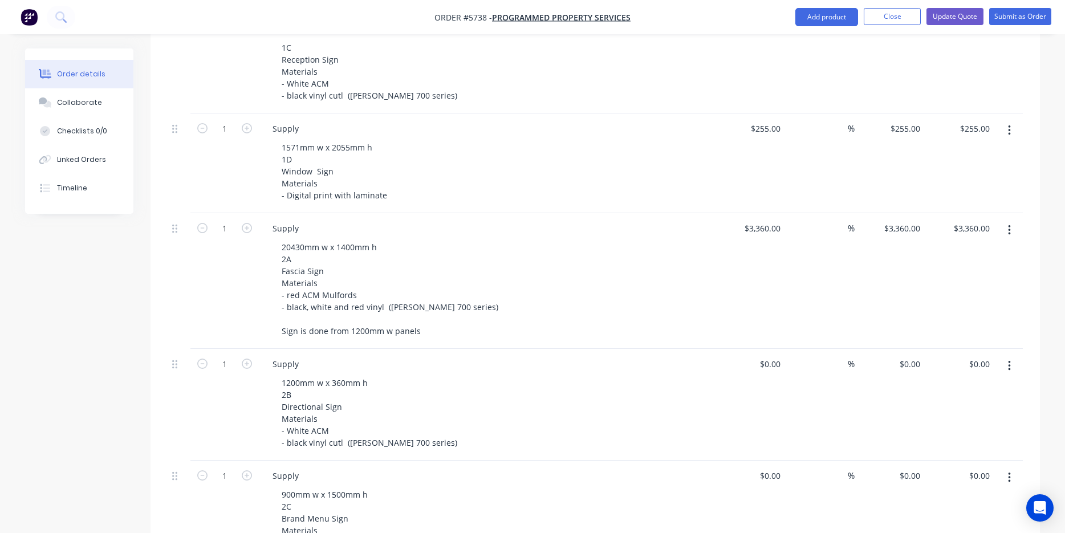
scroll to position [891, 0]
click at [767, 346] on div "0 0" at bounding box center [750, 402] width 70 height 112
type input "$150.00"
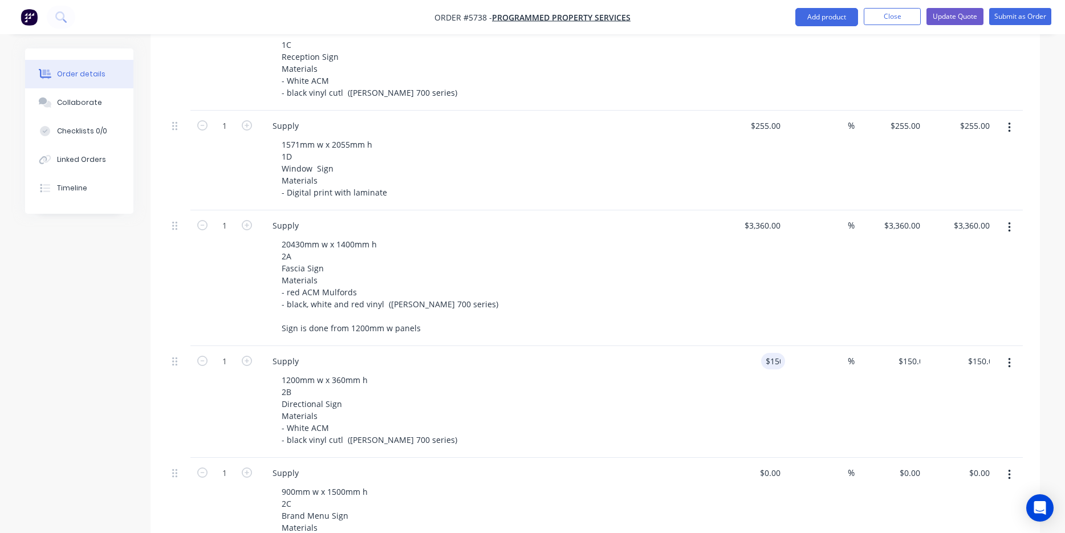
click at [736, 346] on div "$150.00 150" at bounding box center [750, 402] width 70 height 112
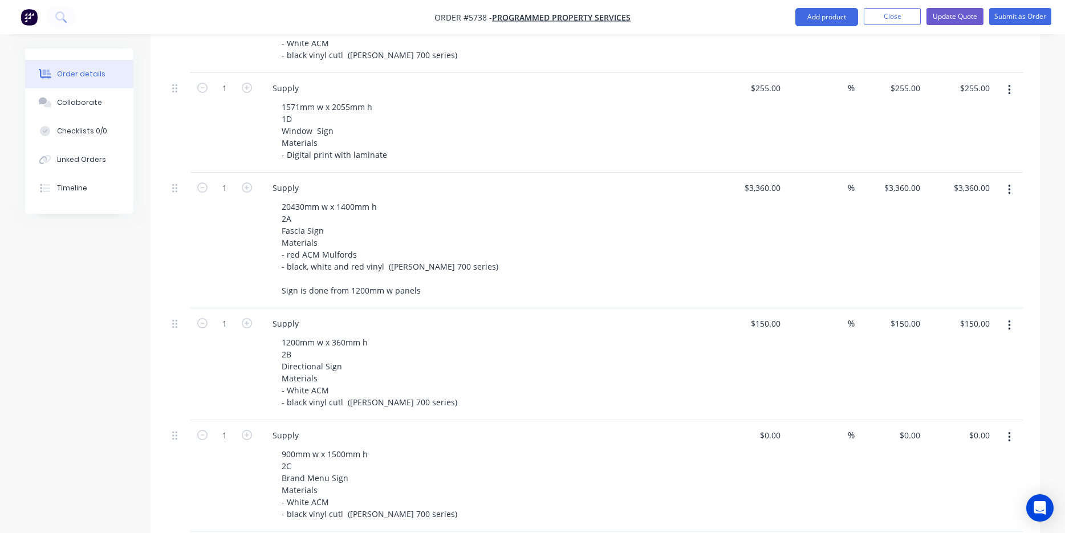
scroll to position [937, 0]
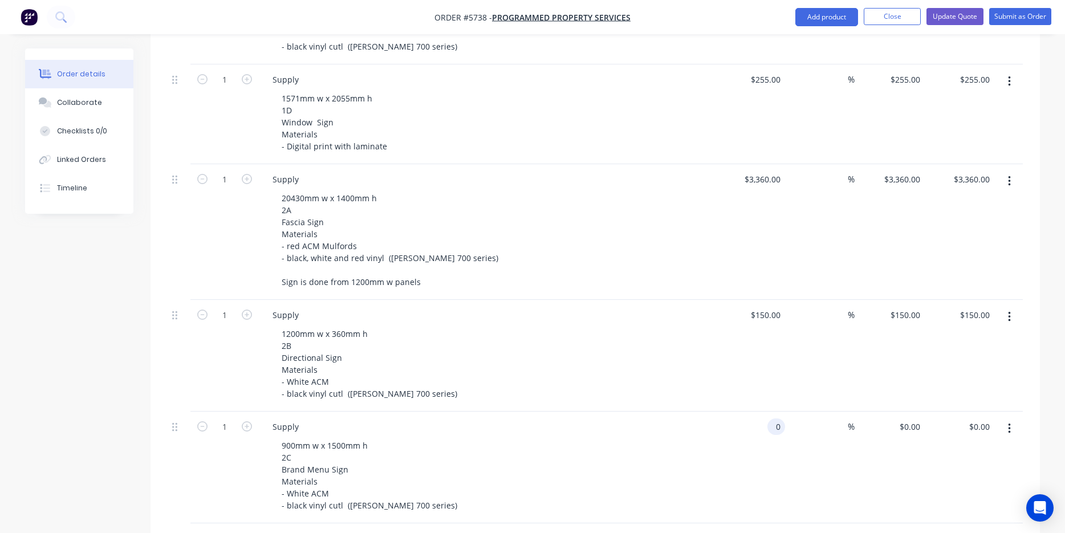
click at [773, 418] on input "0" at bounding box center [778, 426] width 13 height 17
type input "$290.00"
click at [756, 461] on div "$290.00 290" at bounding box center [750, 468] width 70 height 112
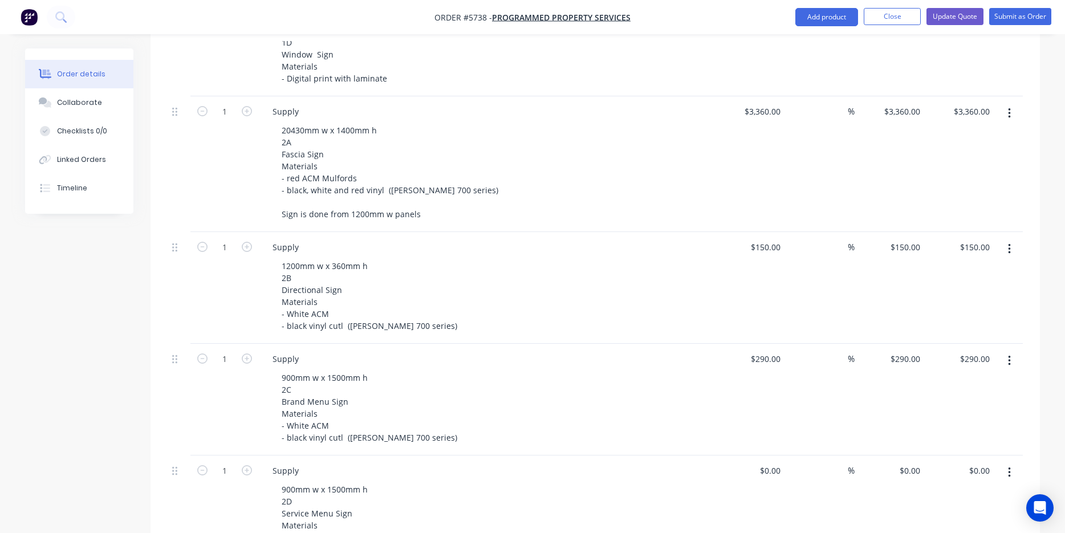
scroll to position [1019, 0]
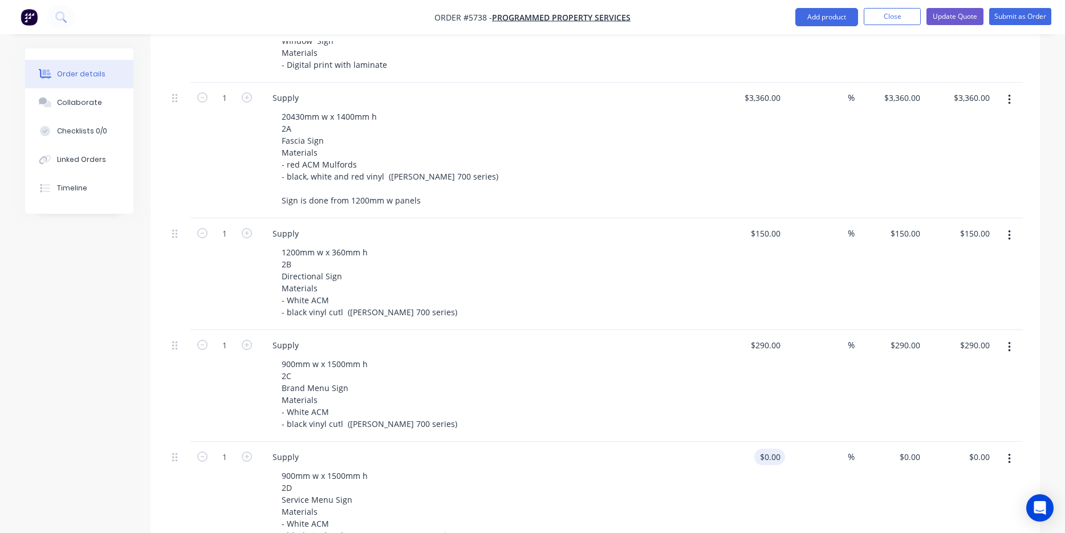
type input "0"
click at [767, 449] on div "0 0" at bounding box center [776, 457] width 18 height 17
type input "$290.00"
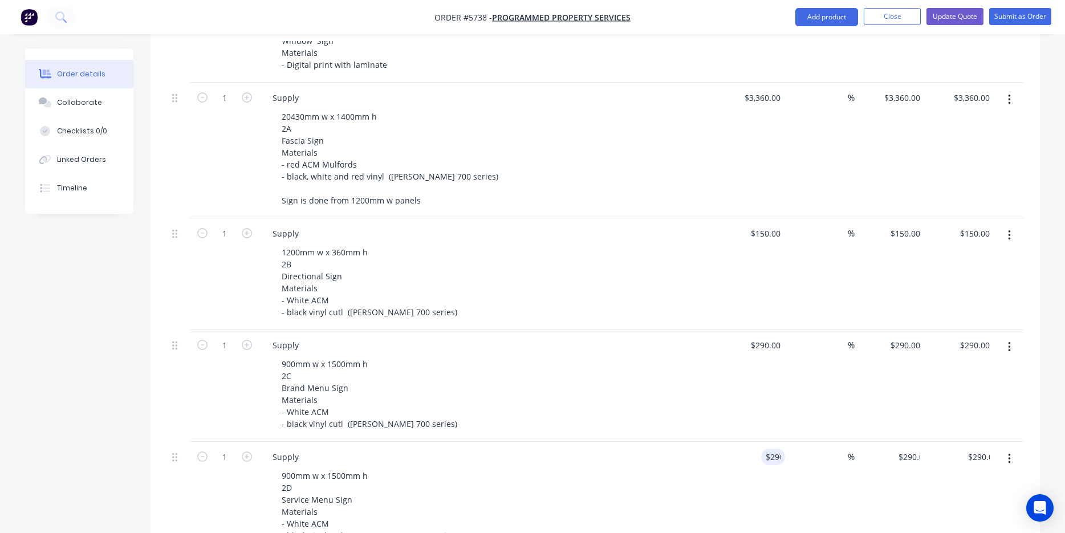
click at [667, 467] on div "900mm w x 1500mm h 2D Service Menu Sign Materials - White ACM - black vinyl cut…" at bounding box center [491, 505] width 438 height 76
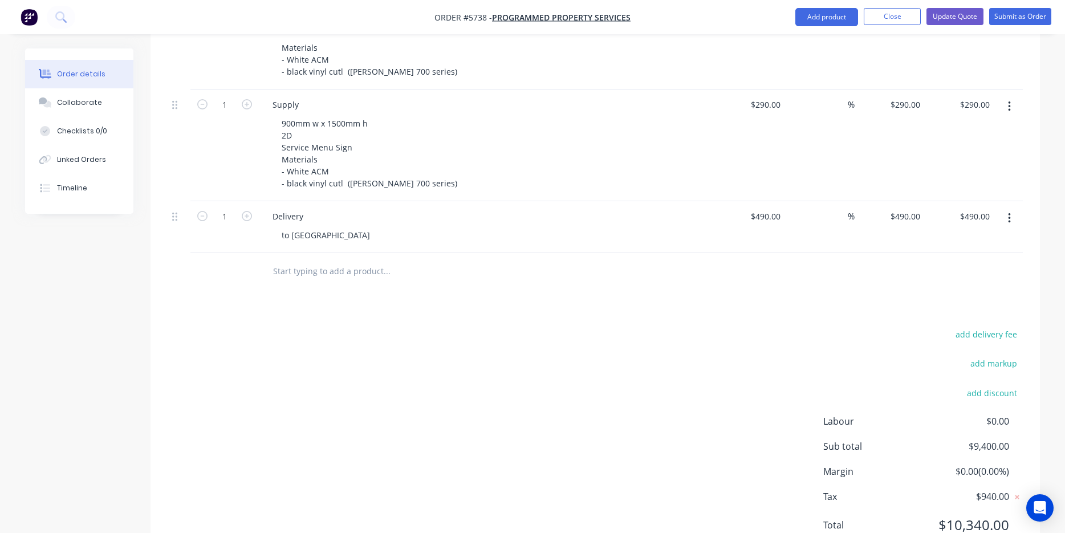
scroll to position [1370, 0]
click at [623, 397] on div "add delivery fee add markup add discount Labour $0.00 Sub total $9,400.00 Margi…" at bounding box center [595, 437] width 855 height 220
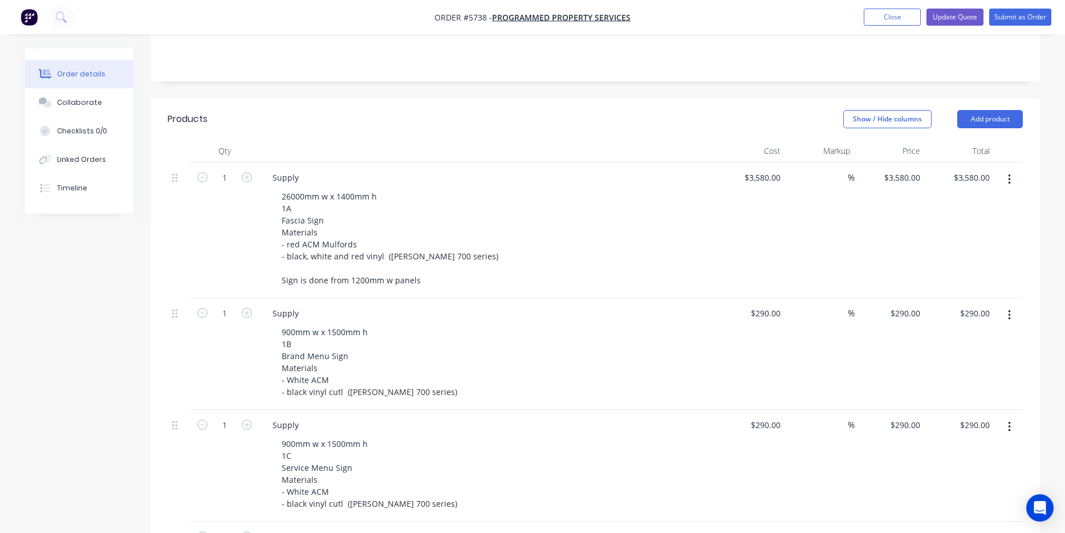
scroll to position [286, 0]
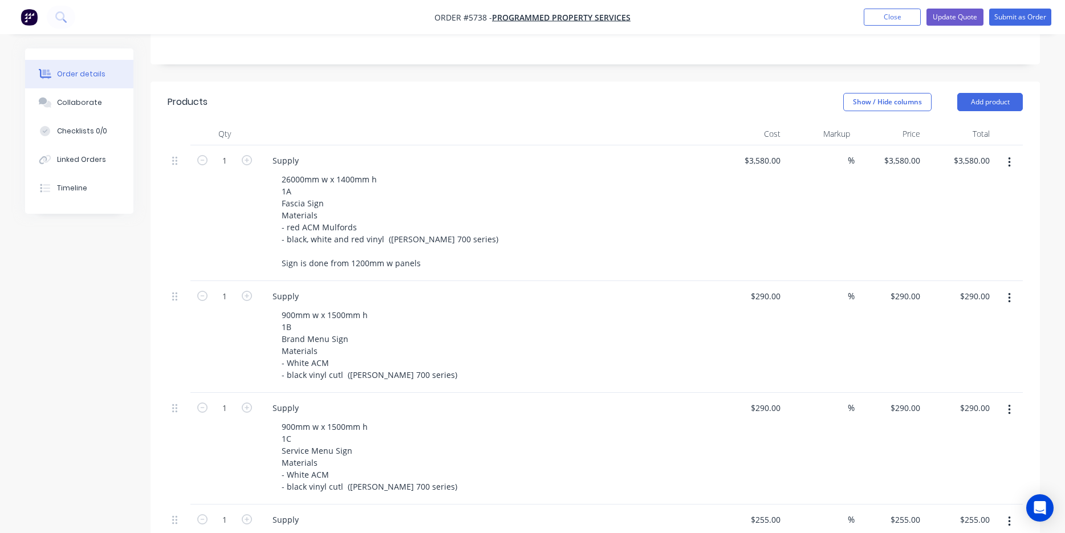
click at [647, 418] on div "900mm w x 1500mm h 1C Service Menu Sign Materials - White ACM - black vinyl cut…" at bounding box center [491, 456] width 438 height 76
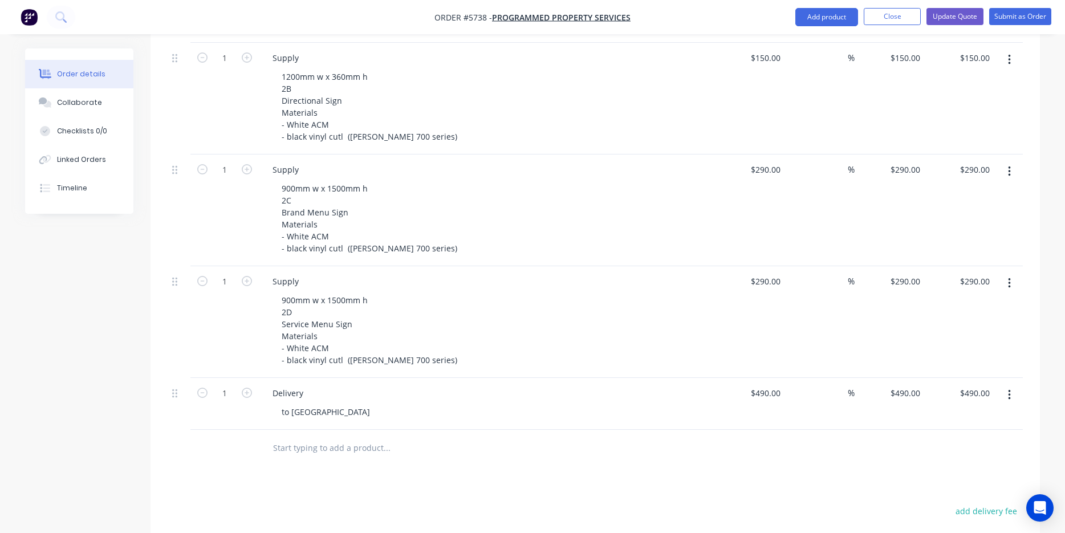
scroll to position [1192, 0]
click at [949, 19] on button "Update Quote" at bounding box center [954, 16] width 57 height 17
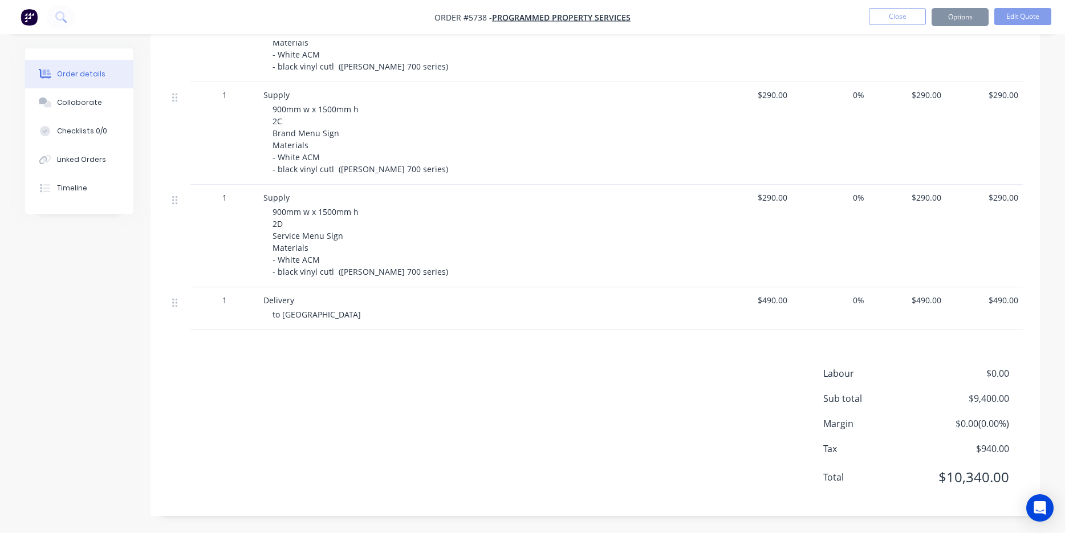
scroll to position [0, 0]
